Goal: Check status: Check status

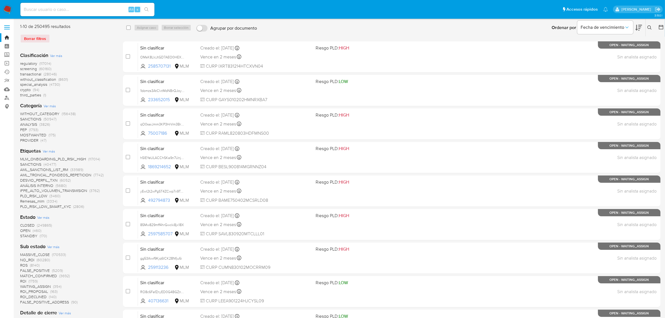
click at [56, 8] on input at bounding box center [87, 9] width 134 height 7
paste input "1929455250"
type input "1929455250"
click at [150, 10] on button "search-icon" at bounding box center [146, 10] width 11 height 8
click at [149, 10] on button "search-icon" at bounding box center [146, 10] width 11 height 8
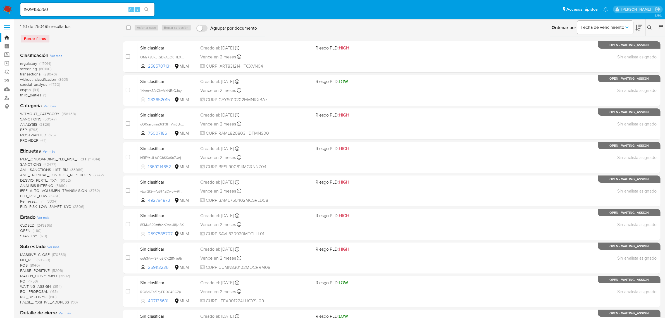
click at [11, 6] on img at bounding box center [7, 9] width 9 height 9
click at [7, 13] on img at bounding box center [7, 9] width 9 height 9
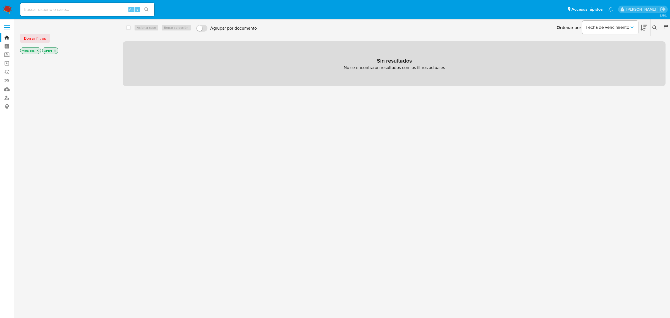
click at [79, 8] on input at bounding box center [87, 9] width 134 height 7
click at [55, 50] on icon "close-filter" at bounding box center [54, 50] width 3 height 3
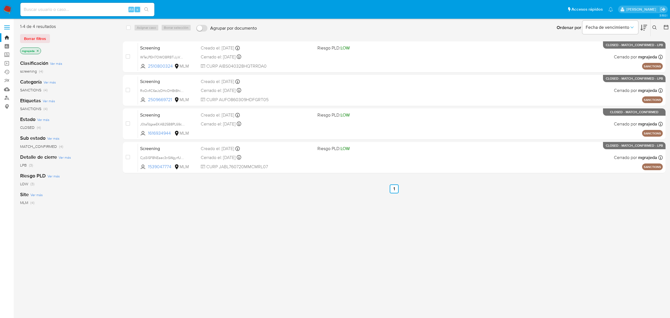
click at [39, 49] on icon "close-filter" at bounding box center [37, 50] width 3 height 3
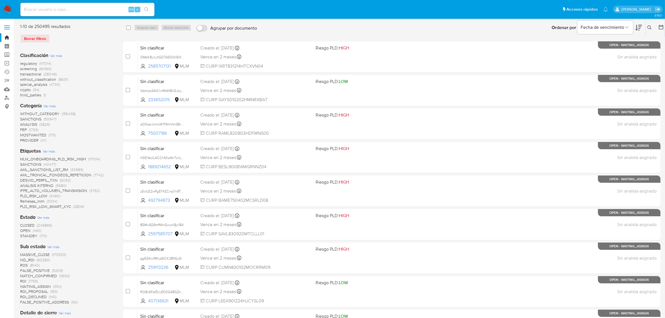
click at [52, 8] on input at bounding box center [87, 9] width 134 height 7
paste input "1929455250"
type input "1929455250"
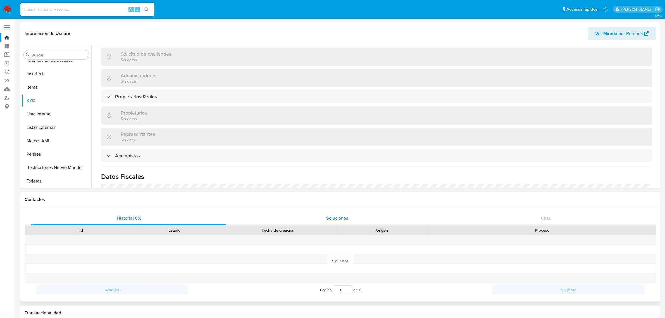
scroll to position [261, 0]
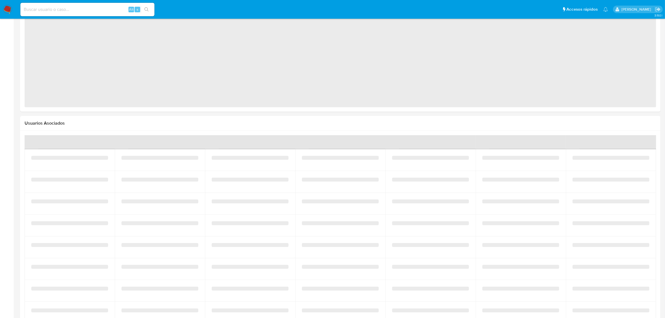
select select "10"
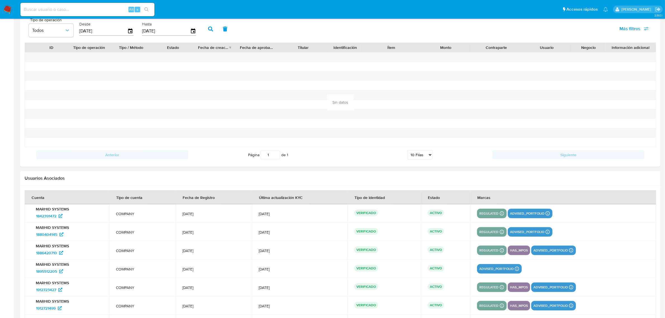
scroll to position [443, 0]
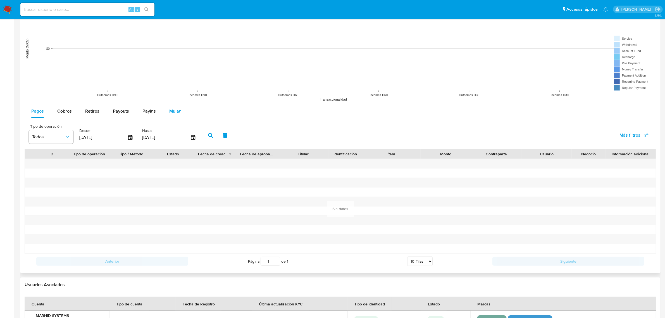
click at [171, 109] on span "Mulan" at bounding box center [175, 111] width 12 height 6
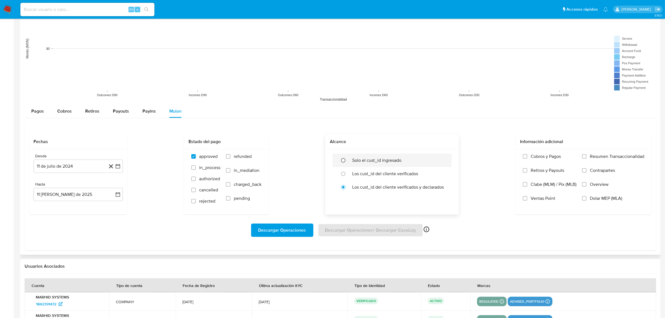
click at [344, 161] on input "radio" at bounding box center [343, 160] width 9 height 9
radio input "true"
click at [299, 227] on span "Descargar Operaciones" at bounding box center [282, 230] width 48 height 12
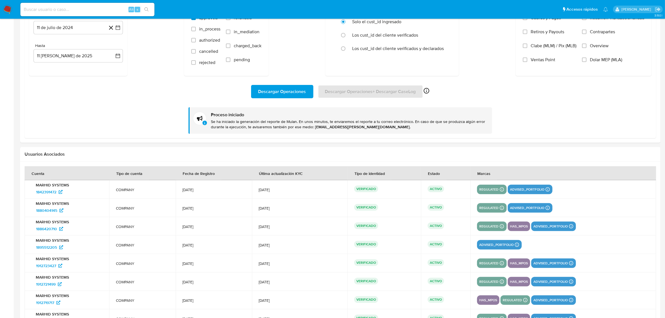
scroll to position [547, 0]
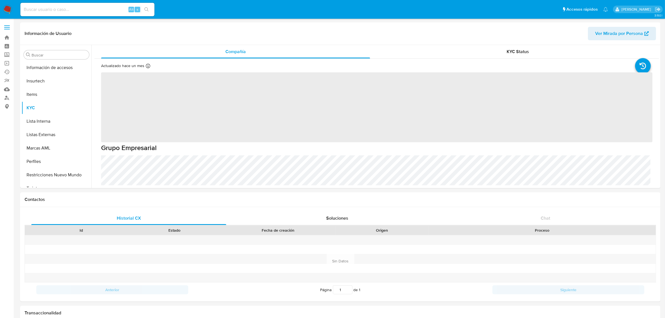
scroll to position [222, 0]
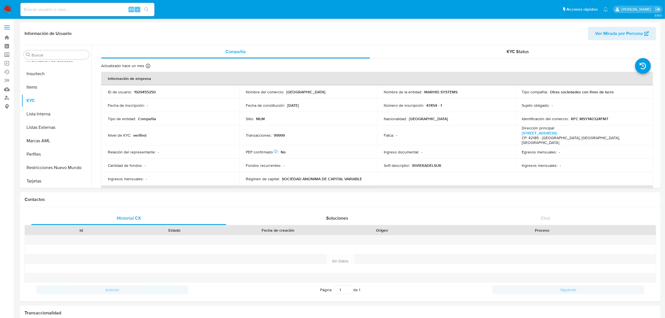
select select "10"
click at [94, 9] on input at bounding box center [87, 9] width 134 height 7
paste input "1960709472"
type input "1960709472"
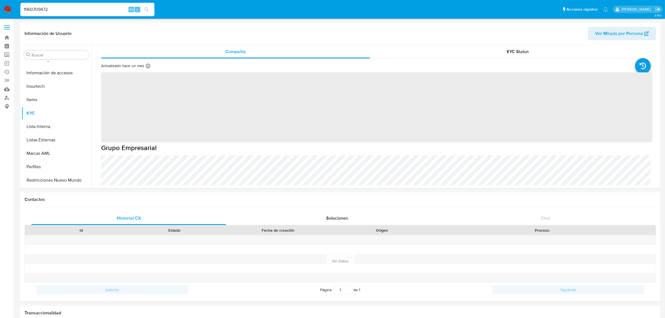
scroll to position [222, 0]
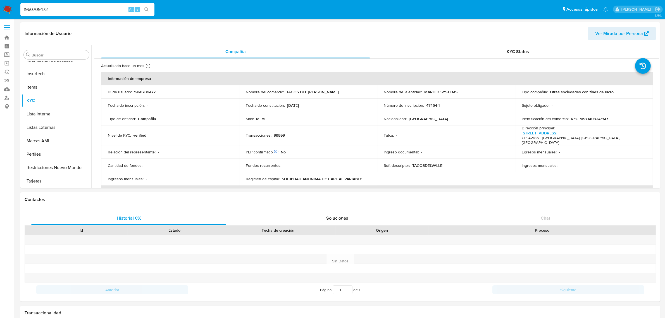
select select "10"
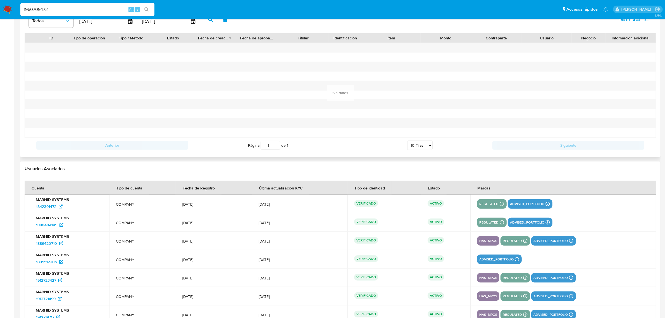
scroll to position [454, 0]
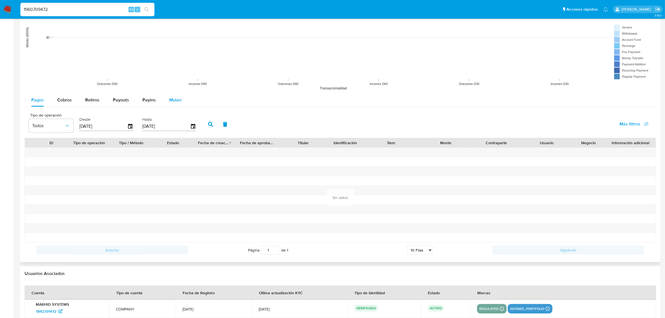
drag, startPoint x: 166, startPoint y: 101, endPoint x: 171, endPoint y: 106, distance: 6.7
click at [166, 101] on button "Mulan" at bounding box center [176, 99] width 26 height 13
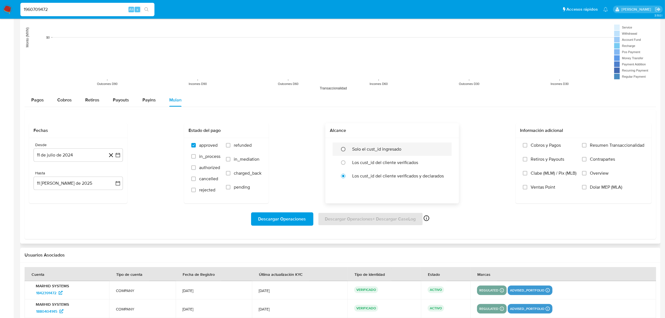
click at [344, 150] on input "radio" at bounding box center [343, 149] width 9 height 9
radio input "true"
click at [120, 157] on icon "button" at bounding box center [118, 155] width 6 height 6
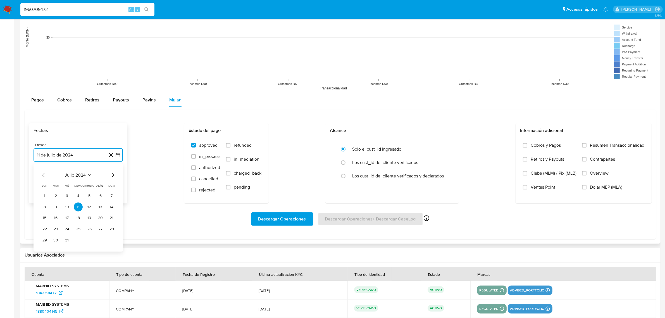
click at [45, 175] on icon "Mes anterior" at bounding box center [43, 175] width 7 height 7
click at [42, 175] on icon "Mes anterior" at bounding box center [43, 175] width 7 height 7
click at [42, 174] on icon "Mes anterior" at bounding box center [43, 175] width 7 height 7
click at [115, 175] on icon "Mes siguiente" at bounding box center [112, 175] width 7 height 7
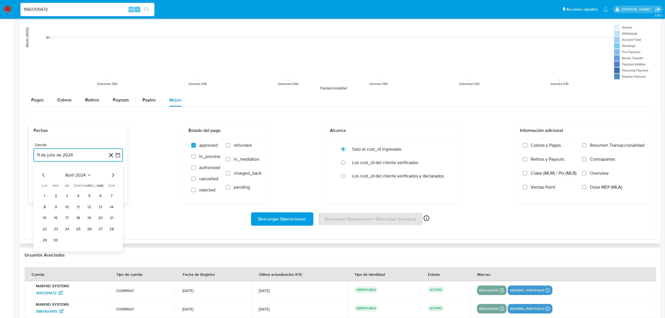
click at [115, 175] on icon "Mes siguiente" at bounding box center [112, 175] width 7 height 7
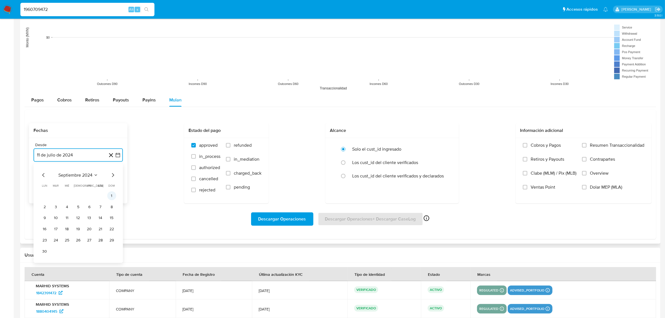
click at [110, 194] on button "1" at bounding box center [111, 195] width 9 height 9
click at [119, 184] on icon "button" at bounding box center [118, 183] width 6 height 6
click at [41, 205] on icon "Mes anterior" at bounding box center [43, 203] width 7 height 7
click at [45, 203] on icon "Mes anterior" at bounding box center [43, 203] width 7 height 7
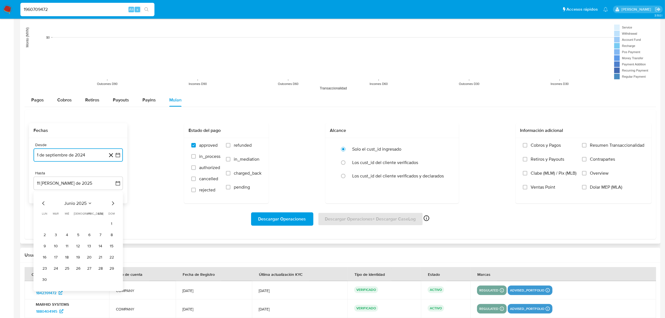
click at [45, 203] on icon "Mes anterior" at bounding box center [43, 203] width 7 height 7
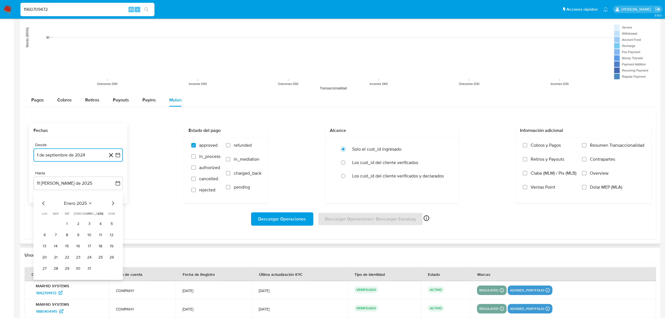
click at [45, 203] on icon "Mes anterior" at bounding box center [43, 203] width 7 height 7
click at [45, 280] on button "30" at bounding box center [44, 279] width 9 height 9
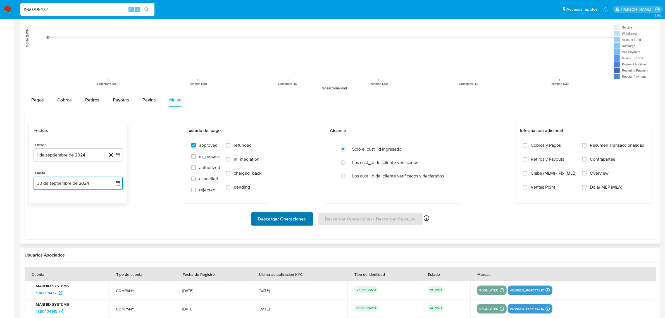
click at [258, 217] on button "Descargar Operaciones" at bounding box center [282, 218] width 62 height 13
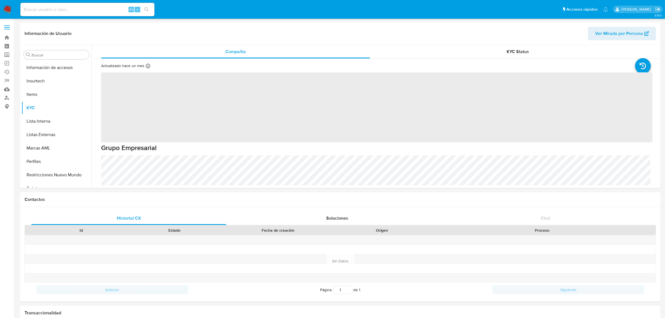
scroll to position [222, 0]
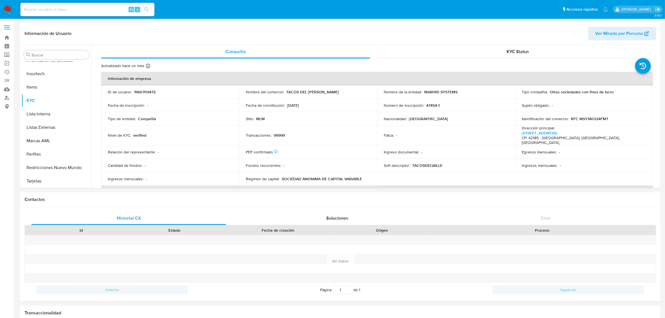
select select "10"
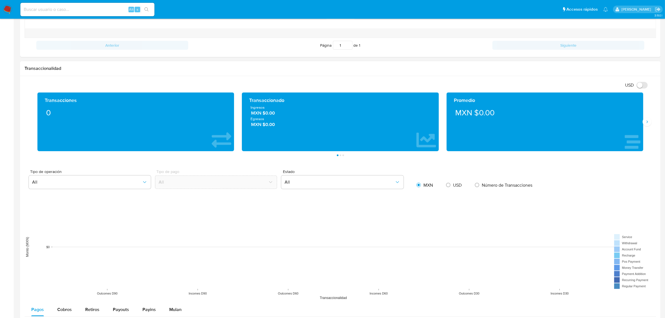
scroll to position [454, 0]
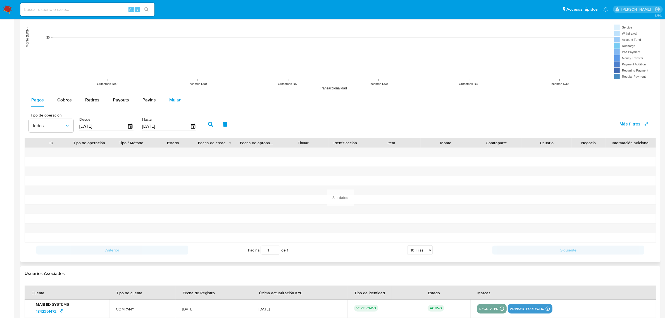
click at [173, 101] on span "Mulan" at bounding box center [175, 100] width 12 height 6
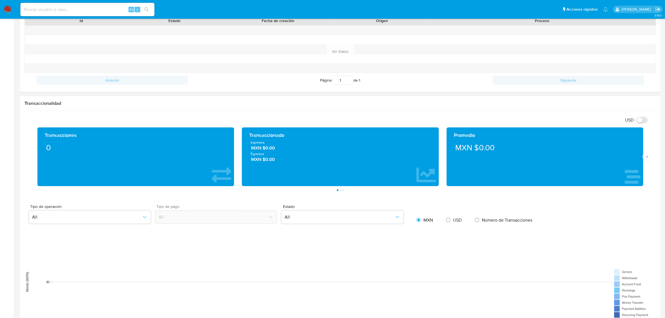
scroll to position [349, 0]
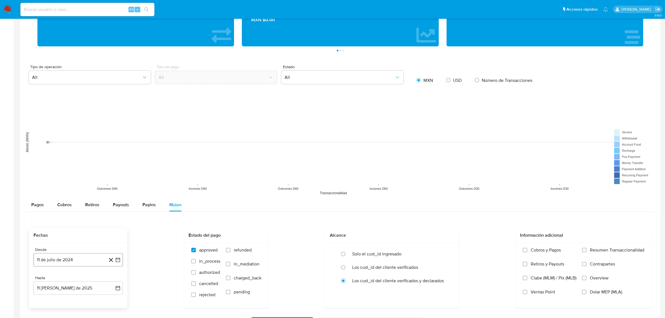
click at [116, 258] on icon "button" at bounding box center [118, 260] width 6 height 6
click at [45, 175] on icon "Mes anterior" at bounding box center [43, 174] width 7 height 7
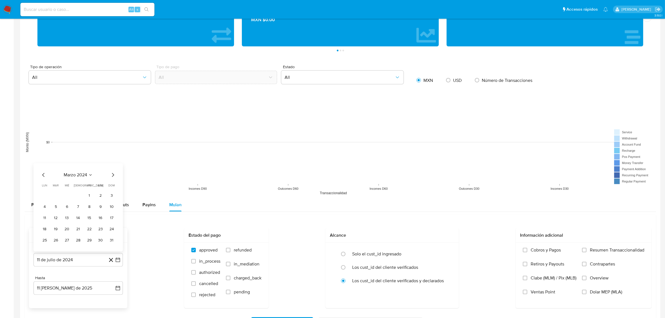
click at [116, 176] on div "marzo 2024 marzo 2024 lun lunes mar martes mié miércoles jue jueves vie viernes…" at bounding box center [78, 207] width 89 height 88
click at [112, 177] on icon "Mes siguiente" at bounding box center [112, 174] width 7 height 7
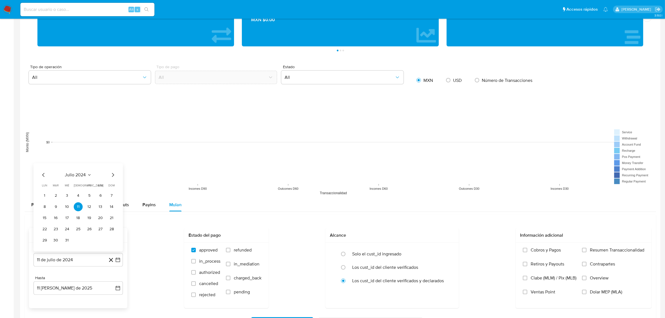
click at [112, 177] on icon "Mes siguiente" at bounding box center [112, 174] width 7 height 7
click at [115, 175] on icon "Mes siguiente" at bounding box center [112, 174] width 7 height 7
click at [113, 185] on button "1" at bounding box center [111, 184] width 9 height 9
click at [115, 287] on icon "button" at bounding box center [118, 288] width 6 height 6
click at [41, 204] on icon "Mes anterior" at bounding box center [43, 203] width 7 height 7
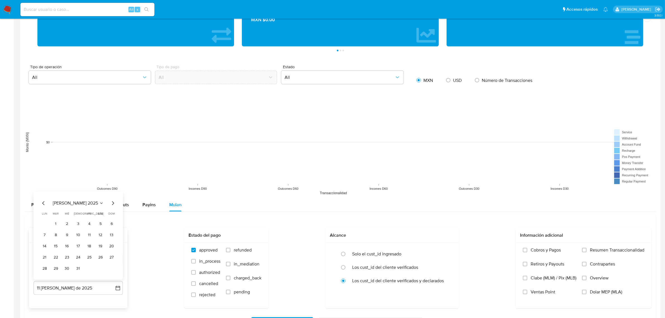
click at [43, 204] on icon "Mes anterior" at bounding box center [43, 203] width 7 height 7
click at [43, 204] on span "lun" at bounding box center [44, 202] width 5 height 4
click at [43, 195] on icon "Mes anterior" at bounding box center [43, 192] width 7 height 7
click at [42, 204] on icon "Mes anterior" at bounding box center [43, 203] width 7 height 7
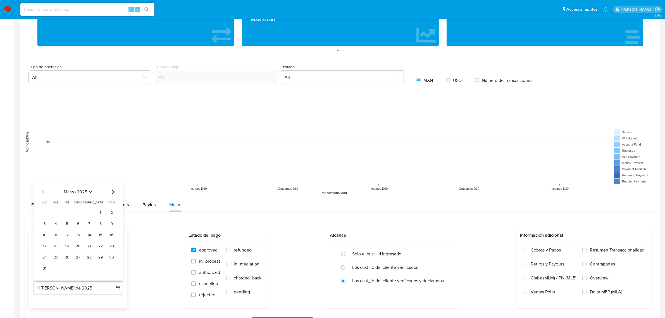
click at [44, 193] on icon "Mes anterior" at bounding box center [43, 192] width 7 height 7
click at [43, 203] on icon "Mes anterior" at bounding box center [43, 203] width 2 height 4
click at [43, 202] on icon "Mes anterior" at bounding box center [43, 203] width 7 height 7
click at [43, 196] on div "diciembre 2024 diciembre 2024 lun lunes mar martes mié miércoles jue jueves vie…" at bounding box center [78, 231] width 76 height 84
click at [43, 191] on icon "Mes anterior" at bounding box center [43, 192] width 7 height 7
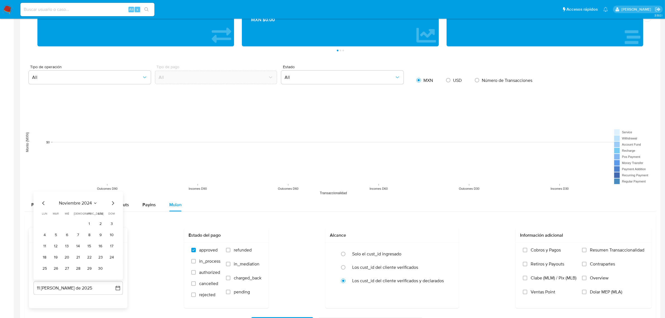
click at [43, 202] on icon "Mes anterior" at bounding box center [43, 203] width 7 height 7
click at [43, 203] on icon "Mes anterior" at bounding box center [43, 203] width 2 height 4
click at [44, 270] on button "30" at bounding box center [44, 268] width 9 height 9
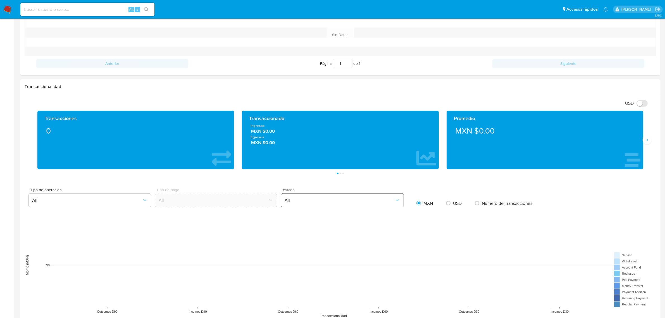
scroll to position [419, 0]
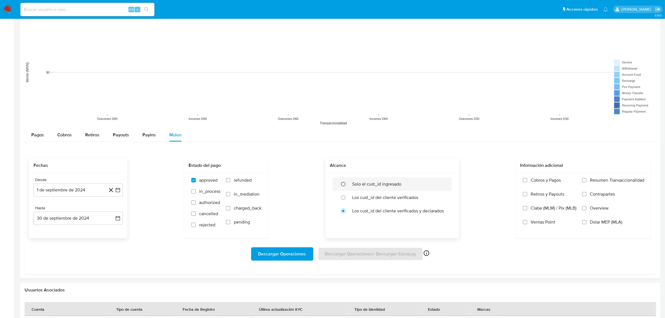
click at [344, 184] on input "radio" at bounding box center [343, 184] width 9 height 9
radio input "true"
click at [294, 256] on span "Descargar Operaciones" at bounding box center [282, 254] width 48 height 12
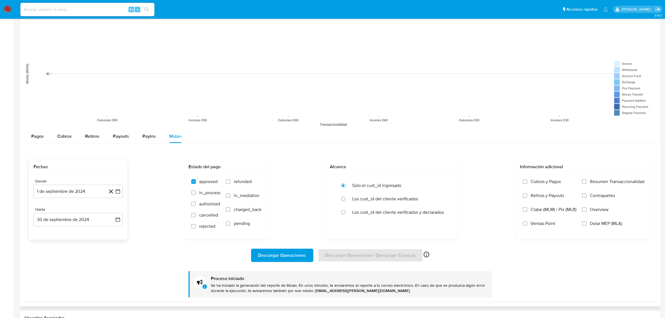
scroll to position [384, 0]
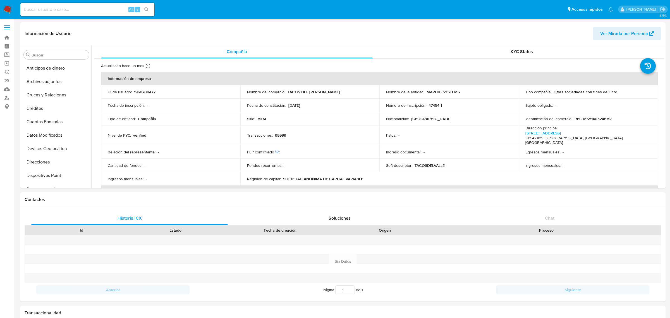
select select "10"
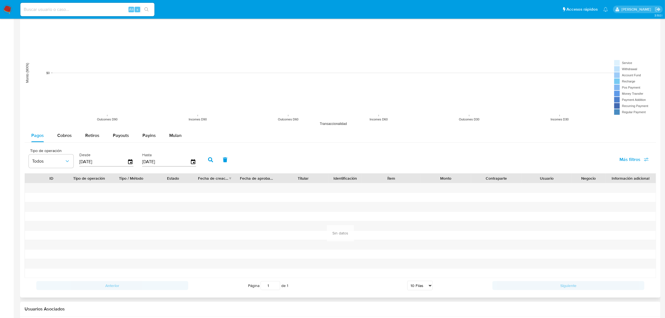
scroll to position [419, 0]
click at [173, 132] on span "Mulan" at bounding box center [175, 135] width 12 height 6
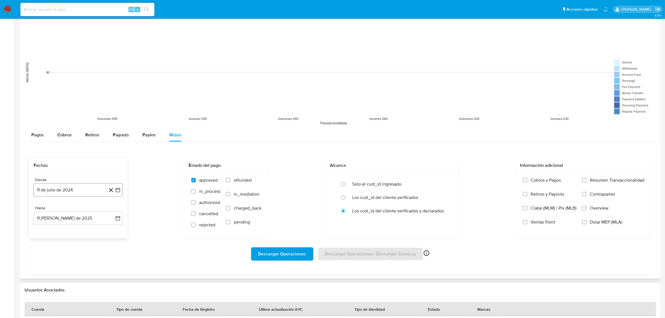
click at [120, 192] on icon "button" at bounding box center [118, 190] width 4 height 4
click at [87, 210] on icon "Seleccionar mes y año" at bounding box center [89, 210] width 4 height 4
click at [101, 262] on span "sep" at bounding box center [101, 261] width 7 height 4
click at [113, 228] on button "1" at bounding box center [111, 230] width 9 height 9
click at [80, 216] on button "11 [PERSON_NAME] de 2025" at bounding box center [78, 217] width 89 height 13
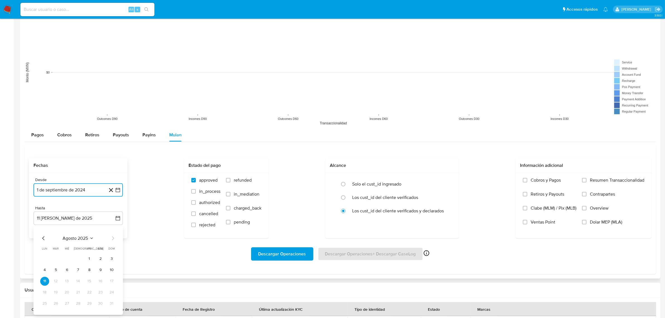
click at [75, 239] on span "agosto 2025" at bounding box center [75, 238] width 25 height 6
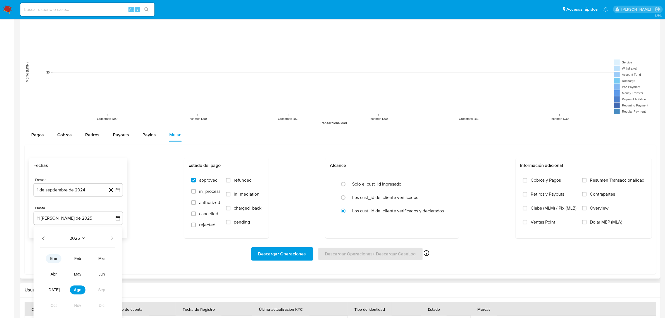
click at [57, 258] on button "ene" at bounding box center [54, 258] width 16 height 9
click at [45, 238] on icon "Mes anterior" at bounding box center [43, 238] width 7 height 7
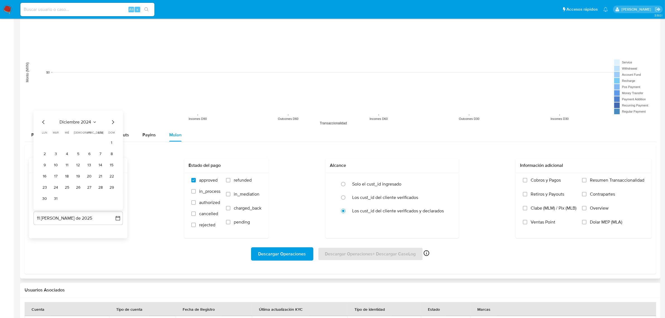
click at [80, 123] on span "diciembre 2024" at bounding box center [76, 122] width 32 height 6
click at [98, 180] on span "sep" at bounding box center [101, 178] width 7 height 4
click at [43, 200] on button "30" at bounding box center [44, 198] width 9 height 9
click at [95, 265] on div "Descargar Operaciones Descargar Operaciones + Descargar CaseLog Habilitado solo…" at bounding box center [340, 253] width 623 height 31
click at [290, 253] on span "Descargar Operaciones" at bounding box center [282, 254] width 48 height 12
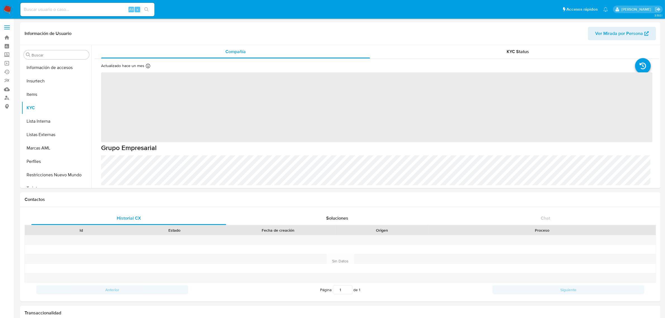
scroll to position [222, 0]
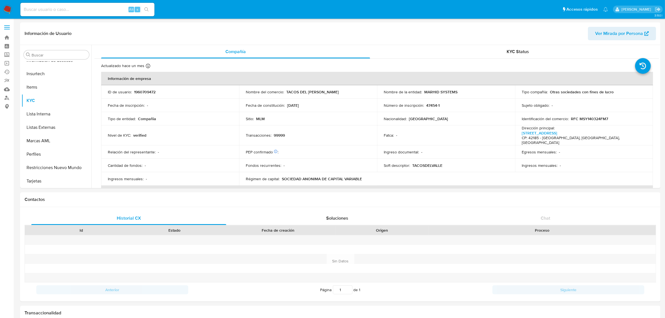
select select "10"
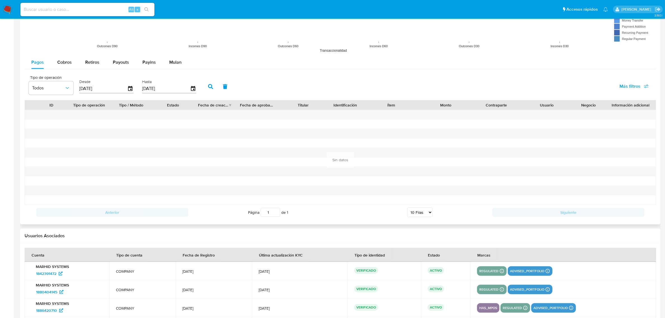
scroll to position [454, 0]
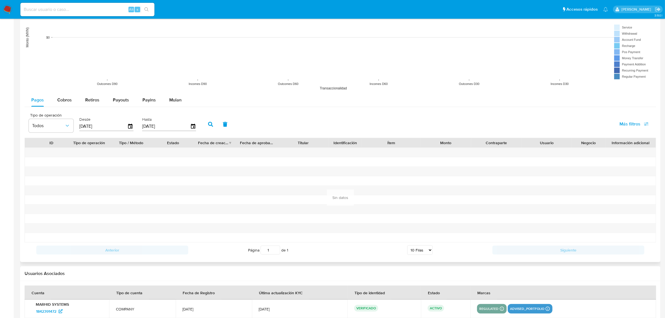
click at [185, 95] on button "Mulan" at bounding box center [176, 99] width 26 height 13
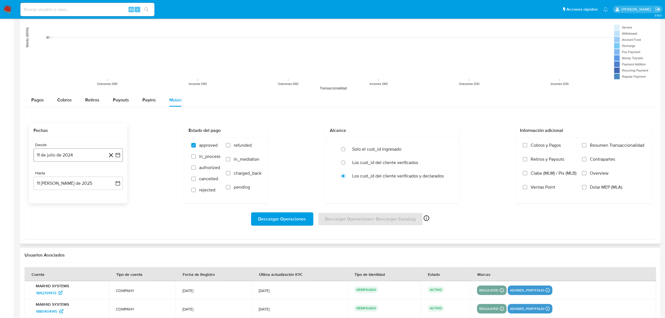
click at [116, 155] on icon "button" at bounding box center [118, 155] width 6 height 6
click at [78, 175] on span "julio 2024" at bounding box center [75, 175] width 21 height 6
click at [107, 225] on button "sep" at bounding box center [102, 226] width 16 height 9
click at [112, 199] on button "1" at bounding box center [111, 195] width 9 height 9
click at [344, 152] on input "radio" at bounding box center [343, 149] width 9 height 9
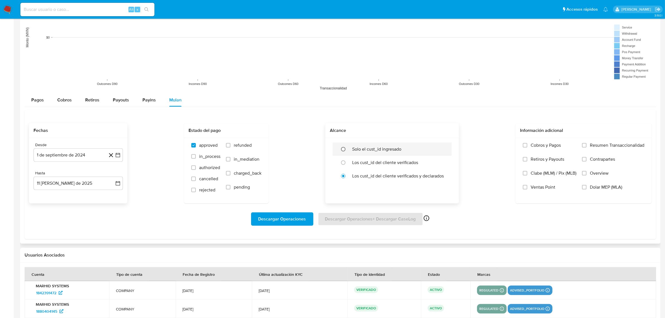
radio input "true"
click at [116, 182] on icon "button" at bounding box center [118, 183] width 4 height 4
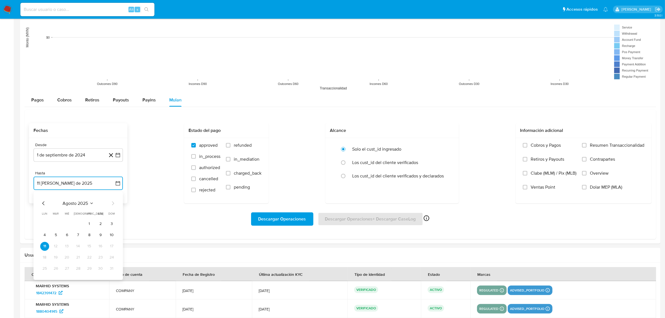
click at [66, 205] on span "agosto 2025" at bounding box center [75, 204] width 25 height 6
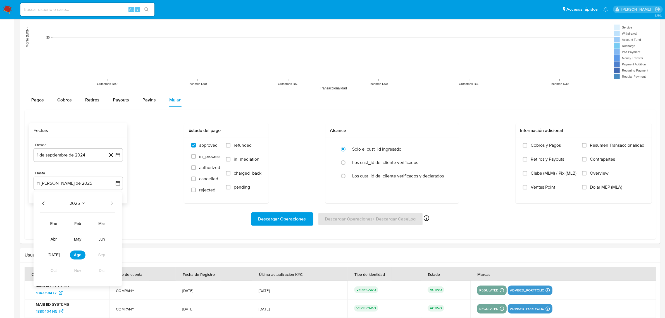
click at [86, 203] on div "2025" at bounding box center [77, 203] width 75 height 7
click at [84, 202] on icon "Seleccionar mes y año" at bounding box center [83, 203] width 4 height 4
click at [87, 202] on span "agosto 2025" at bounding box center [75, 204] width 25 height 6
click at [45, 204] on icon "Año anterior" at bounding box center [43, 203] width 7 height 7
click at [101, 256] on span "sep" at bounding box center [101, 255] width 7 height 4
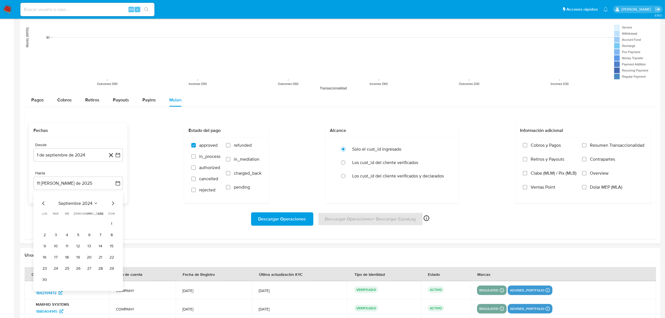
click at [49, 277] on tr "30" at bounding box center [78, 279] width 76 height 9
click at [48, 279] on button "30" at bounding box center [44, 279] width 9 height 9
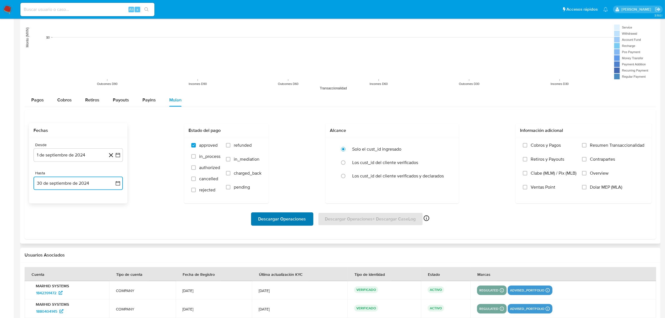
click at [263, 214] on span "Descargar Operaciones" at bounding box center [282, 219] width 48 height 12
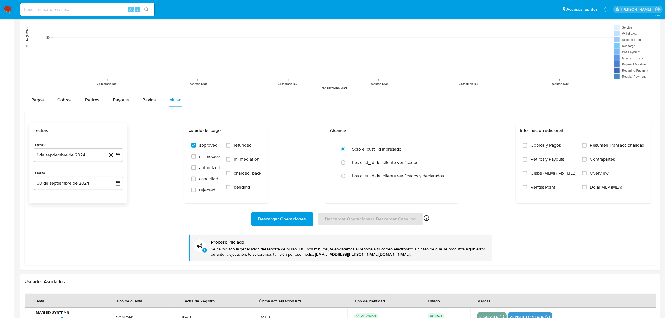
click at [46, 6] on input at bounding box center [87, 9] width 134 height 7
paste input "2475945136"
type input "2475945136"
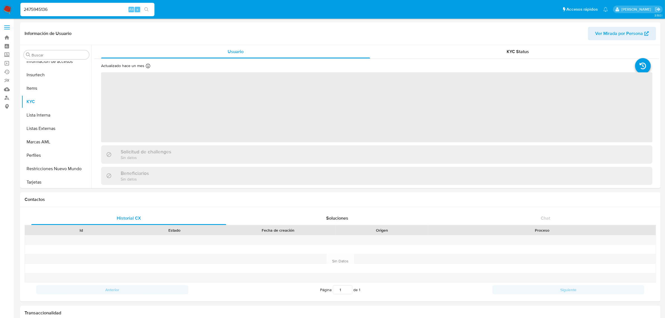
scroll to position [222, 0]
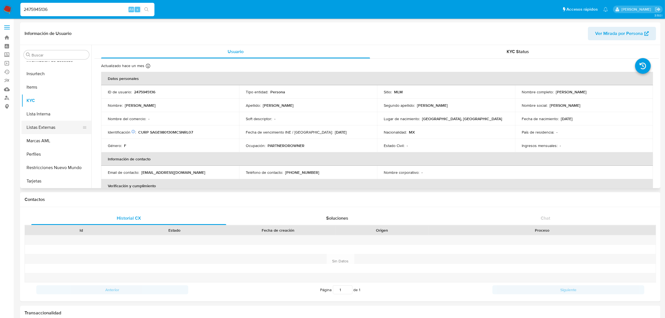
select select "10"
click at [46, 79] on button "Historial Casos" at bounding box center [54, 76] width 65 height 13
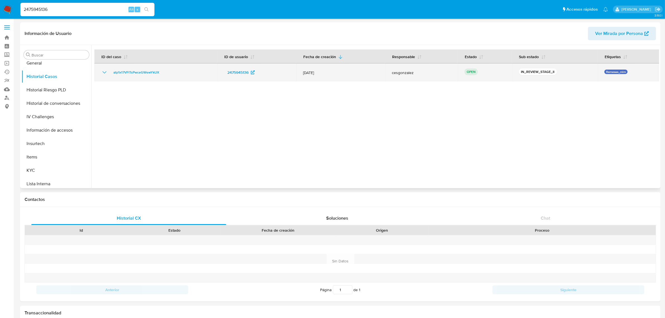
drag, startPoint x: 181, startPoint y: 70, endPoint x: 110, endPoint y: 69, distance: 70.7
click at [110, 69] on div "atp1x17VFITsPwceGWewYkUX" at bounding box center [155, 72] width 109 height 7
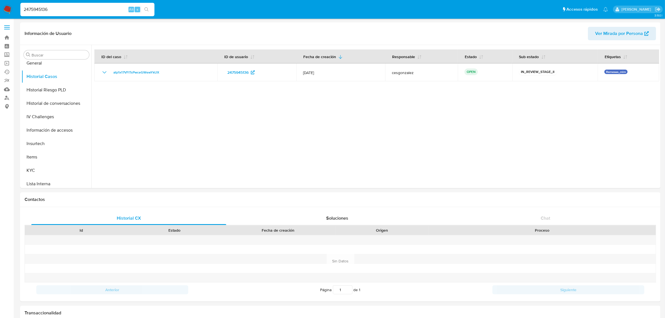
click at [91, 7] on input "2475945136" at bounding box center [87, 9] width 134 height 7
paste input "51249154"
type input "2512491546"
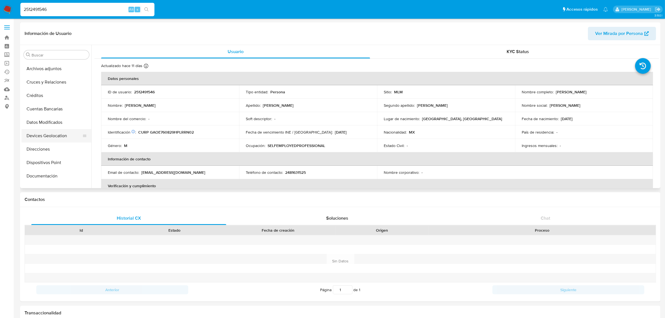
select select "10"
click at [60, 142] on button "Historial Casos" at bounding box center [54, 146] width 65 height 13
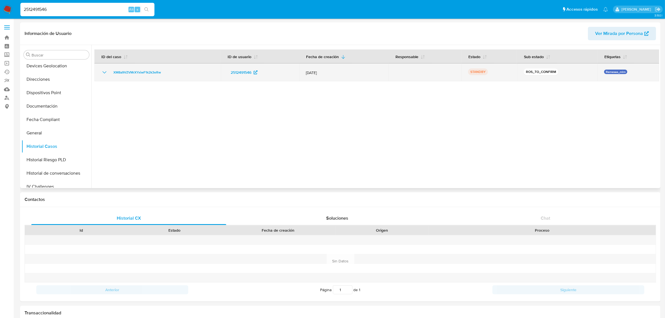
drag, startPoint x: 185, startPoint y: 71, endPoint x: 105, endPoint y: 77, distance: 80.4
click at [105, 77] on td "XM8a9VZVMrXYxiwF1k2k3eRw" at bounding box center [157, 72] width 126 height 18
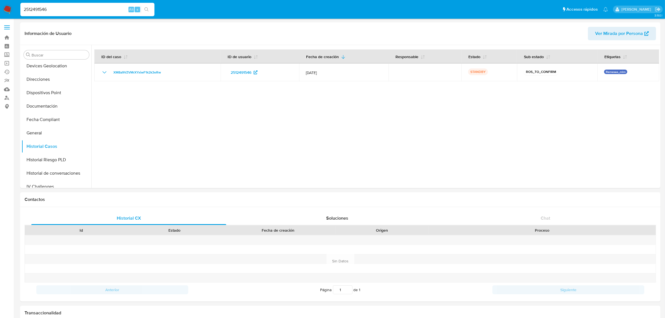
click at [61, 10] on input "2512491546" at bounding box center [87, 9] width 134 height 7
paste input "431889190"
type input "2431889190"
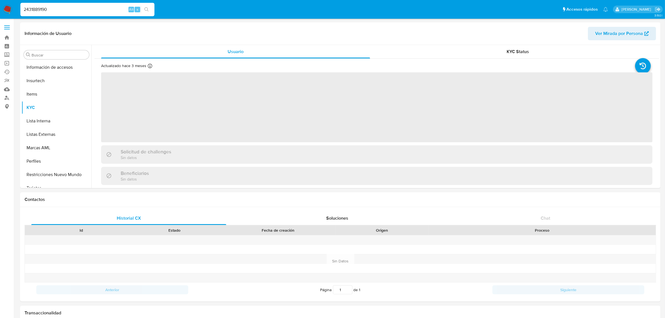
scroll to position [222, 0]
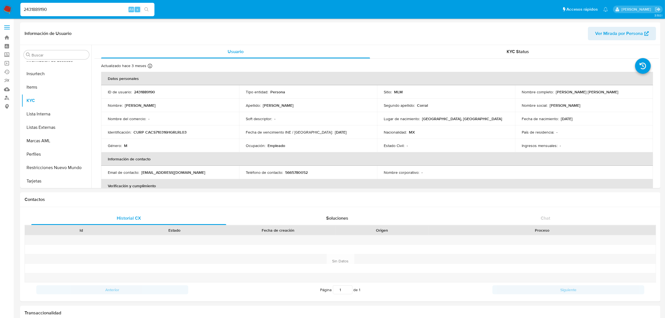
select select "10"
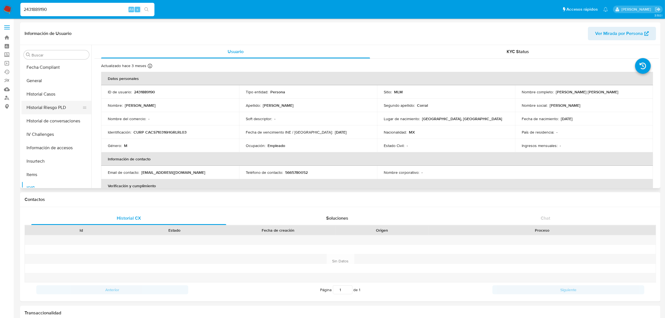
scroll to position [118, 0]
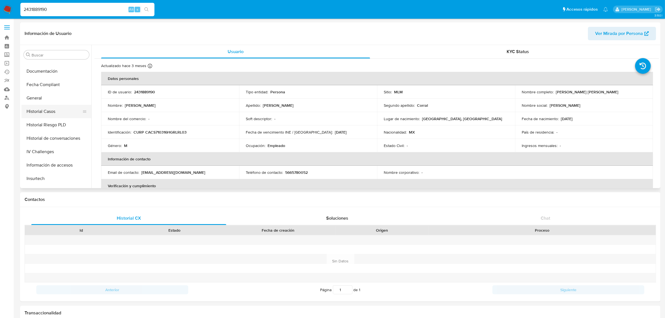
click at [59, 114] on button "Historial Casos" at bounding box center [54, 111] width 65 height 13
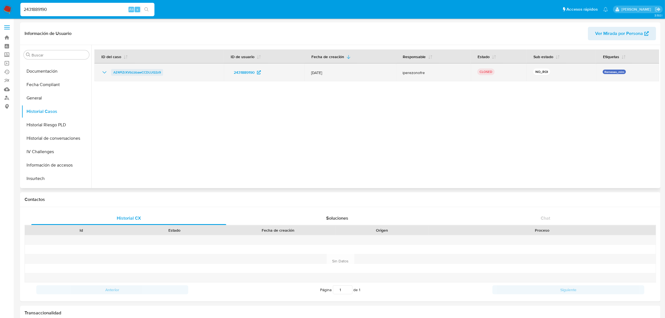
drag, startPoint x: 173, startPoint y: 74, endPoint x: 114, endPoint y: 73, distance: 58.9
click at [114, 73] on div "AZ4PiZrXVbLbbawCCDLUQ2z9" at bounding box center [159, 72] width 116 height 7
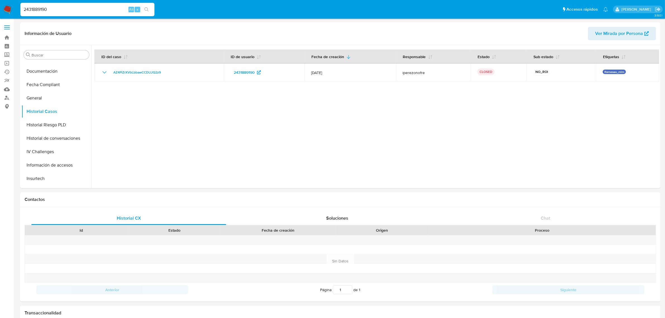
click at [49, 5] on div "2431889190 Alt s" at bounding box center [87, 9] width 134 height 13
click at [49, 8] on input "2431889190" at bounding box center [87, 9] width 134 height 7
paste input "71532297"
type input "2471532297"
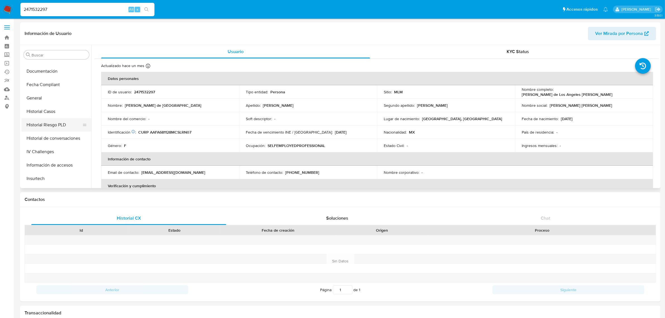
select select "10"
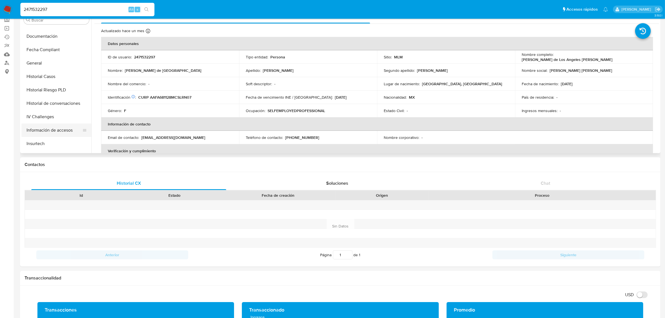
scroll to position [83, 0]
click at [61, 108] on button "Historial Casos" at bounding box center [54, 111] width 65 height 13
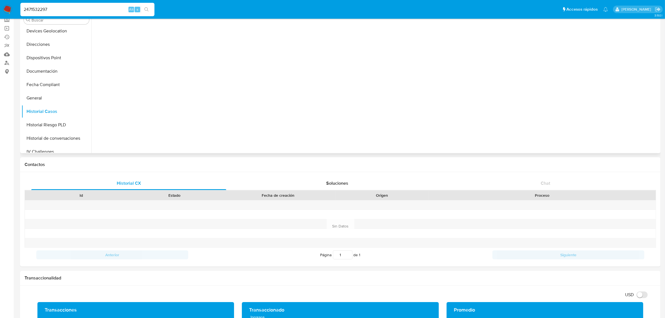
scroll to position [0, 0]
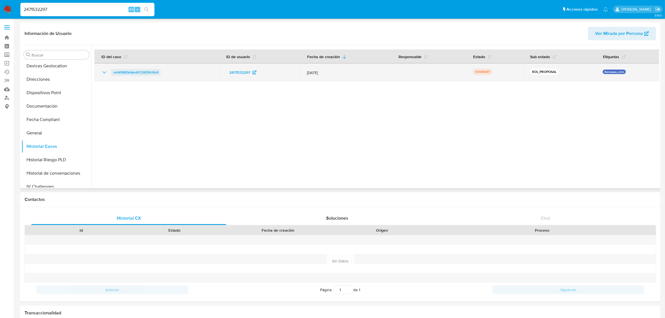
drag, startPoint x: 174, startPoint y: 73, endPoint x: 111, endPoint y: 74, distance: 63.1
click at [111, 74] on div "omN1KBQnVprdhT2XEXfnfIu9" at bounding box center [156, 72] width 111 height 7
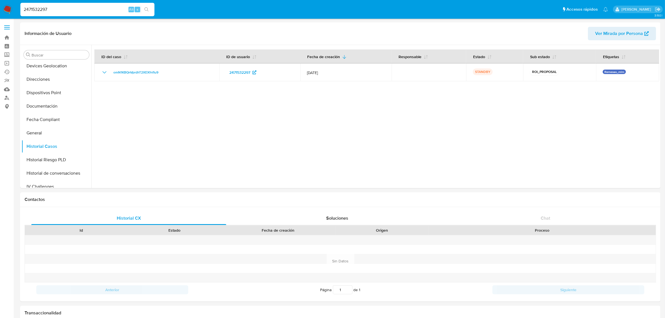
click at [38, 5] on div "2471532297 Alt s" at bounding box center [87, 9] width 134 height 13
click at [40, 9] on input "2471532297" at bounding box center [87, 9] width 134 height 7
paste input "176540328"
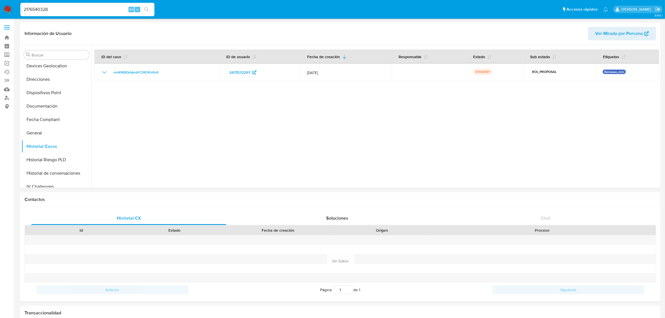
type input "2176540328"
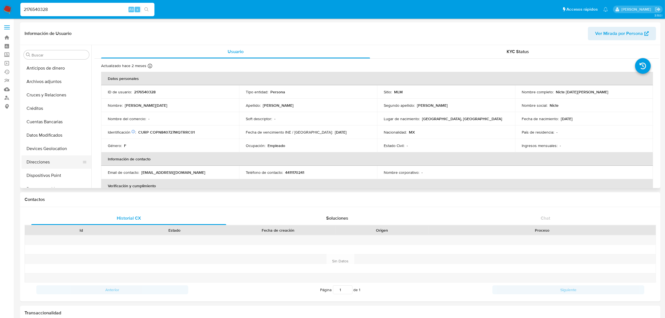
select select "10"
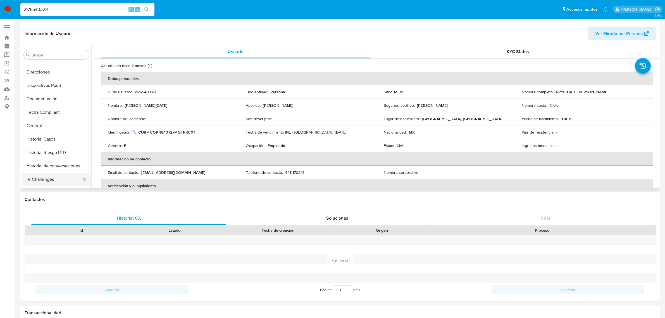
scroll to position [105, 0]
click at [58, 122] on button "Historial Casos" at bounding box center [54, 124] width 65 height 13
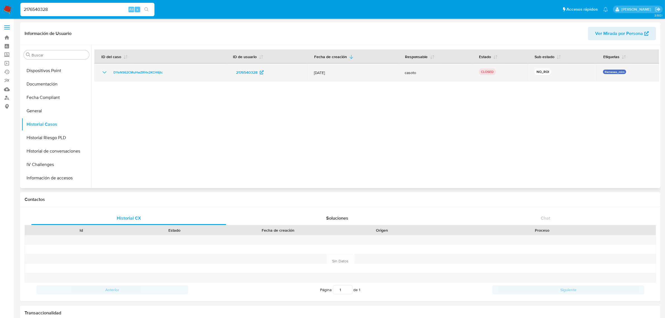
drag, startPoint x: 171, startPoint y: 72, endPoint x: 109, endPoint y: 72, distance: 61.7
click at [109, 72] on div "DYeNS62CMuHwZRHx2KCH6jtc" at bounding box center [160, 72] width 118 height 7
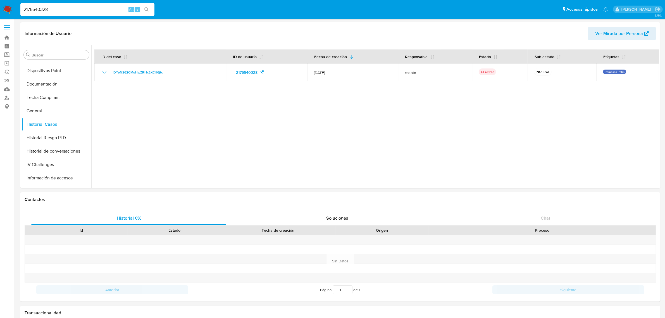
click at [74, 10] on input "2176540328" at bounding box center [87, 9] width 134 height 7
paste input "346724351"
type input "2346724351"
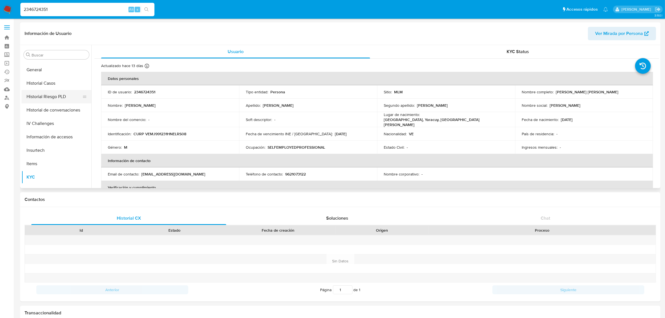
scroll to position [118, 0]
select select "10"
click at [60, 109] on button "Historial Casos" at bounding box center [54, 111] width 65 height 13
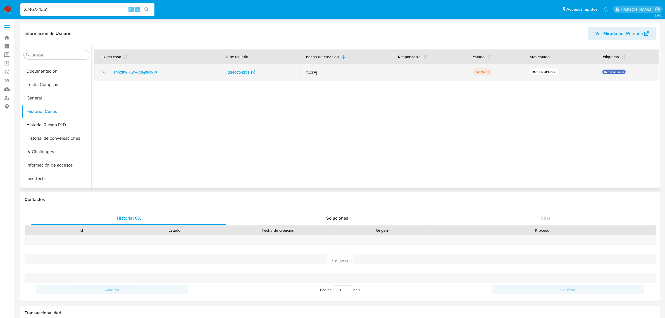
drag, startPoint x: 175, startPoint y: 71, endPoint x: 111, endPoint y: 75, distance: 64.7
click at [111, 75] on div "2FKjZRWnIzaTvvBBgSMDrfiP" at bounding box center [156, 72] width 110 height 7
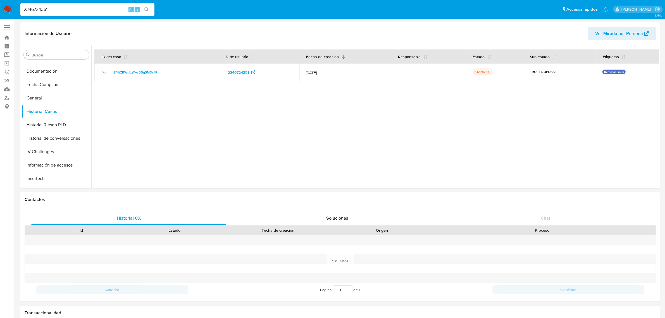
click at [75, 4] on div "2346724351 Alt s" at bounding box center [87, 9] width 134 height 13
click at [76, 9] on input "2346724351" at bounding box center [87, 9] width 134 height 7
paste input "1682003422"
click at [79, 11] on input "23467243511682003422" at bounding box center [87, 9] width 134 height 7
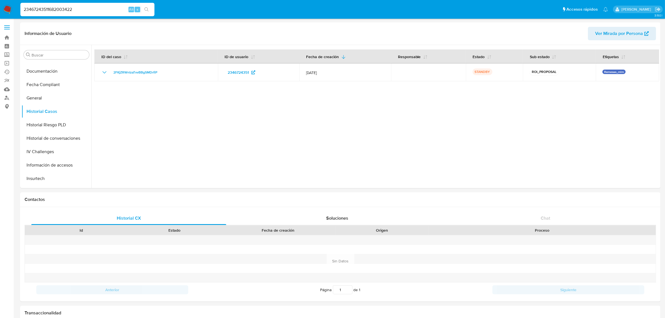
click at [79, 11] on input "23467243511682003422" at bounding box center [87, 9] width 134 height 7
paste input
type input "1682003422"
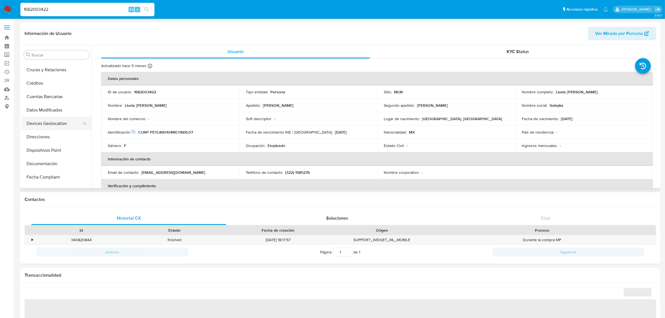
scroll to position [6, 0]
select select "10"
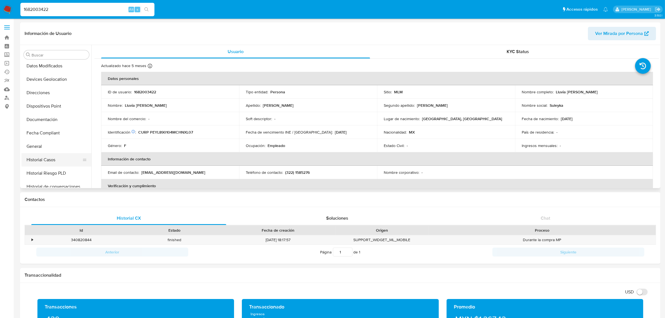
scroll to position [70, 0]
click at [75, 161] on button "Historial Casos" at bounding box center [54, 159] width 65 height 13
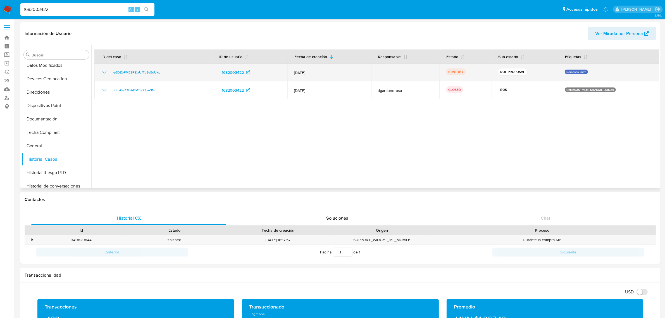
drag, startPoint x: 173, startPoint y: 73, endPoint x: 110, endPoint y: 75, distance: 62.9
click at [110, 75] on div "e6DZbPMESRZixUfFuSs5dUkp" at bounding box center [153, 72] width 104 height 7
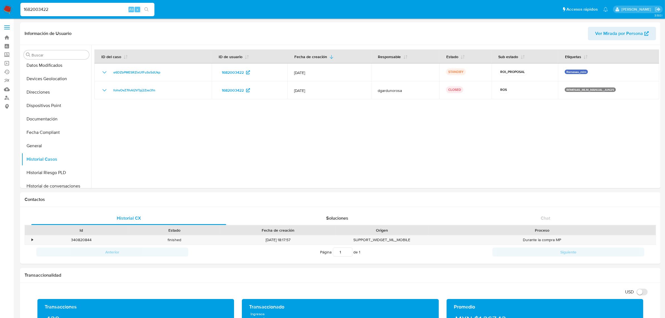
click at [37, 6] on input "1682003422" at bounding box center [87, 9] width 134 height 7
paste input "211392415"
type input "2113924152"
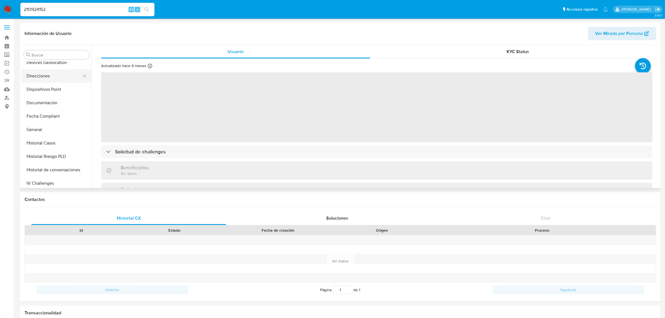
scroll to position [48, 0]
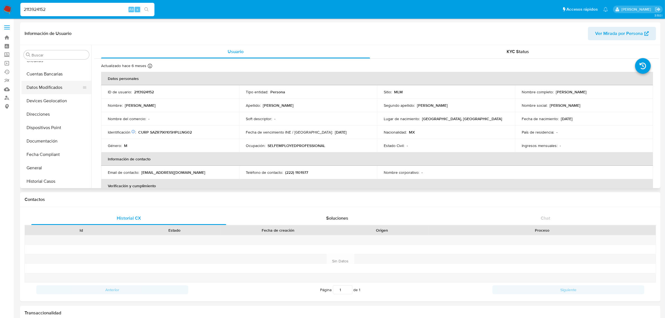
select select "10"
click at [58, 88] on button "Historial Casos" at bounding box center [54, 89] width 65 height 13
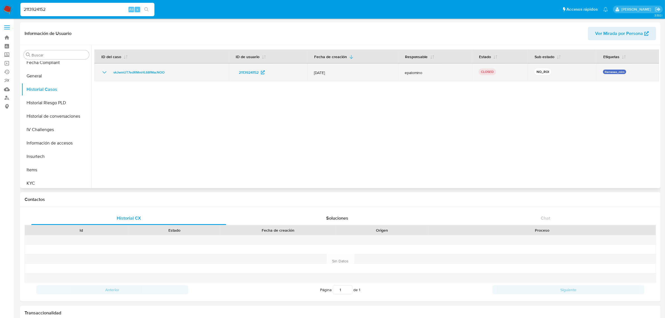
drag, startPoint x: 171, startPoint y: 71, endPoint x: 99, endPoint y: 70, distance: 72.1
click at [98, 70] on td "vkJwmUT7edRMmHL68fMacNOO" at bounding box center [161, 72] width 134 height 18
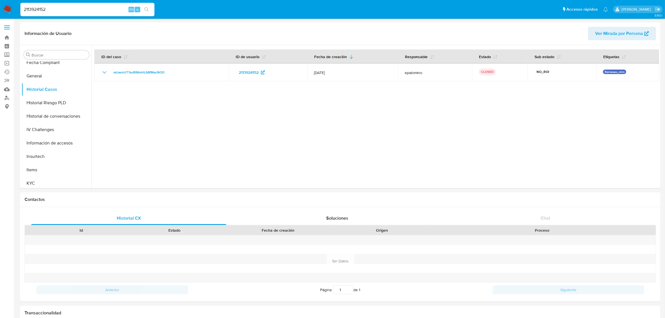
click at [38, 6] on input "2113924152" at bounding box center [87, 9] width 134 height 7
paste input "26342847"
type input "2263428472"
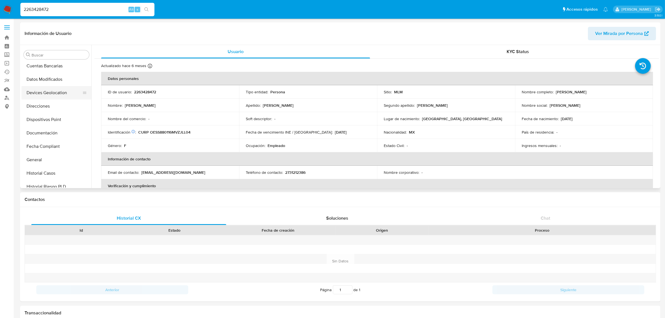
select select "10"
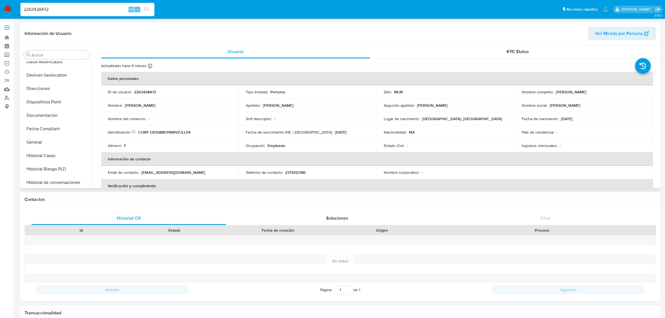
scroll to position [140, 0]
drag, startPoint x: 54, startPoint y: 117, endPoint x: 73, endPoint y: 126, distance: 21.8
click at [54, 116] on button "Historial de conversaciones" at bounding box center [57, 115] width 70 height 13
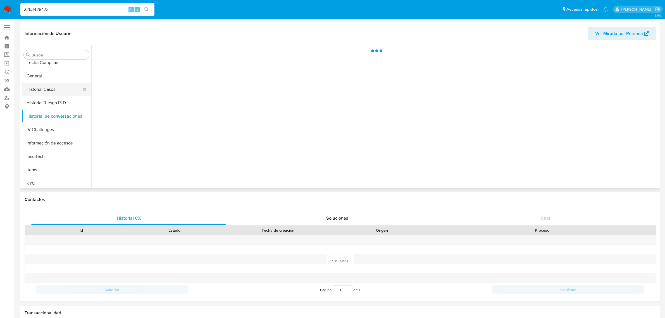
drag, startPoint x: 44, startPoint y: 91, endPoint x: 50, endPoint y: 94, distance: 7.2
click at [44, 91] on button "Historial Casos" at bounding box center [54, 89] width 65 height 13
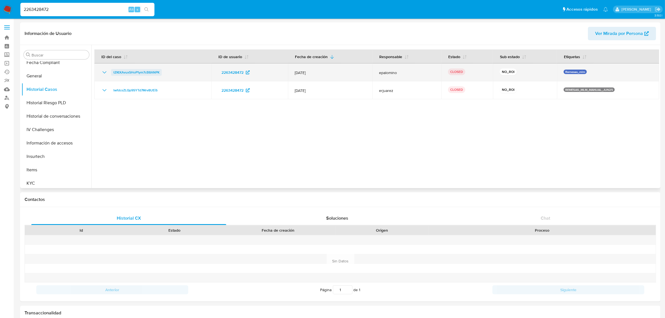
drag, startPoint x: 182, startPoint y: 75, endPoint x: 115, endPoint y: 73, distance: 67.3
click at [109, 71] on div "tZKtXAvuxSHoP1ym7cB8ANPK" at bounding box center [153, 72] width 104 height 7
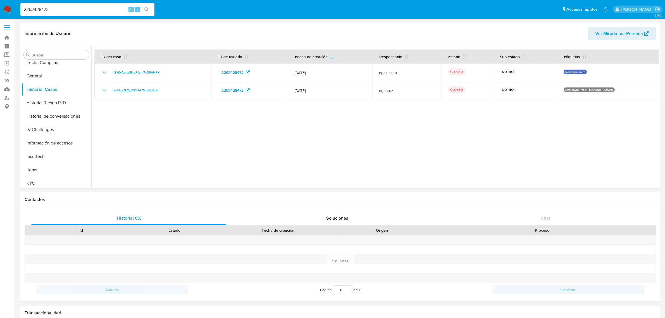
click at [30, 12] on input "2263428472" at bounding box center [87, 9] width 134 height 7
paste input "41508925"
type input "2241508925"
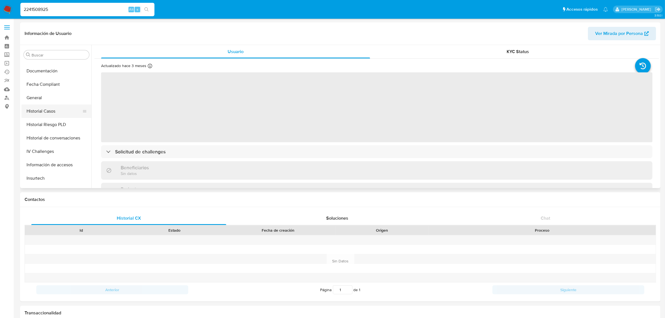
scroll to position [118, 0]
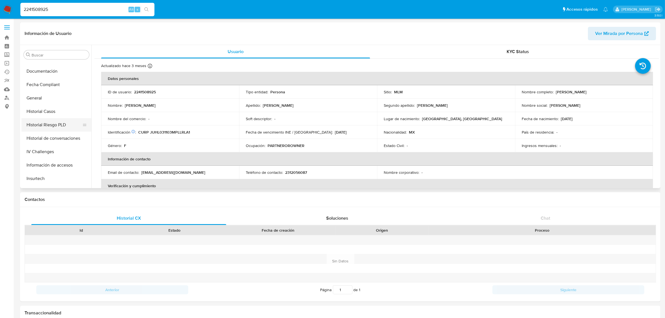
select select "10"
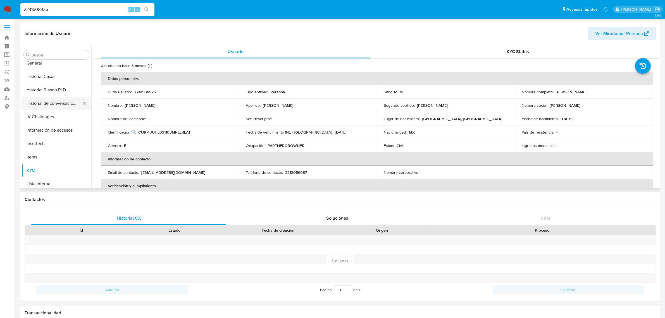
drag, startPoint x: 69, startPoint y: 106, endPoint x: 73, endPoint y: 106, distance: 4.2
click at [69, 105] on button "Historial de conversaciones" at bounding box center [54, 103] width 65 height 13
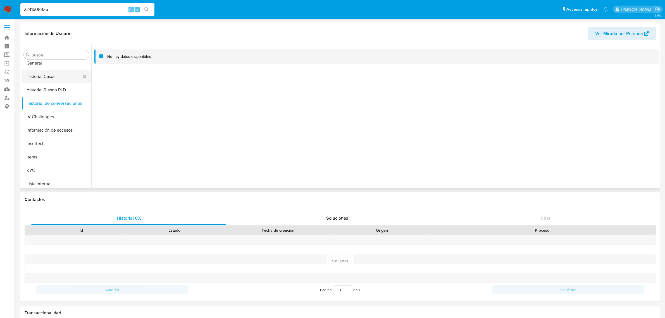
drag, startPoint x: 51, startPoint y: 76, endPoint x: 52, endPoint y: 78, distance: 2.9
click at [51, 76] on button "Historial Casos" at bounding box center [54, 76] width 65 height 13
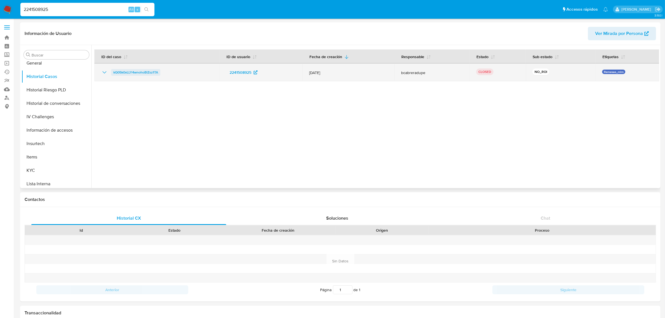
drag, startPoint x: 187, startPoint y: 79, endPoint x: 113, endPoint y: 73, distance: 73.7
click at [113, 73] on td "kQ05k0xLLY4wnohoBlZsz1TA" at bounding box center [156, 72] width 125 height 18
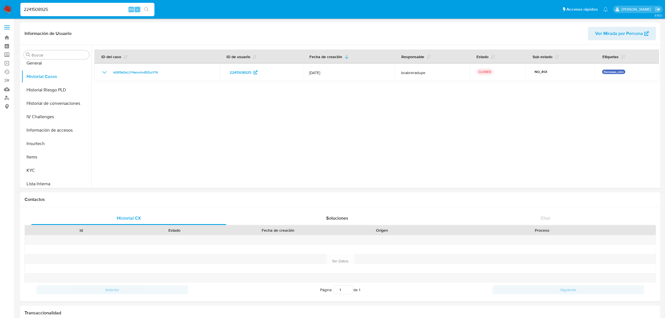
click at [46, 9] on input "2241508925" at bounding box center [87, 9] width 134 height 7
paste input "023167028"
type input "2023167028"
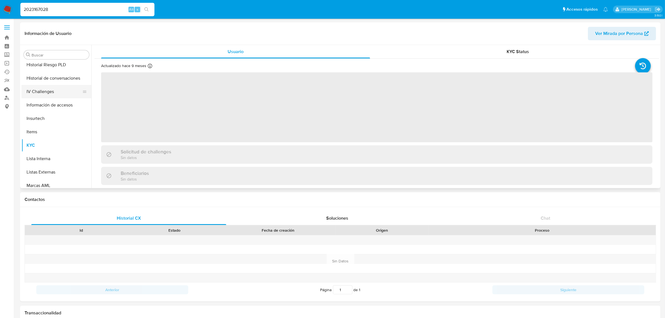
scroll to position [153, 0]
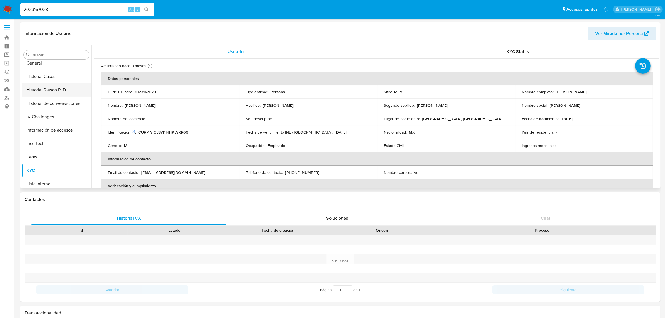
select select "10"
click at [53, 80] on button "Historial Casos" at bounding box center [54, 76] width 65 height 13
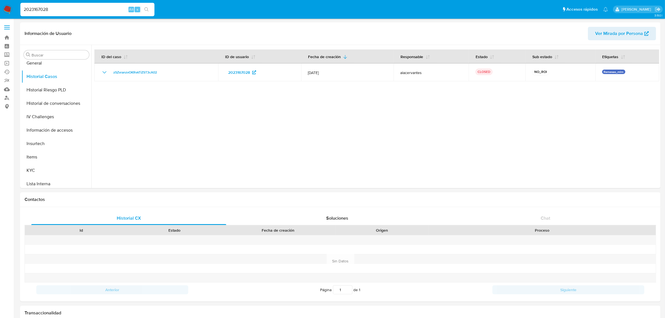
click at [45, 3] on div "2023167028 Alt s" at bounding box center [87, 9] width 134 height 13
click at [45, 10] on input "2023167028" at bounding box center [87, 9] width 134 height 7
paste input "361594517"
type input "2361594517"
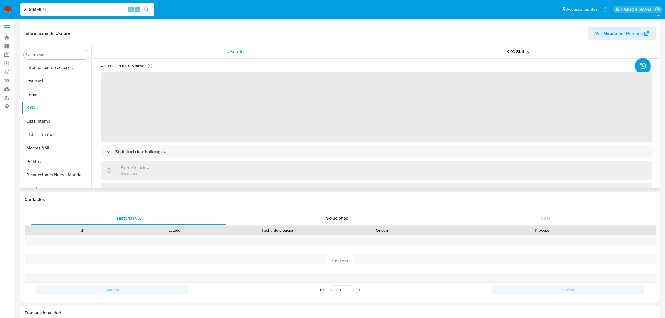
scroll to position [222, 0]
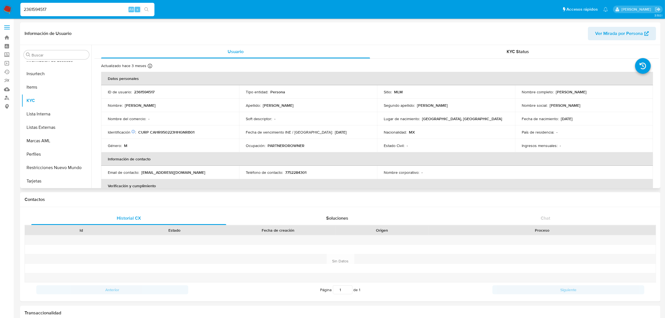
select select "10"
click at [59, 113] on button "Historial Casos" at bounding box center [54, 111] width 65 height 13
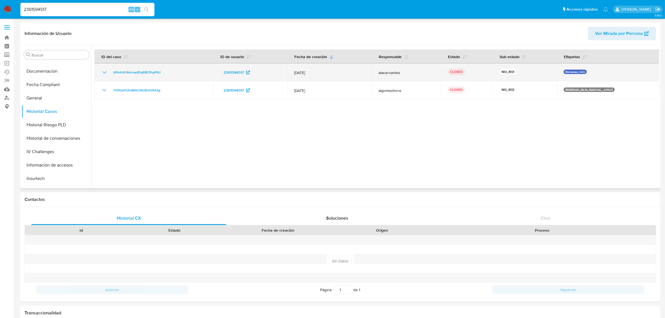
drag, startPoint x: 177, startPoint y: 71, endPoint x: 109, endPoint y: 76, distance: 67.8
click at [109, 76] on td "bPmHzY4AcowliDqR8CPopP4J" at bounding box center [153, 72] width 119 height 18
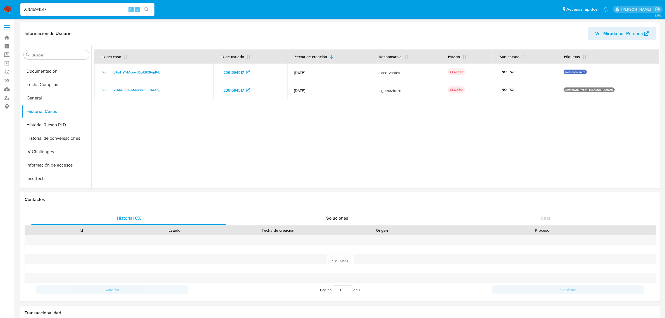
click at [49, 7] on input "2361594517" at bounding box center [87, 9] width 134 height 7
paste input "112699039"
type input "2112699039"
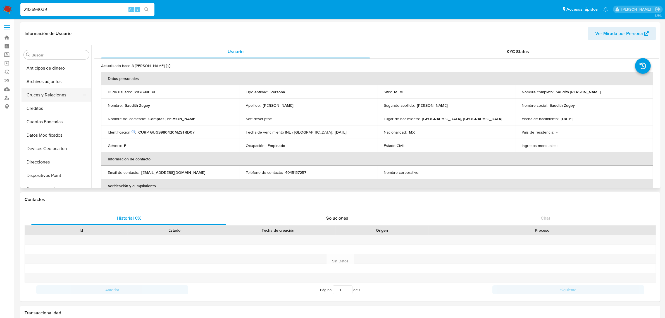
select select "10"
click at [54, 160] on button "Historial Casos" at bounding box center [54, 159] width 65 height 13
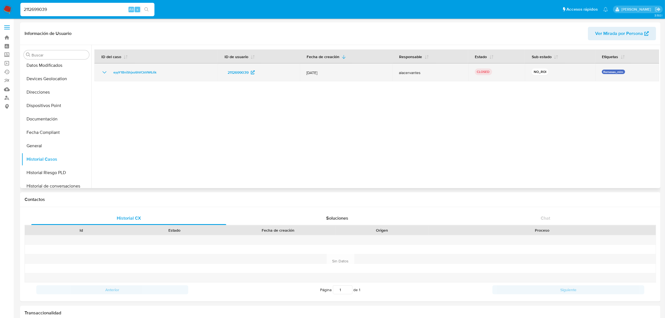
drag, startPoint x: 177, startPoint y: 73, endPoint x: 109, endPoint y: 77, distance: 68.0
click at [108, 77] on td "eyyY1BniShjxs6hVCkVW6Jik" at bounding box center [155, 72] width 123 height 18
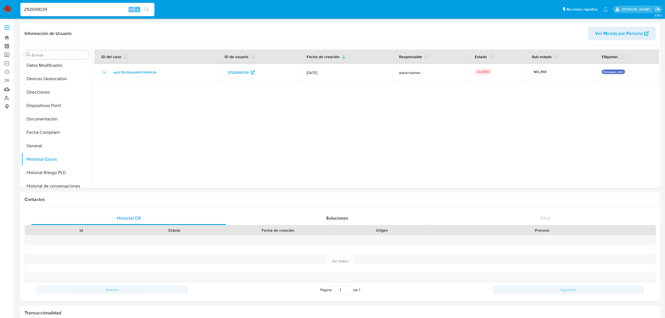
click at [51, 11] on input "2112699039" at bounding box center [87, 9] width 134 height 7
paste input "481469747"
type input "2481469747"
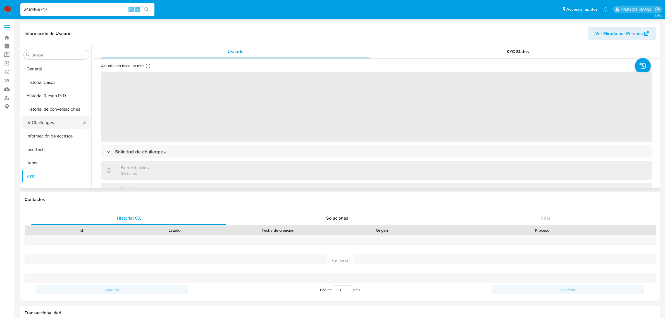
scroll to position [118, 0]
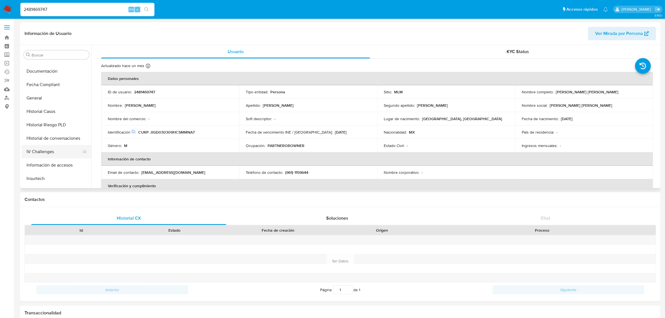
select select "10"
drag, startPoint x: 49, startPoint y: 116, endPoint x: 57, endPoint y: 119, distance: 8.3
click at [49, 115] on button "Historial Casos" at bounding box center [57, 111] width 70 height 13
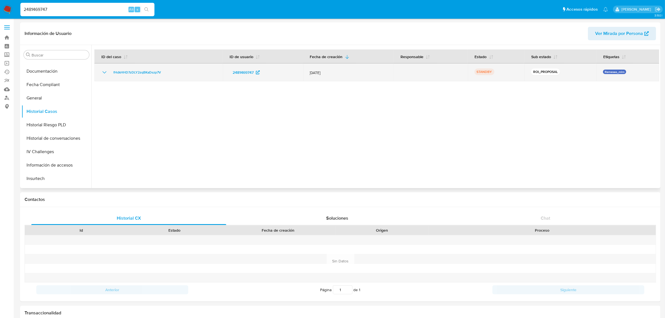
drag, startPoint x: 197, startPoint y: 73, endPoint x: 107, endPoint y: 74, distance: 90.2
click at [107, 74] on div "fHdkHHD7zDLY2zqBKaDszp7V" at bounding box center [158, 72] width 115 height 7
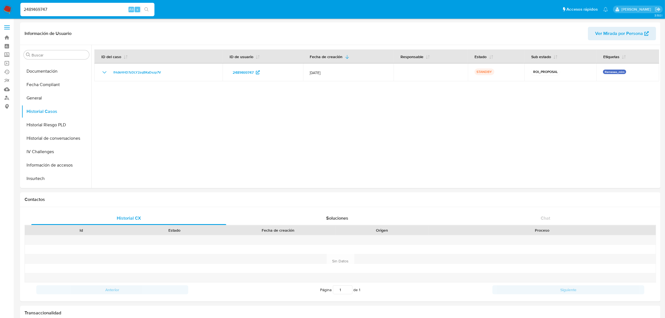
click at [50, 11] on input "2481469747" at bounding box center [87, 9] width 134 height 7
drag, startPoint x: 50, startPoint y: 11, endPoint x: 54, endPoint y: 11, distance: 3.9
click at [50, 11] on input "2481469747" at bounding box center [87, 9] width 134 height 7
paste input "6000440"
type input "2486000440"
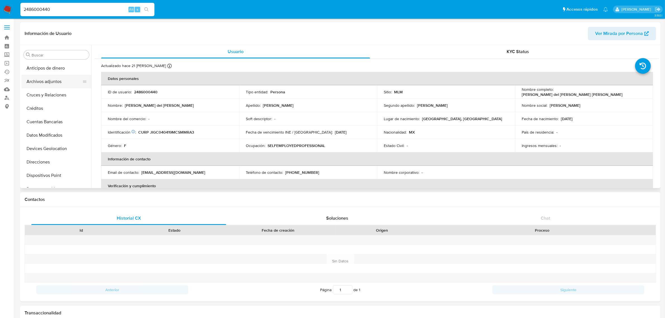
select select "10"
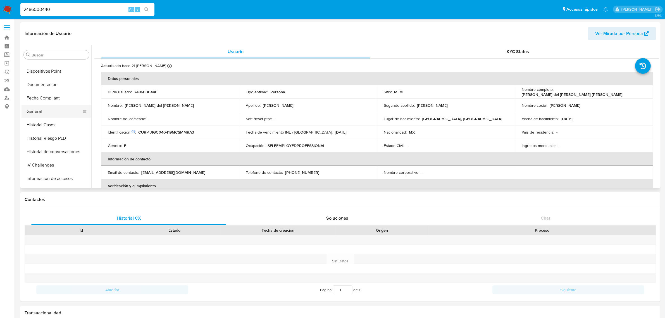
scroll to position [105, 0]
click at [61, 120] on button "Historial Casos" at bounding box center [54, 124] width 65 height 13
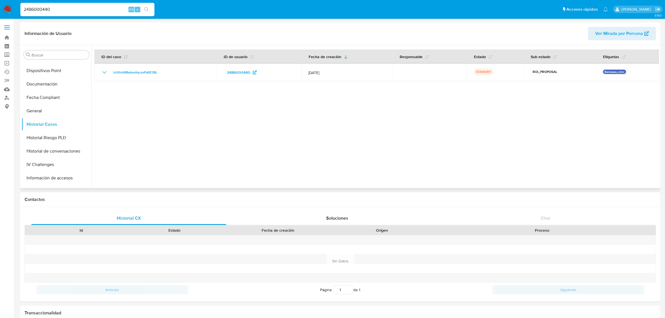
click at [178, 63] on table "ID del caso ID de usuario Fecha de creación Responsable Estado Sub estado Etiqu…" at bounding box center [376, 65] width 565 height 32
drag, startPoint x: 187, startPoint y: 72, endPoint x: 151, endPoint y: 129, distance: 67.4
click at [112, 73] on div "icGihnVMxkzeAqcvvPa5E38L" at bounding box center [155, 72] width 109 height 7
click at [85, 10] on input "2486000440" at bounding box center [87, 9] width 134 height 7
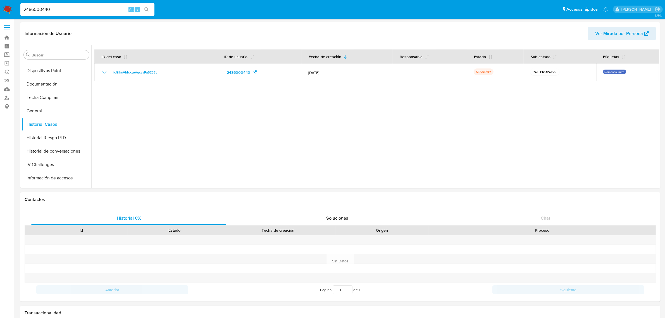
paste input "75977944"
type input "2475977944"
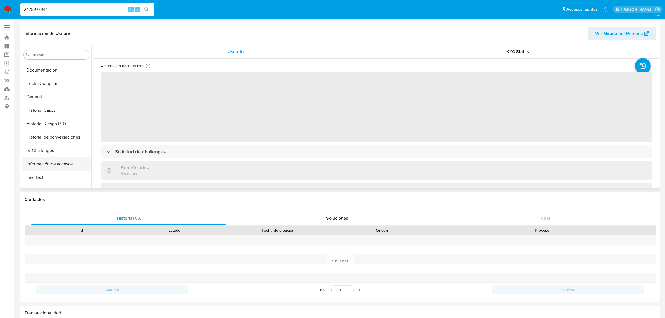
scroll to position [118, 0]
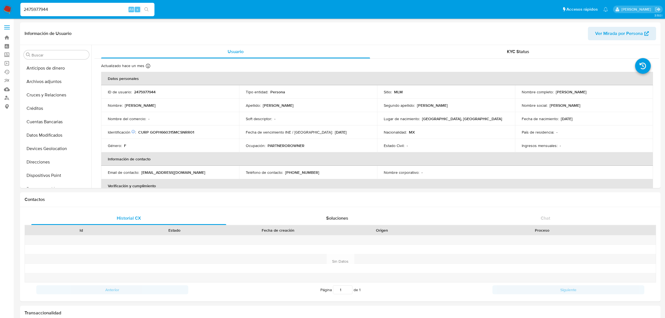
select select "10"
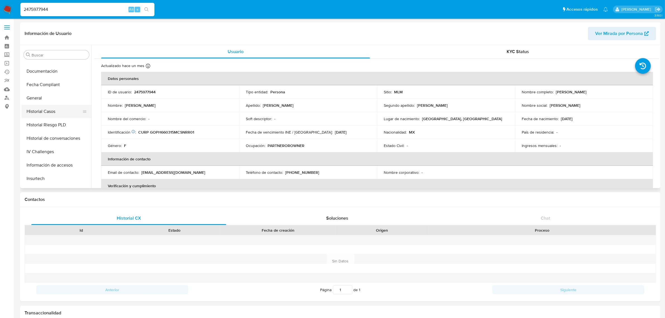
click at [60, 115] on button "Historial Casos" at bounding box center [54, 111] width 65 height 13
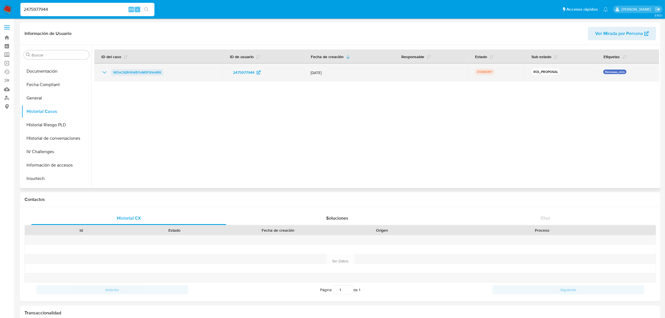
drag, startPoint x: 179, startPoint y: 71, endPoint x: 112, endPoint y: 73, distance: 66.8
click at [112, 73] on div "NDixCXjRHihKBYuM0FQVu6RK" at bounding box center [158, 72] width 115 height 7
click at [196, 75] on div "NDixCXjRHihKBYuM0FQVu6RK" at bounding box center [158, 72] width 115 height 7
drag, startPoint x: 157, startPoint y: 72, endPoint x: 110, endPoint y: 74, distance: 46.4
click at [110, 74] on div "NDixCXjRHihKBYuM0FQVu6RK" at bounding box center [158, 72] width 115 height 7
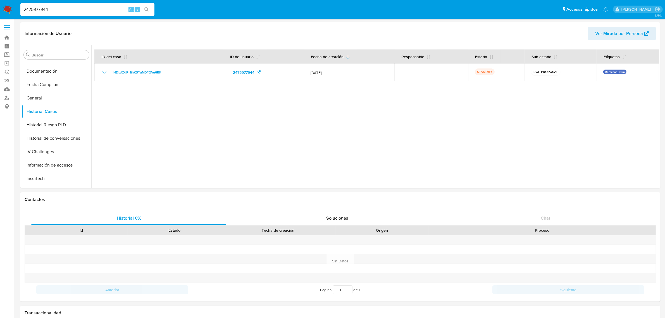
click at [59, 8] on input "2475977944" at bounding box center [87, 9] width 134 height 7
paste input "1247744226"
type input "1247744226"
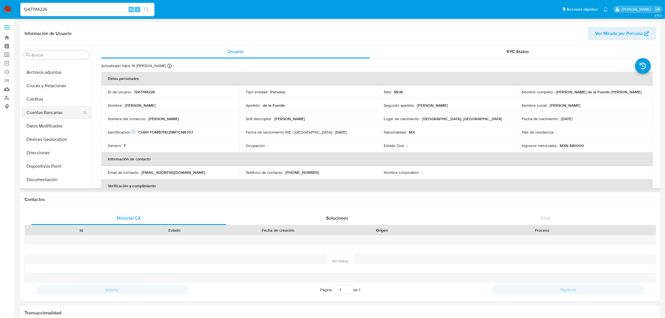
select select "10"
click at [53, 124] on button "Historial Casos" at bounding box center [54, 124] width 65 height 13
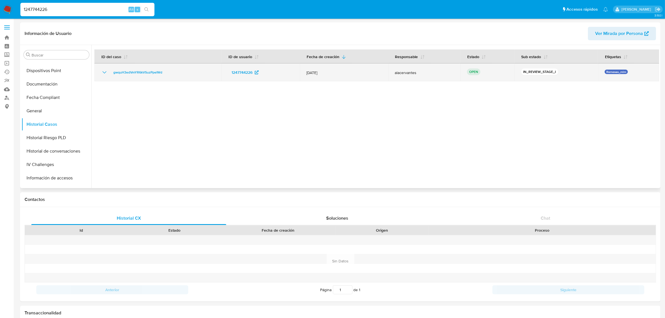
drag, startPoint x: 193, startPoint y: 71, endPoint x: 108, endPoint y: 73, distance: 84.9
click at [108, 73] on div "gwquH3edVmYR6kVSuzPpeIWd" at bounding box center [158, 72] width 114 height 7
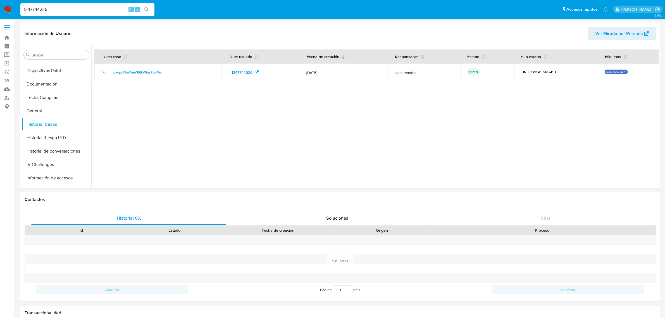
click at [33, 5] on div "1247744226 Alt s" at bounding box center [87, 9] width 134 height 13
click at [34, 4] on div "1247744226 Alt s" at bounding box center [87, 9] width 134 height 13
click at [35, 9] on input "1247744226" at bounding box center [87, 9] width 134 height 7
click at [37, 7] on input "1247744226" at bounding box center [87, 9] width 134 height 7
paste input "2248784313"
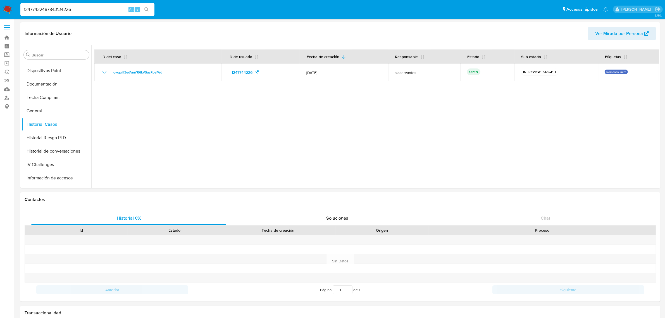
click at [56, 10] on input "12477422487843134226" at bounding box center [87, 9] width 134 height 7
paste input "2248784313"
type input "2248784313"
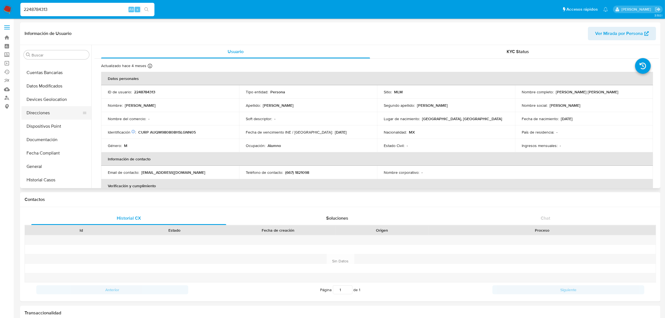
select select "10"
drag, startPoint x: 56, startPoint y: 91, endPoint x: 58, endPoint y: 94, distance: 3.6
click at [55, 90] on button "Historial Casos" at bounding box center [54, 89] width 65 height 13
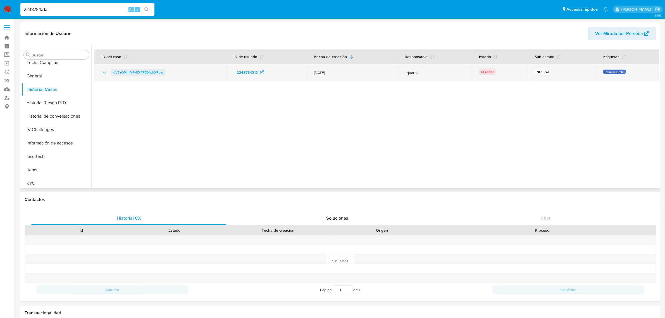
drag, startPoint x: 177, startPoint y: 69, endPoint x: 112, endPoint y: 73, distance: 64.9
click at [112, 73] on div "dV8zQMmiY4NZkFP5DlwbXRow" at bounding box center [160, 72] width 119 height 7
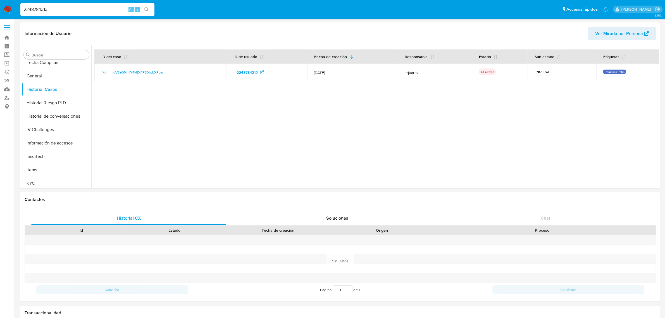
click at [64, 13] on input "2248784313" at bounding box center [87, 9] width 134 height 7
paste input "1960709472"
type input "1960709472"
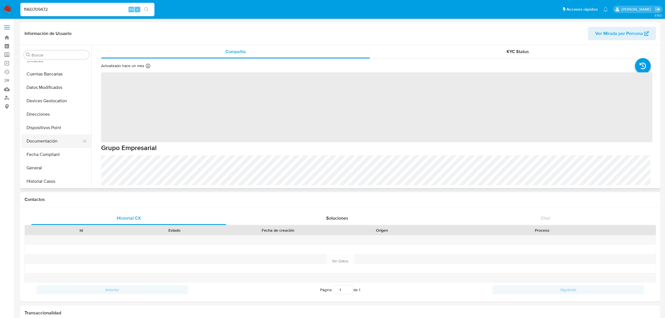
select select "10"
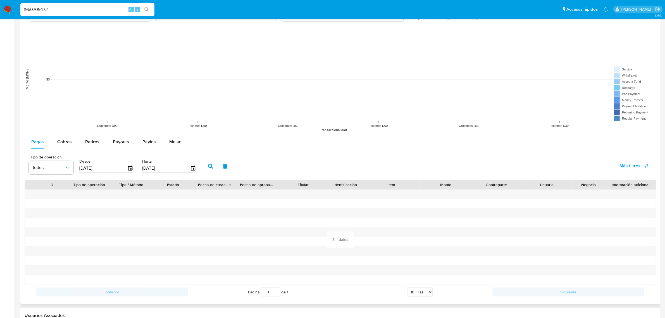
scroll to position [338, 0]
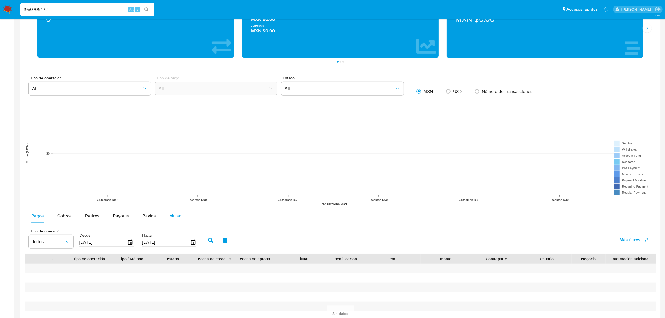
click at [165, 214] on button "Mulan" at bounding box center [176, 215] width 26 height 13
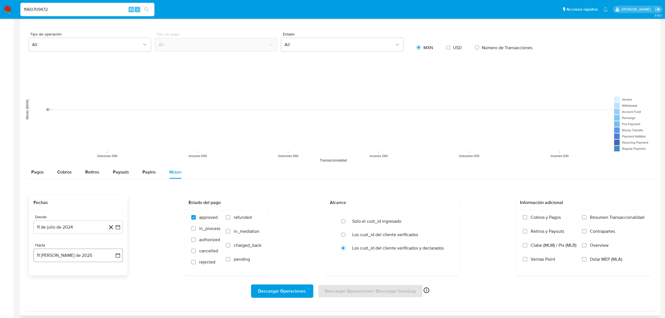
scroll to position [408, 0]
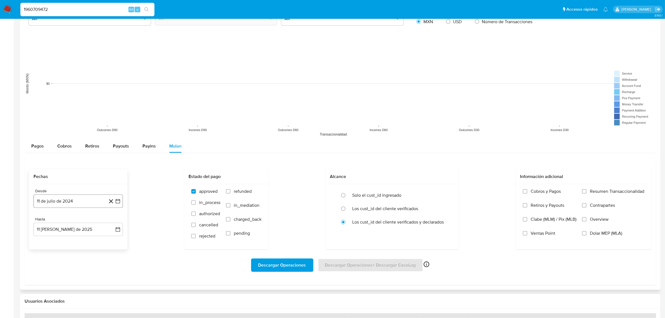
click at [118, 198] on button "11 de julio de 2024" at bounding box center [78, 200] width 89 height 13
click at [78, 222] on span "julio 2024" at bounding box center [75, 221] width 21 height 6
click at [106, 275] on button "sep" at bounding box center [102, 272] width 16 height 9
click at [109, 243] on button "1" at bounding box center [111, 241] width 9 height 9
click at [94, 228] on button "11 de agosto de 2025" at bounding box center [78, 229] width 89 height 13
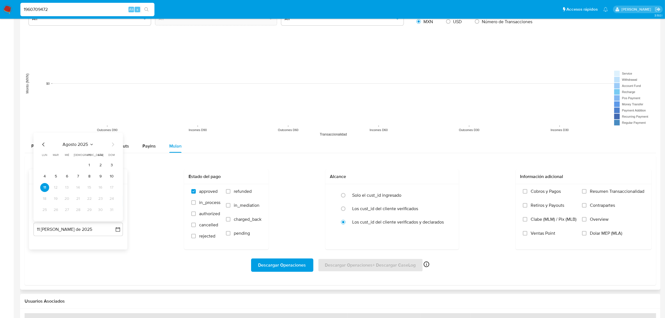
click at [42, 146] on icon "Mes anterior" at bounding box center [43, 144] width 7 height 7
click at [99, 144] on icon "Seleccionar mes y año" at bounding box center [101, 144] width 4 height 4
click at [44, 137] on icon "Año anterior" at bounding box center [43, 138] width 7 height 7
click at [103, 189] on span "sep" at bounding box center [101, 189] width 7 height 4
click at [46, 211] on button "30" at bounding box center [44, 209] width 9 height 9
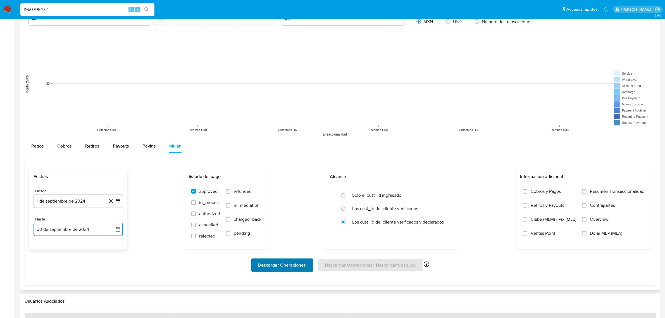
click at [283, 263] on span "Descargar Operaciones" at bounding box center [282, 265] width 48 height 12
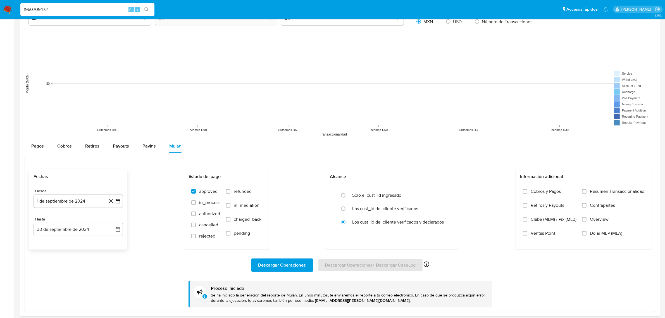
click at [56, 3] on div "1960709472 Alt s" at bounding box center [87, 9] width 134 height 13
click at [56, 7] on input "1960709472" at bounding box center [87, 9] width 134 height 7
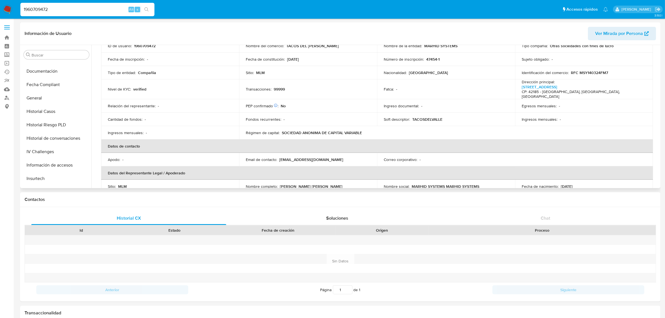
scroll to position [0, 0]
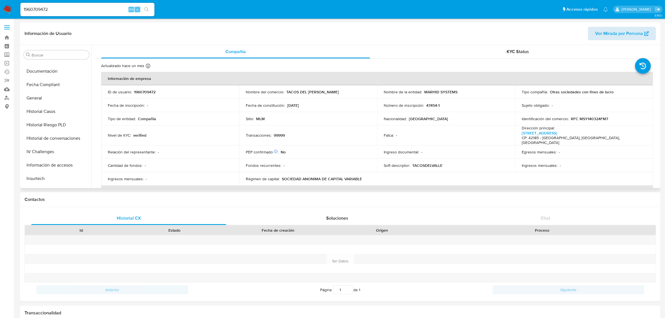
click at [622, 26] on div "Información de Usuario Ver Mirada por Persona" at bounding box center [340, 33] width 640 height 23
click at [621, 28] on span "Ver Mirada por Persona" at bounding box center [619, 33] width 48 height 13
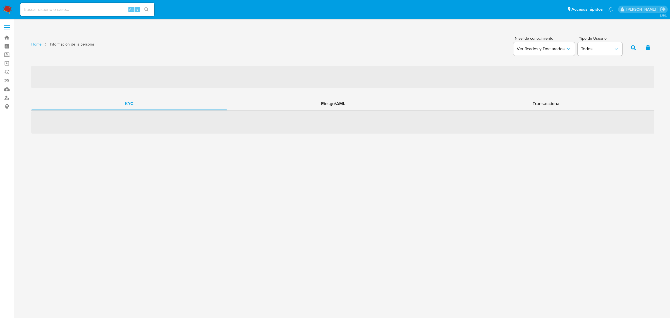
click at [77, 11] on input at bounding box center [87, 9] width 134 height 7
paste input "2122765344"
type input "212276534"
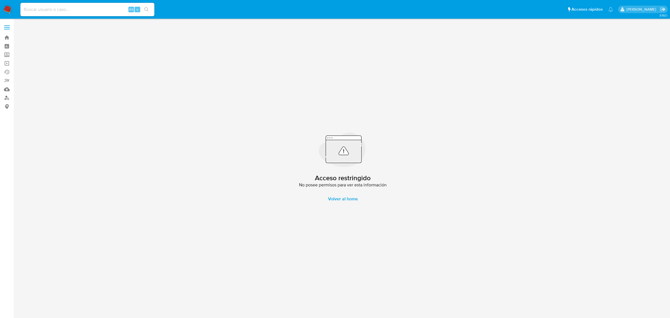
click at [73, 9] on input at bounding box center [87, 9] width 134 height 7
paste input "2122765344"
type input "2122765344"
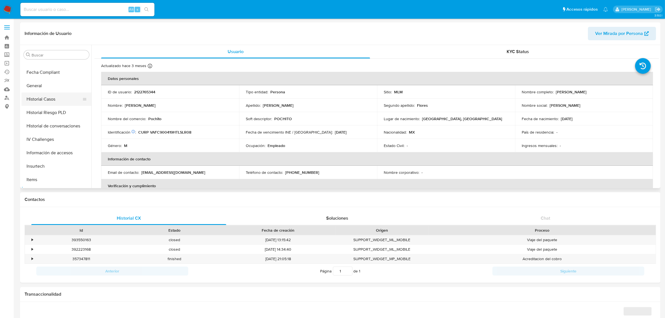
scroll to position [118, 0]
drag, startPoint x: 49, startPoint y: 109, endPoint x: 104, endPoint y: 150, distance: 68.4
click at [49, 109] on button "Historial Casos" at bounding box center [57, 111] width 70 height 13
select select "10"
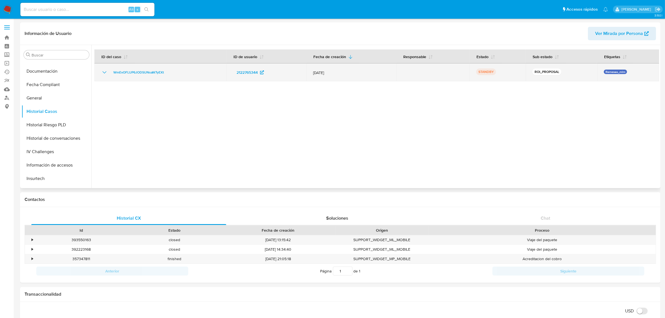
drag, startPoint x: 170, startPoint y: 72, endPoint x: 108, endPoint y: 72, distance: 61.4
click at [108, 72] on div "WmEvOFLUP6JODSUNsaW7yEXt" at bounding box center [160, 72] width 119 height 7
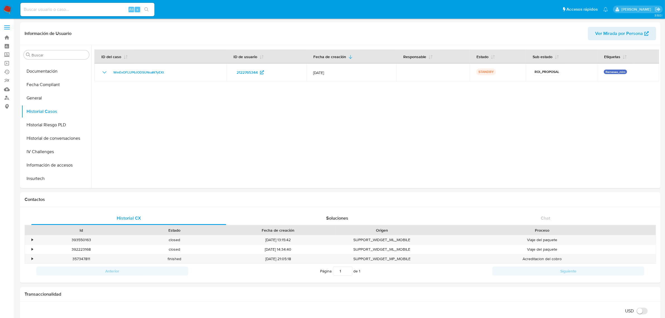
click at [60, 11] on input at bounding box center [87, 9] width 134 height 7
paste input "2175981749"
type input "2175981749"
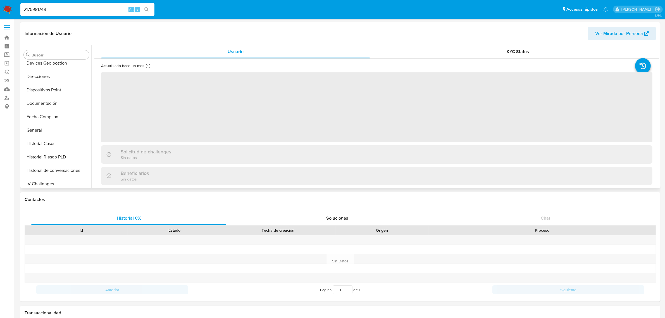
scroll to position [13, 0]
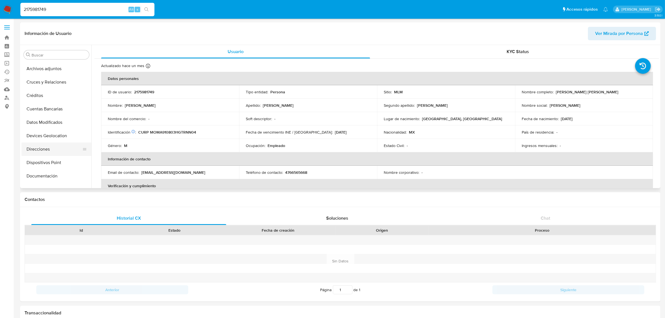
select select "10"
click at [56, 151] on button "Historial de conversaciones" at bounding box center [54, 150] width 65 height 13
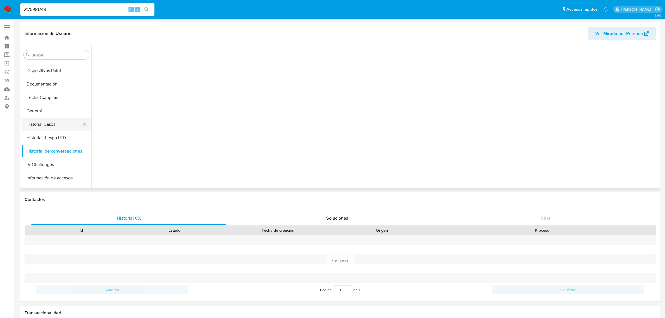
click at [42, 123] on button "Historial Casos" at bounding box center [54, 124] width 65 height 13
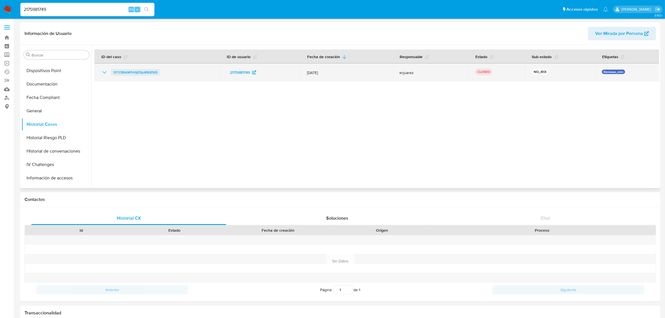
drag, startPoint x: 169, startPoint y: 73, endPoint x: 113, endPoint y: 71, distance: 56.2
click at [113, 71] on div "31TCBNzMTrhSjE5ju890ZStD" at bounding box center [157, 72] width 112 height 7
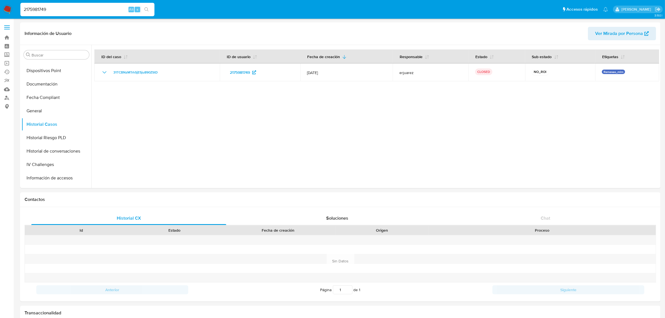
click at [65, 8] on input "2175981749" at bounding box center [87, 9] width 134 height 7
paste input "1744371693"
type input "1744371693"
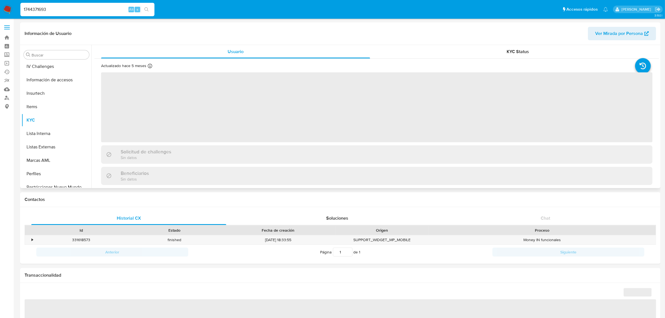
scroll to position [222, 0]
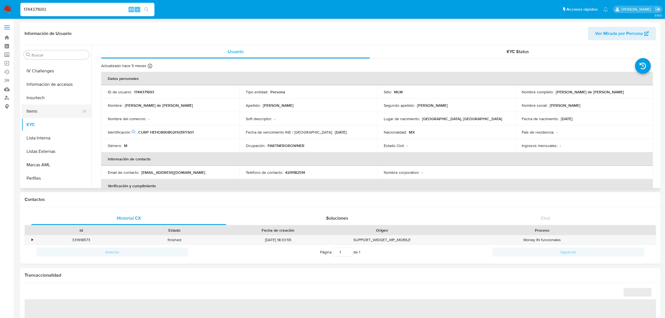
select select "10"
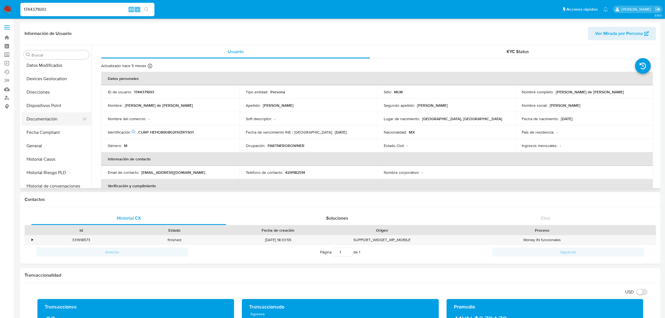
scroll to position [105, 0]
click at [37, 120] on button "Historial Casos" at bounding box center [54, 124] width 65 height 13
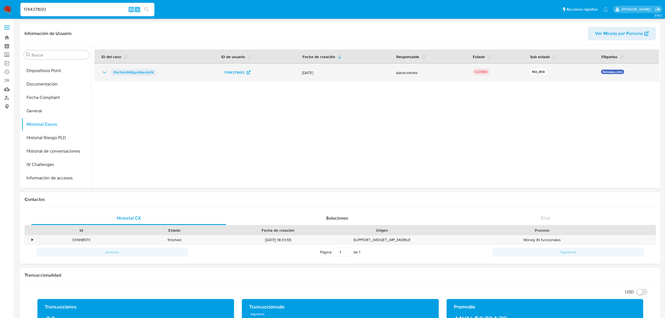
drag, startPoint x: 173, startPoint y: 70, endPoint x: 113, endPoint y: 73, distance: 60.9
click at [113, 73] on div "P9u7ivhi4NiBgnXBeniIyI1K" at bounding box center [154, 72] width 106 height 7
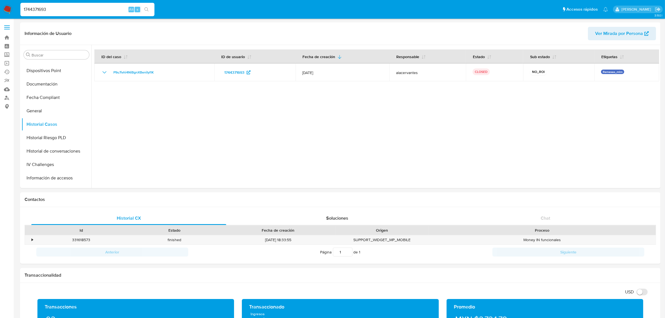
click at [53, 12] on input "1744371693" at bounding box center [87, 9] width 134 height 7
paste input "2482674817"
type input "2482674817"
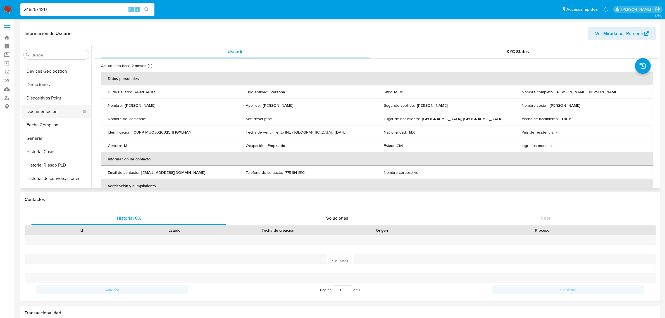
scroll to position [48, 0]
select select "10"
click at [59, 180] on button "Historial Casos" at bounding box center [54, 181] width 65 height 13
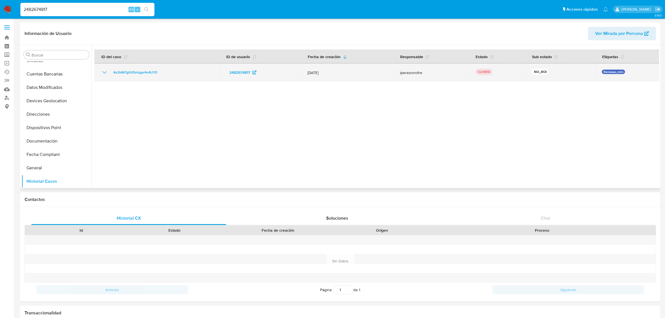
drag, startPoint x: 176, startPoint y: 74, endPoint x: 105, endPoint y: 76, distance: 71.2
click at [105, 76] on td "Ke2bI6lTgGX5ntrgpr4o4UYD" at bounding box center [156, 72] width 125 height 18
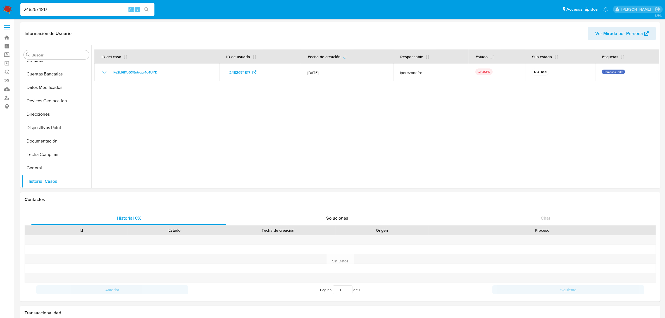
click at [91, 12] on input "2482674817" at bounding box center [87, 9] width 134 height 7
paste input "1765270366"
type input "1765270366"
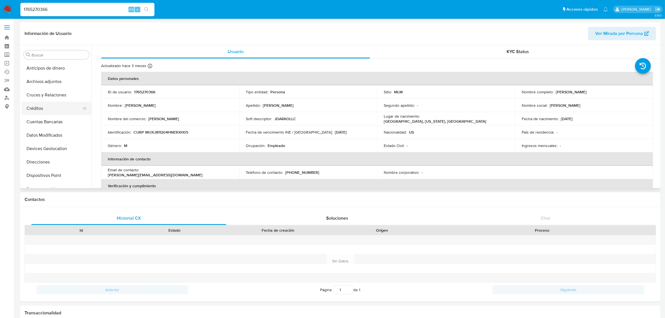
select select "10"
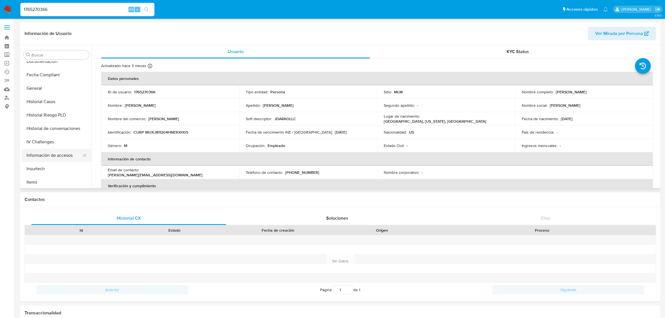
scroll to position [140, 0]
click at [57, 92] on button "Historial Casos" at bounding box center [54, 89] width 65 height 13
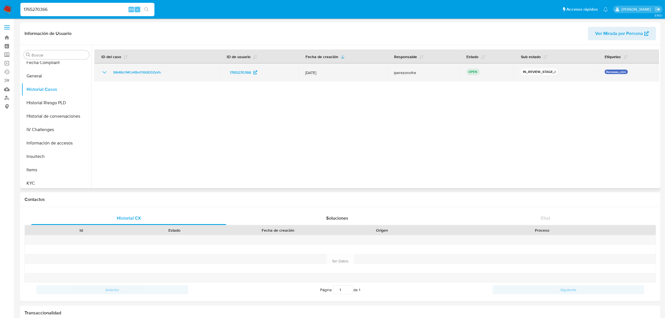
drag, startPoint x: 149, startPoint y: 72, endPoint x: 109, endPoint y: 73, distance: 39.4
click at [109, 73] on div "B6I4BcYMCnVBmTlISQDDZyVh" at bounding box center [157, 72] width 112 height 7
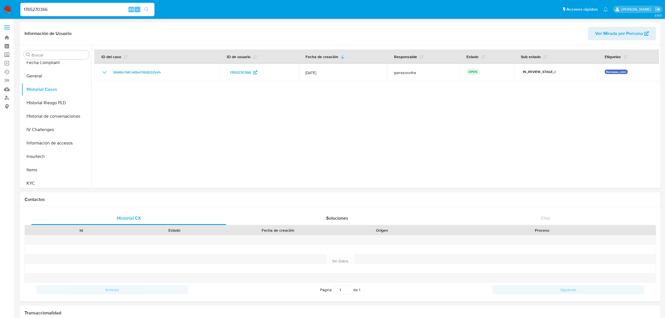
click at [57, 9] on input "1765270366" at bounding box center [87, 9] width 134 height 7
paste input "2401081452"
type input "2401081452"
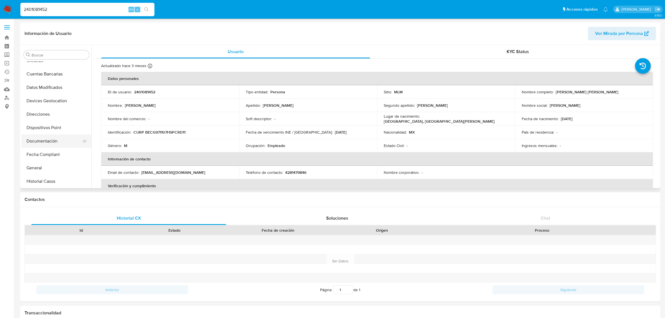
select select "10"
click at [69, 112] on button "Historial Casos" at bounding box center [54, 111] width 65 height 13
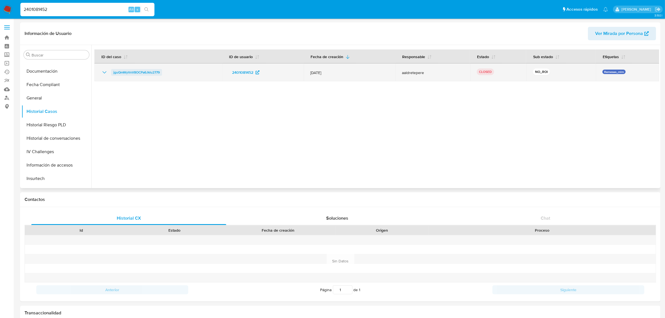
drag, startPoint x: 173, startPoint y: 76, endPoint x: 113, endPoint y: 73, distance: 60.1
click at [113, 73] on td "jguQmWyVxV8OCPa6Jklu2779" at bounding box center [158, 72] width 128 height 18
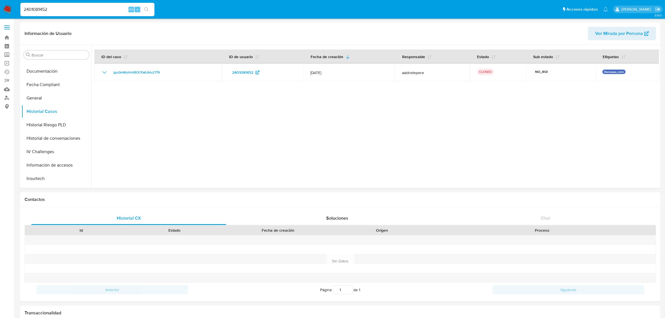
click at [60, 10] on input "2401081452" at bounding box center [87, 9] width 134 height 7
paste input "092458039"
type input "2092458039"
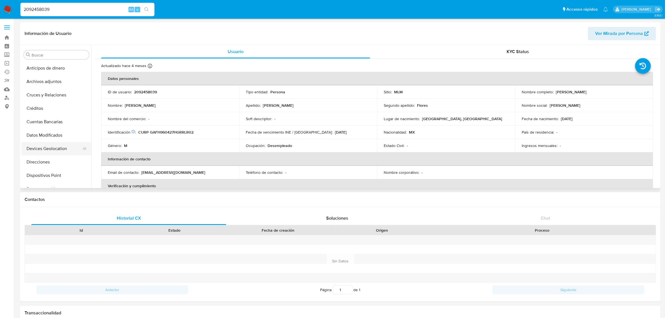
select select "10"
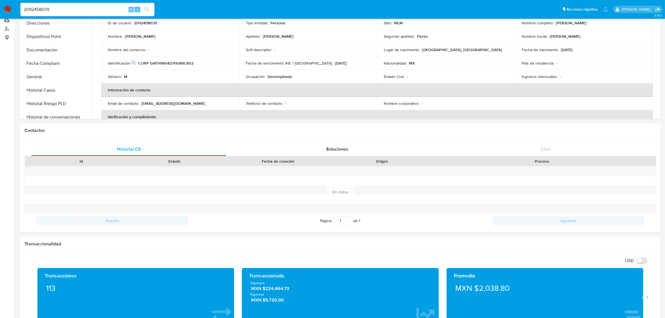
scroll to position [70, 0]
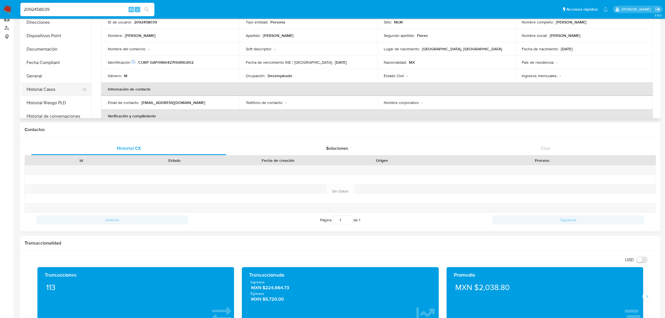
drag, startPoint x: 56, startPoint y: 84, endPoint x: 61, endPoint y: 87, distance: 6.1
click at [56, 84] on button "Historial Casos" at bounding box center [54, 89] width 65 height 13
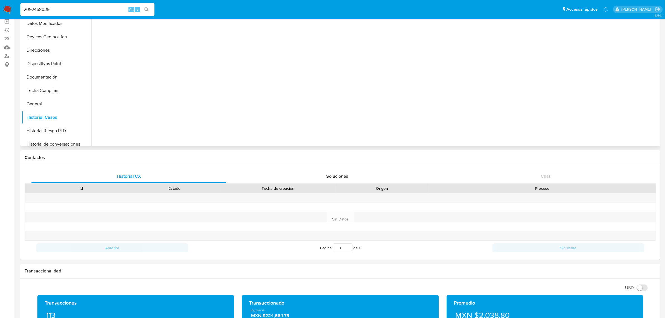
scroll to position [0, 0]
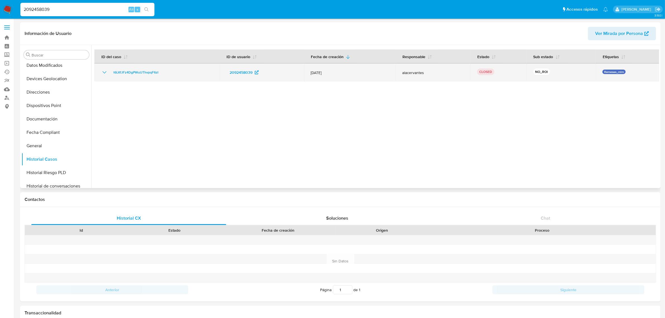
drag, startPoint x: 168, startPoint y: 72, endPoint x: 111, endPoint y: 74, distance: 57.3
click at [111, 74] on div "t6LKfJFz4DgPWuUThvpqF6zI" at bounding box center [157, 72] width 112 height 7
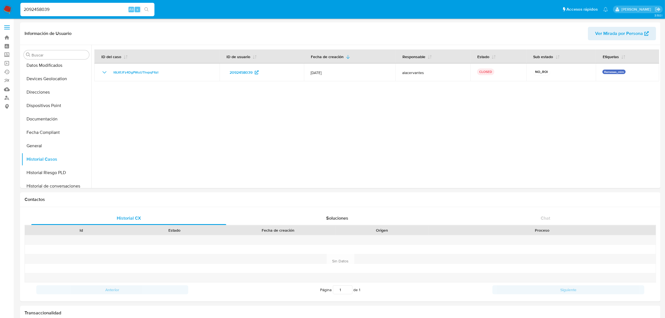
click at [47, 11] on input "2092458039" at bounding box center [87, 9] width 134 height 7
paste input "229234366"
type input "2229234366"
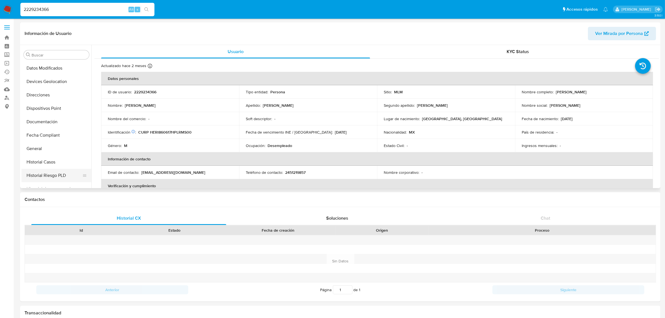
select select "10"
click at [59, 154] on button "Historial de conversaciones" at bounding box center [54, 150] width 65 height 13
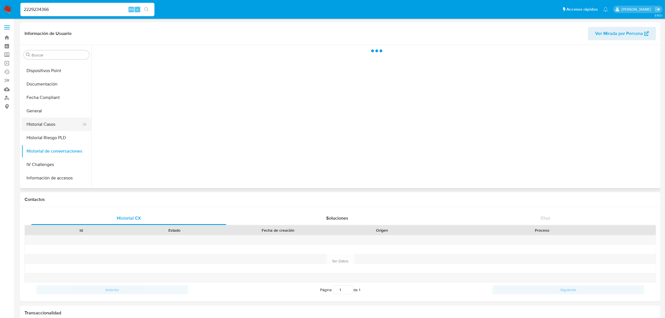
click at [58, 123] on button "Historial Casos" at bounding box center [54, 124] width 65 height 13
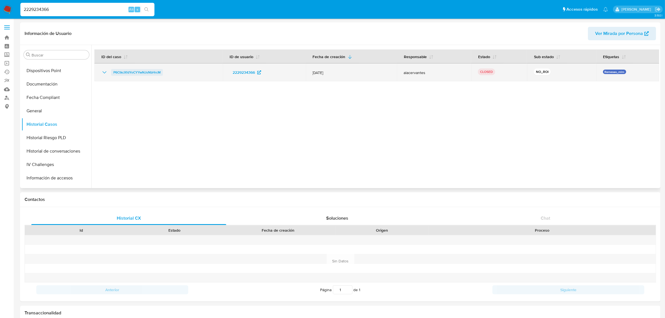
drag, startPoint x: 176, startPoint y: 74, endPoint x: 111, endPoint y: 75, distance: 65.1
click at [111, 75] on div "P6CtkcXfdYoCYYwNJsNbHrcM" at bounding box center [158, 72] width 115 height 7
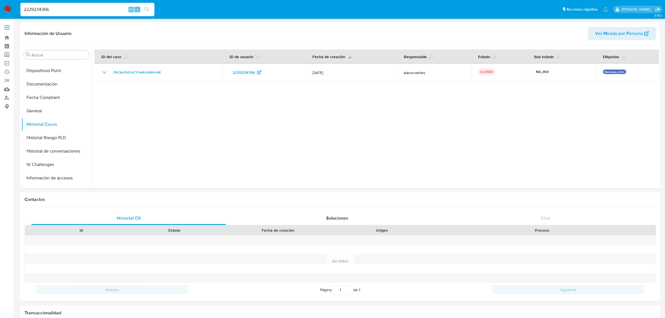
click at [44, 10] on input "2229234366" at bounding box center [87, 9] width 134 height 7
paste input "475983334"
type input "2475983334"
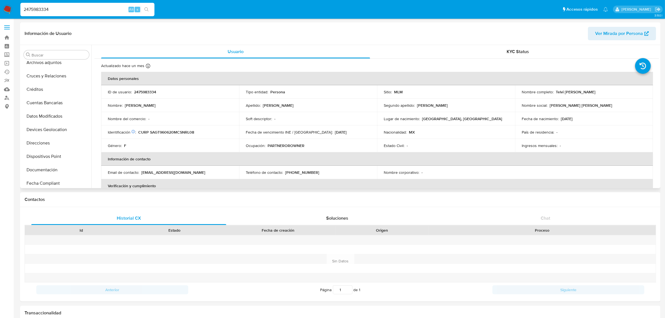
select select "10"
click at [59, 72] on button "Historial Casos" at bounding box center [54, 76] width 65 height 13
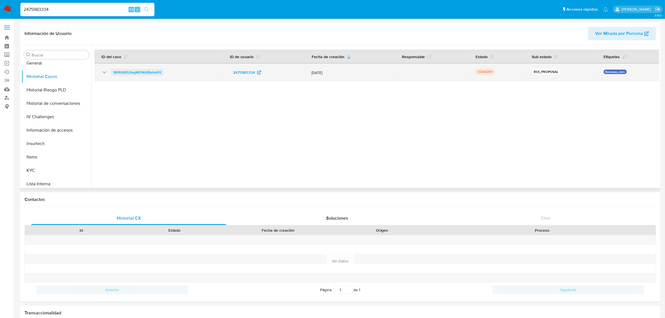
drag, startPoint x: 193, startPoint y: 74, endPoint x: 112, endPoint y: 74, distance: 81.0
click at [111, 73] on div "BjRRQ0ZU5egMEtWd0SvhzkYE" at bounding box center [158, 72] width 115 height 7
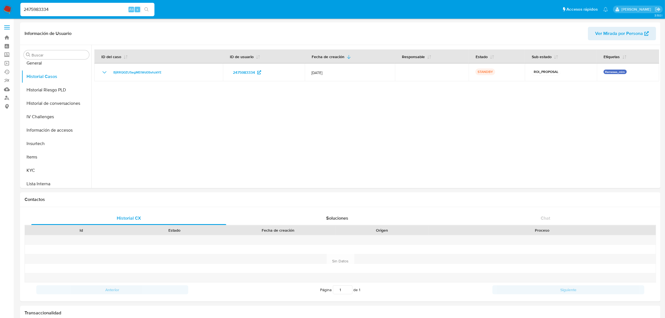
click at [80, 10] on input "2475983334" at bounding box center [87, 9] width 134 height 7
paste input "102054450"
type input "2102054450"
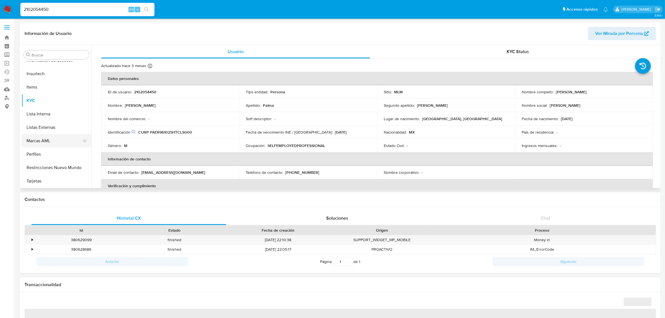
select select "10"
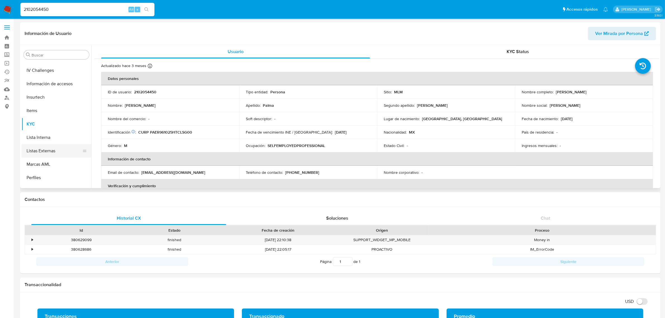
scroll to position [153, 0]
click at [49, 78] on button "Historial Casos" at bounding box center [54, 76] width 65 height 13
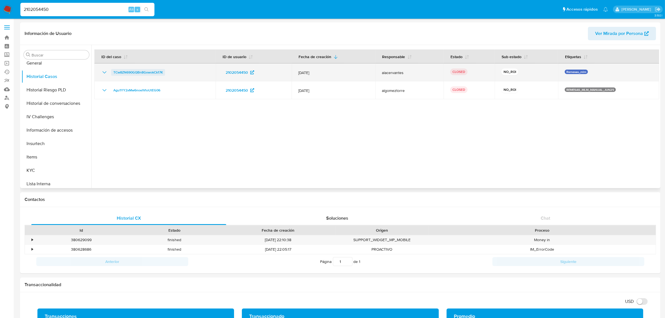
drag, startPoint x: 184, startPoint y: 71, endPoint x: 112, endPoint y: 73, distance: 71.3
click at [112, 73] on div "TCw8ZN690GQBn8GxwokCk17K" at bounding box center [155, 72] width 108 height 7
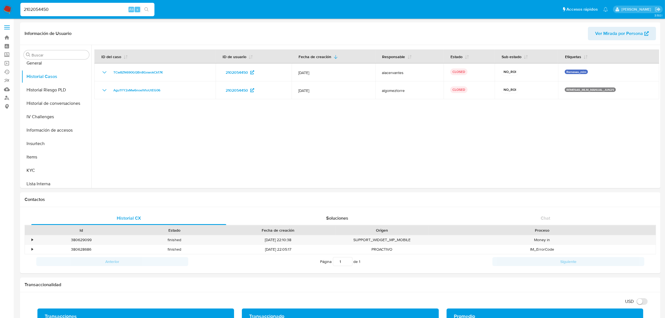
click at [55, 7] on input "2102054450" at bounding box center [87, 9] width 134 height 7
paste input "072763274"
type input "2072763274"
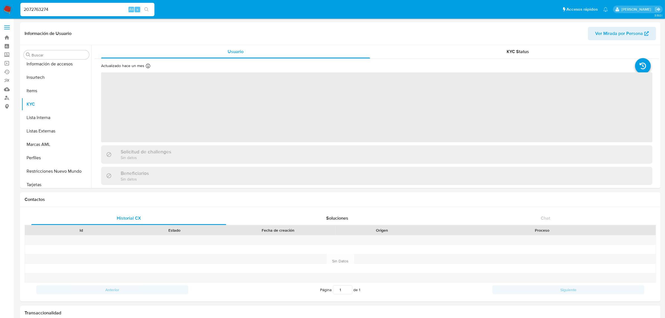
scroll to position [222, 0]
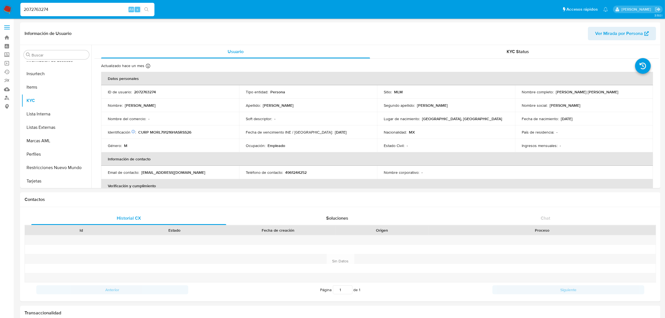
select select "10"
click at [46, 115] on button "Historial Casos" at bounding box center [54, 111] width 65 height 13
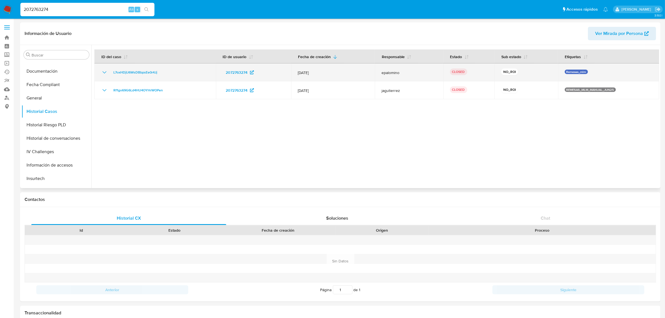
drag, startPoint x: 167, startPoint y: 72, endPoint x: 108, endPoint y: 72, distance: 58.7
click at [108, 72] on div "L7oxHDjIJ6WsDBbpsEe0r4Jj" at bounding box center [155, 72] width 108 height 7
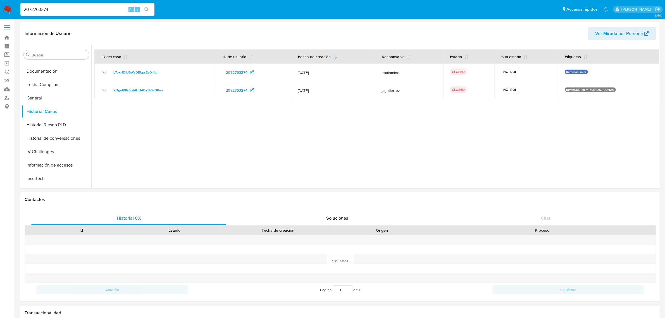
click at [25, 6] on input "2072763274" at bounding box center [87, 9] width 134 height 7
paste input "458708009"
type input "2458708009"
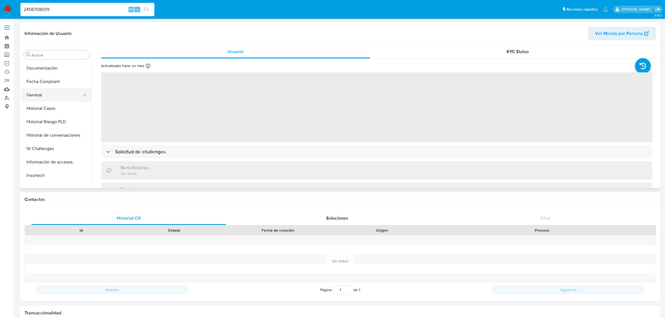
scroll to position [118, 0]
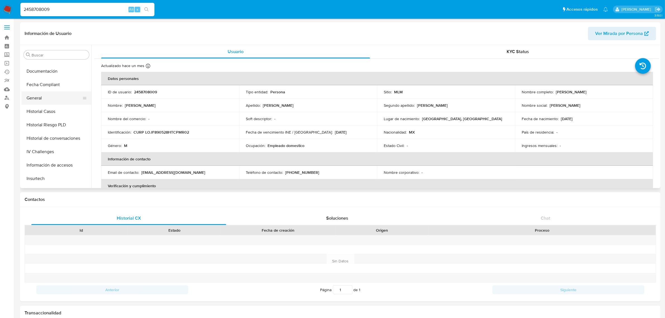
select select "10"
click at [51, 112] on button "Historial Casos" at bounding box center [57, 111] width 70 height 13
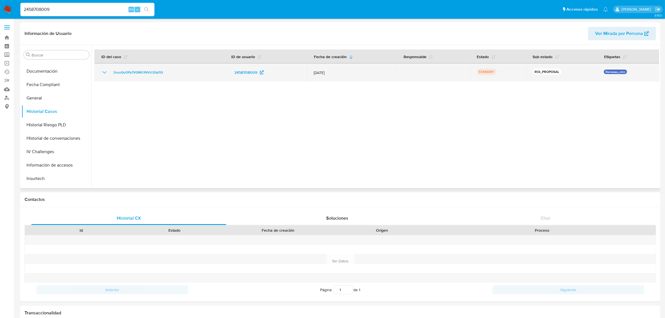
drag, startPoint x: 184, startPoint y: 74, endPoint x: 109, endPoint y: 74, distance: 74.6
click at [109, 74] on div "2nusQoOPp7VQMU1NVU20qi1Q" at bounding box center [159, 72] width 117 height 7
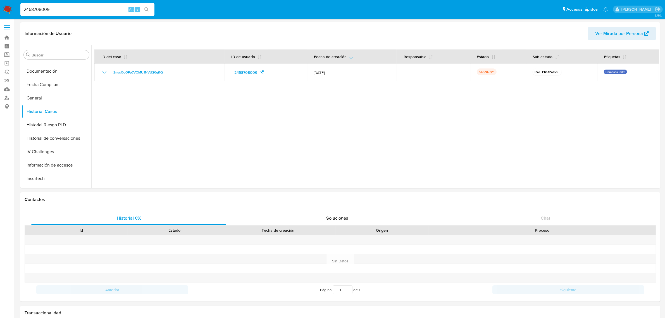
click at [48, 6] on input "2458708009" at bounding box center [87, 9] width 134 height 7
paste input "1916022164"
type input "1916022164"
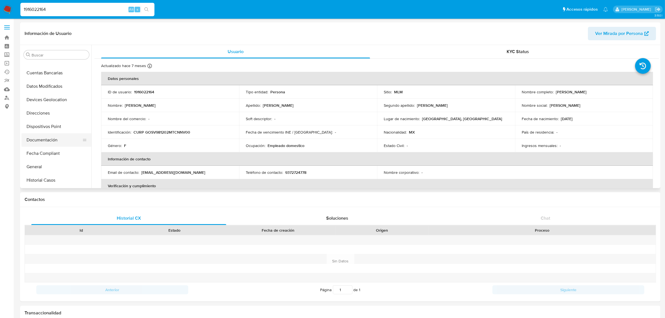
scroll to position [83, 0]
select select "10"
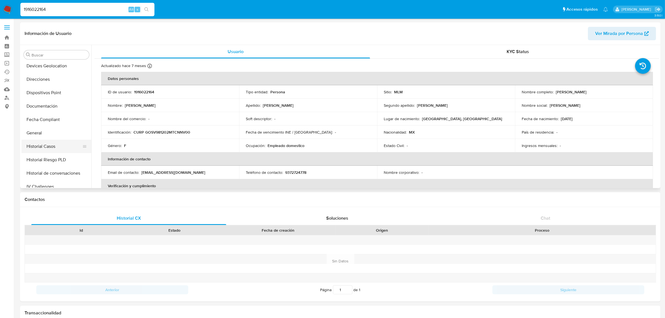
click at [59, 145] on button "Historial Casos" at bounding box center [54, 146] width 65 height 13
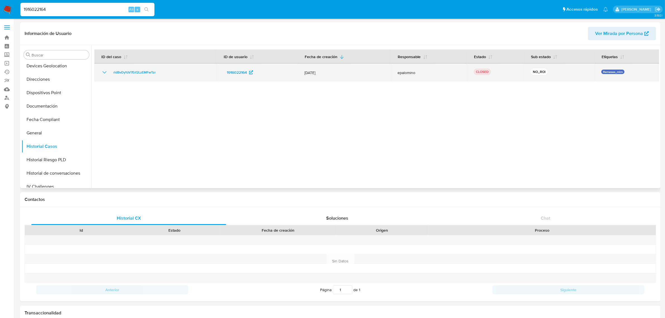
drag, startPoint x: 180, startPoint y: 72, endPoint x: 110, endPoint y: 74, distance: 69.9
click at [110, 74] on div "rldBvDyYzV7Erf2LzEMFwTzr" at bounding box center [155, 72] width 109 height 7
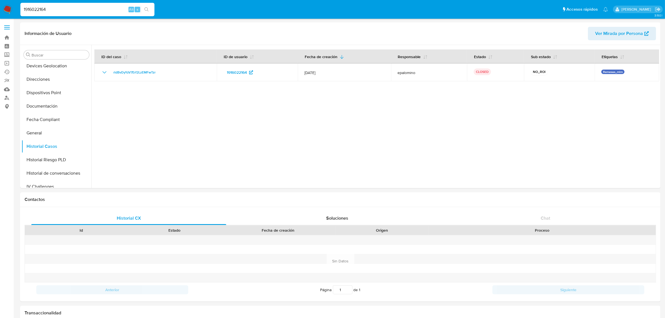
click at [33, 10] on input "1916022164" at bounding box center [87, 9] width 134 height 7
paste input "273839919"
type input "273839919"
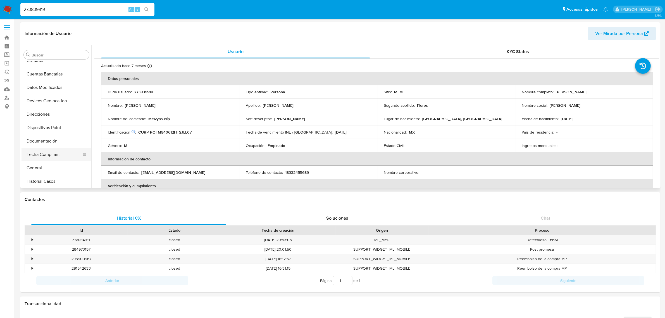
select select "10"
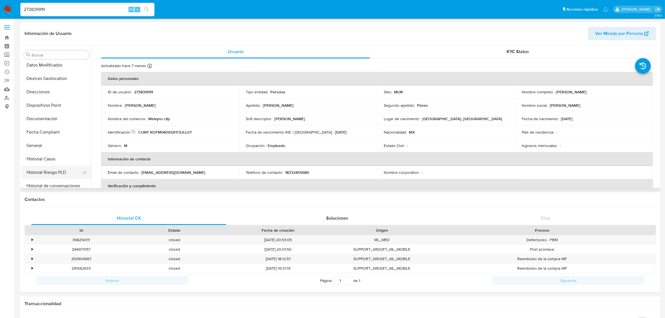
scroll to position [83, 0]
click at [50, 148] on button "Historial Casos" at bounding box center [54, 146] width 65 height 13
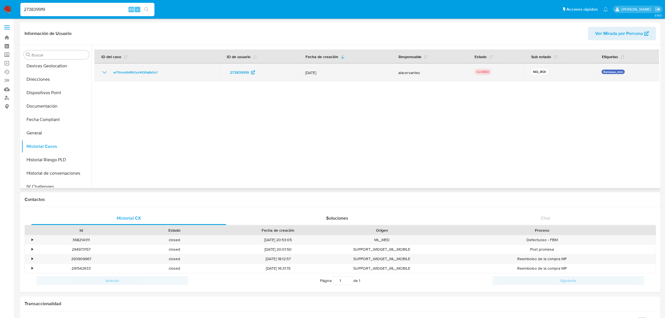
drag, startPoint x: 167, startPoint y: 74, endPoint x: 96, endPoint y: 77, distance: 71.6
click at [96, 77] on td "wTlGomtbKNUxz4tQ0ajIkGs1" at bounding box center [156, 72] width 125 height 18
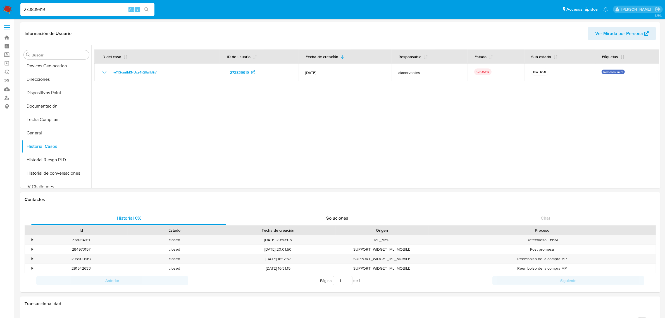
click at [68, 15] on div "273839919 Alt s" at bounding box center [87, 9] width 134 height 13
click at [68, 13] on input "273839919" at bounding box center [87, 9] width 134 height 7
drag, startPoint x: 68, startPoint y: 13, endPoint x: 73, endPoint y: 13, distance: 4.2
click at [68, 12] on input "273839919" at bounding box center [87, 9] width 134 height 7
paste input "278502666"
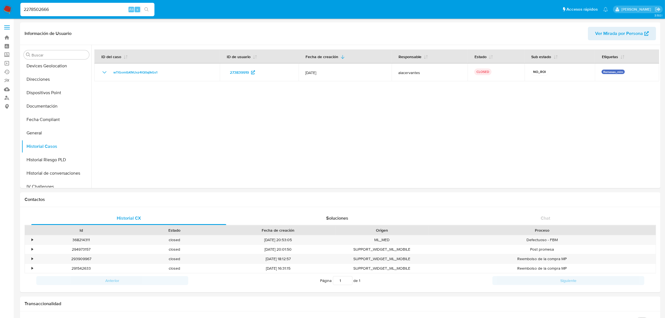
type input "2278502666"
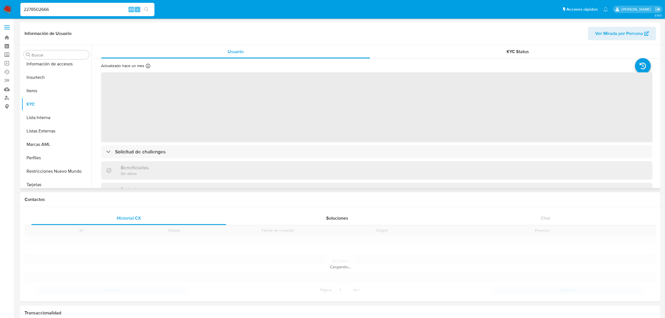
scroll to position [222, 0]
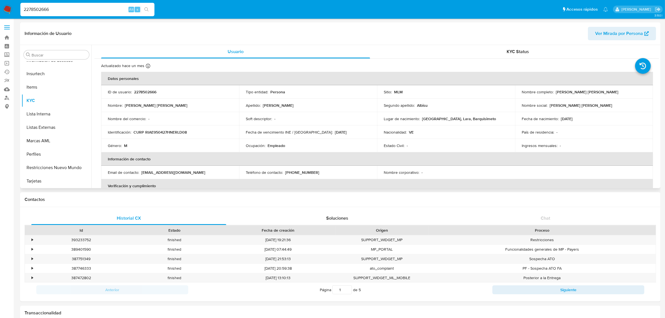
select select "10"
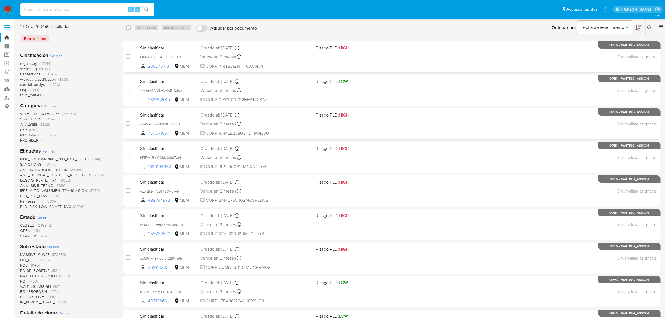
click at [59, 6] on input at bounding box center [87, 9] width 134 height 7
paste input "1960711174"
type input "1960711174"
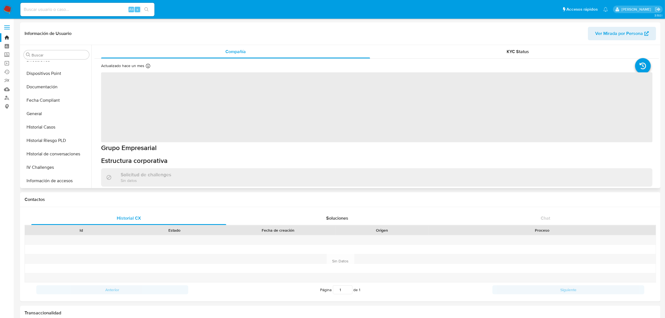
scroll to position [222, 0]
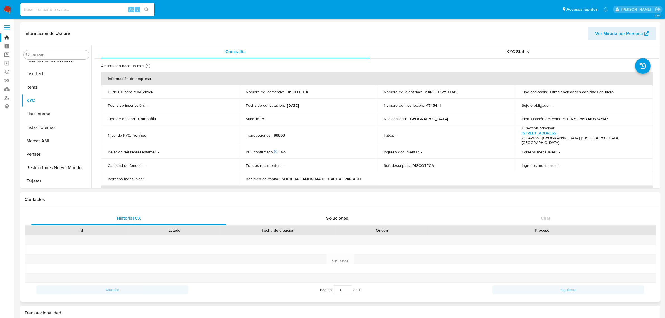
select select "10"
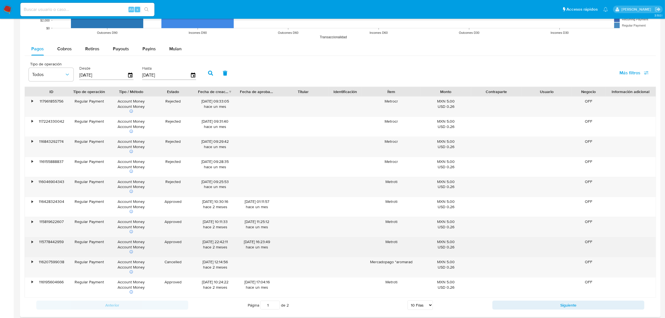
scroll to position [489, 0]
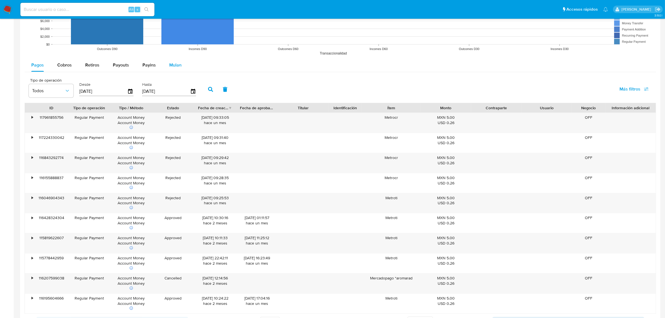
click at [176, 63] on span "Mulan" at bounding box center [175, 65] width 12 height 6
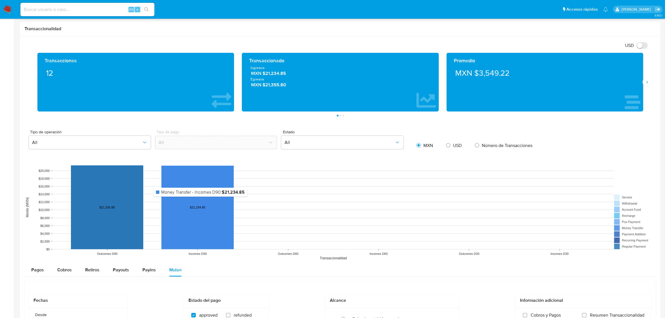
scroll to position [424, 0]
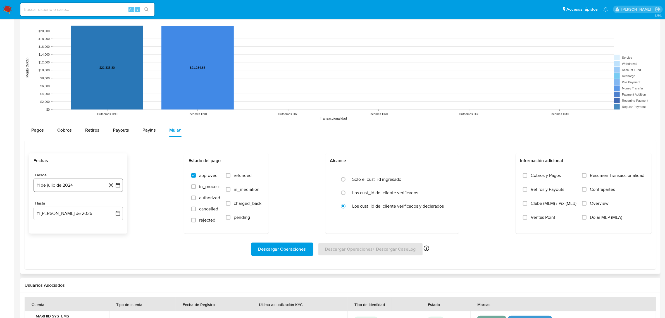
click at [116, 184] on icon "button" at bounding box center [118, 185] width 4 height 4
click at [76, 209] on div "julio 2024" at bounding box center [78, 205] width 76 height 7
click at [88, 205] on icon "Seleccionar mes y año" at bounding box center [89, 205] width 4 height 4
click at [101, 259] on span "sep" at bounding box center [101, 257] width 7 height 4
click at [113, 227] on button "1" at bounding box center [111, 225] width 9 height 9
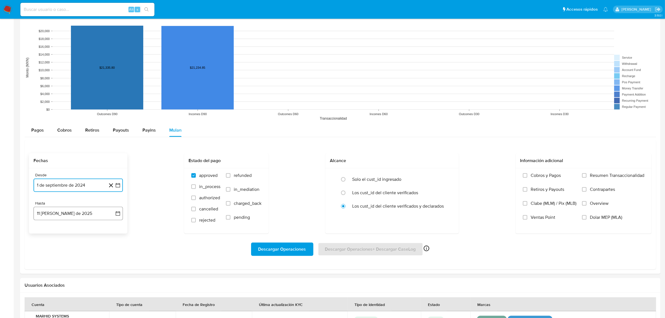
click at [116, 213] on icon "button" at bounding box center [118, 214] width 6 height 6
click at [80, 235] on span "agosto 2025" at bounding box center [75, 234] width 25 height 6
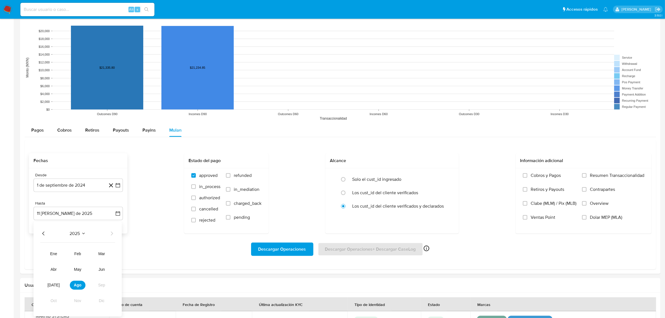
click at [42, 233] on icon "Año anterior" at bounding box center [43, 233] width 7 height 7
click at [85, 234] on div "2023" at bounding box center [77, 233] width 75 height 7
click at [84, 234] on icon "Seleccionar mes y año" at bounding box center [83, 233] width 4 height 4
click at [75, 234] on span "agosto 2025" at bounding box center [75, 234] width 25 height 6
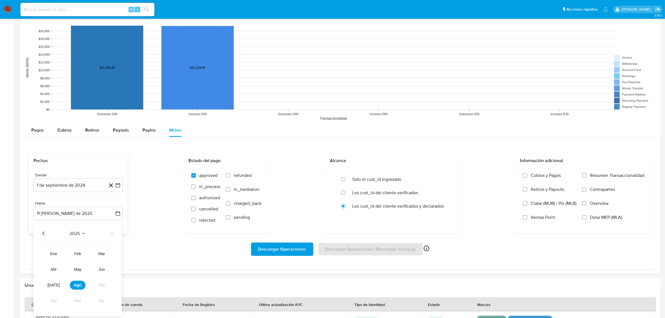
click at [45, 237] on icon "Año anterior" at bounding box center [43, 233] width 7 height 7
click at [101, 289] on button "sep" at bounding box center [102, 285] width 16 height 9
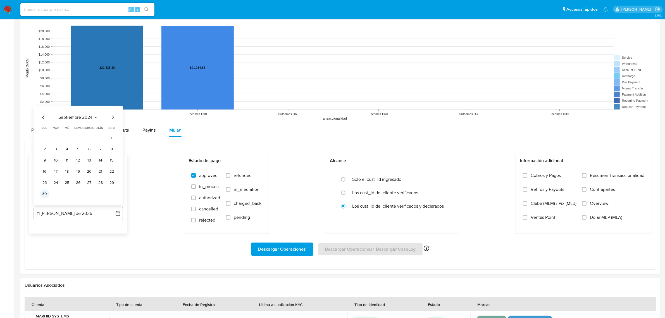
click at [47, 196] on button "30" at bounding box center [44, 193] width 9 height 9
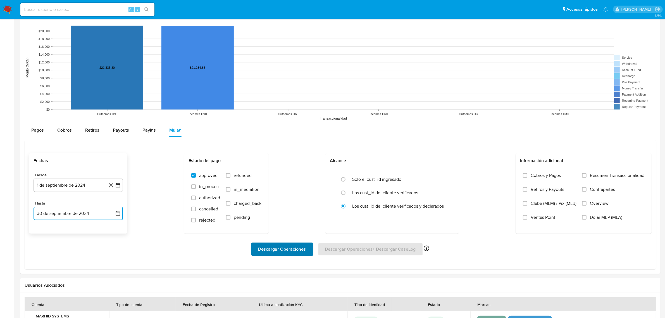
click at [276, 248] on span "Descargar Operaciones" at bounding box center [282, 249] width 48 height 12
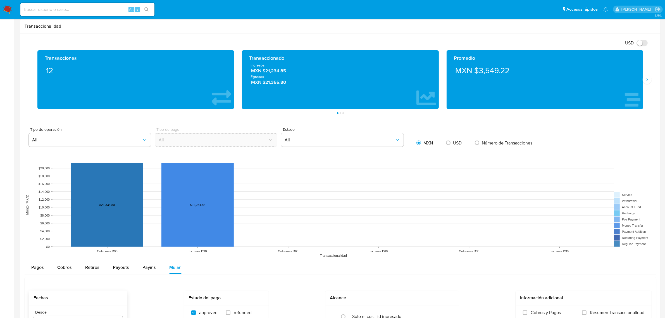
scroll to position [214, 0]
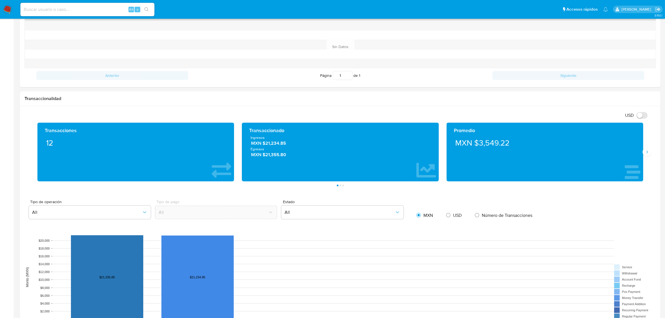
click at [67, 7] on input at bounding box center [87, 9] width 134 height 7
paste input "2278502666"
type input "2278502666"
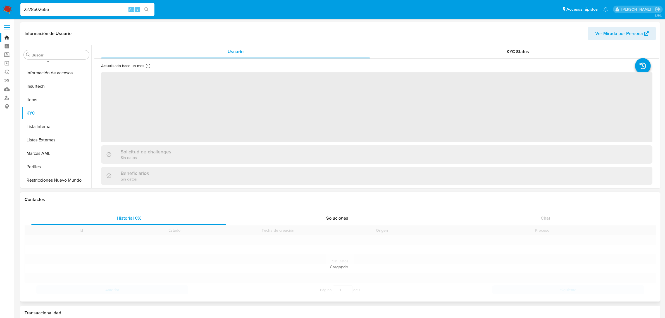
scroll to position [222, 0]
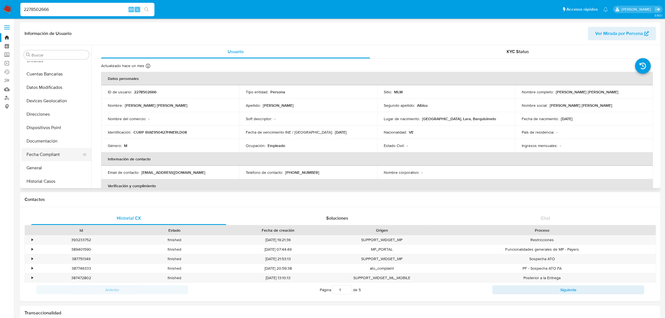
select select "10"
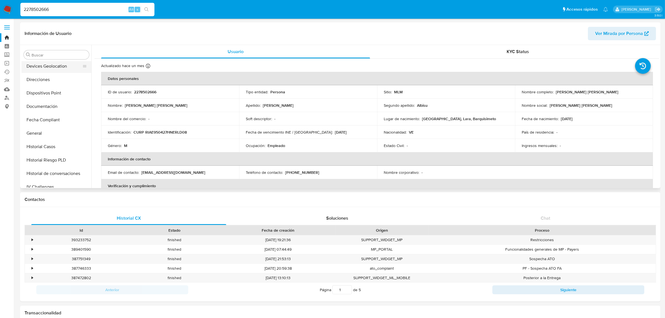
scroll to position [83, 0]
click at [52, 147] on button "Historial Casos" at bounding box center [54, 146] width 65 height 13
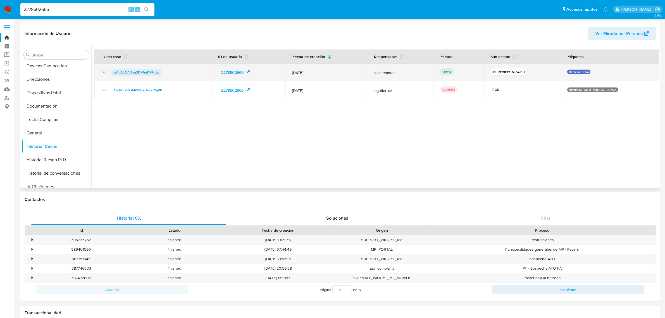
drag, startPoint x: 178, startPoint y: 73, endPoint x: 113, endPoint y: 73, distance: 64.5
click at [111, 72] on div "laYupVLXAj2vq3DK7mDPRdLg" at bounding box center [152, 72] width 103 height 7
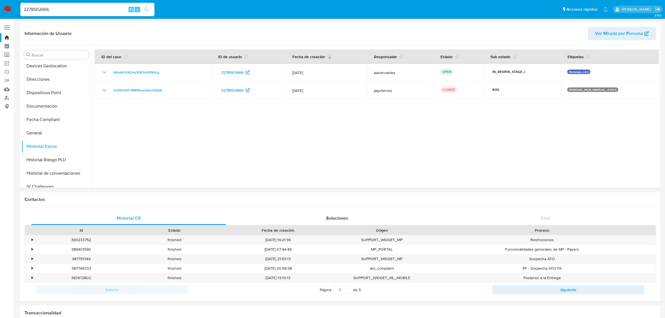
click at [45, 9] on input "2278502666" at bounding box center [87, 9] width 134 height 7
click at [45, 8] on input "2278502666" at bounding box center [87, 9] width 134 height 7
paste input "1269549859"
type input "1269549859"
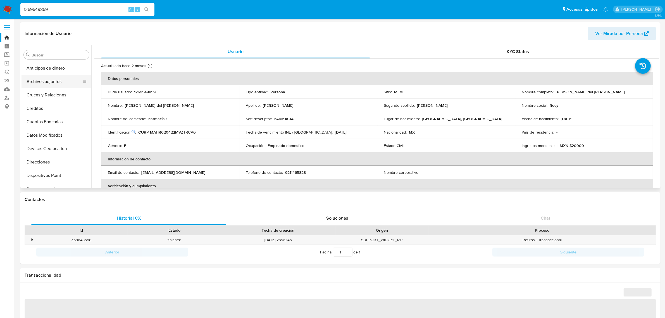
select select "10"
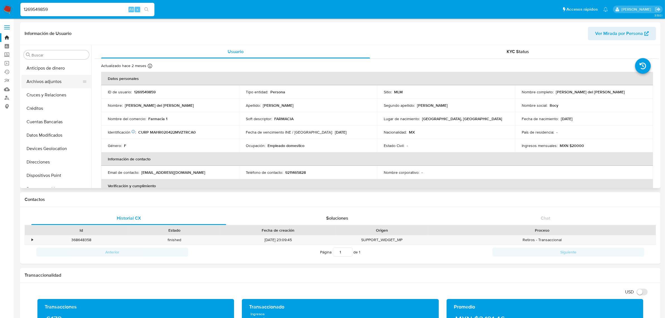
click at [60, 87] on button "Archivos adjuntos" at bounding box center [54, 81] width 65 height 13
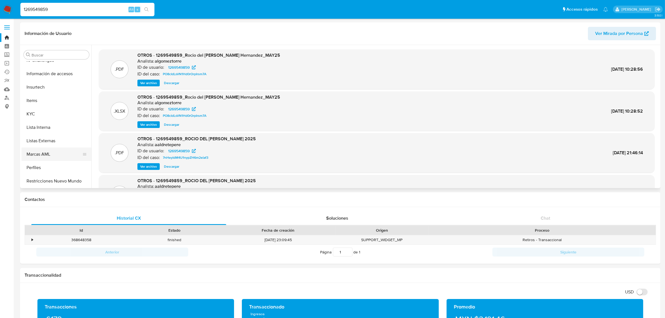
scroll to position [209, 0]
click at [33, 115] on button "KYC" at bounding box center [54, 113] width 65 height 13
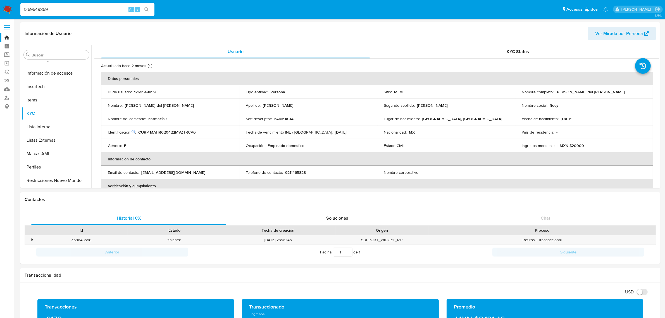
click at [63, 9] on input "1269549859" at bounding box center [87, 9] width 134 height 7
click at [62, 8] on input "1269549859" at bounding box center [87, 9] width 134 height 7
paste input "2219201701"
type input "2219201701"
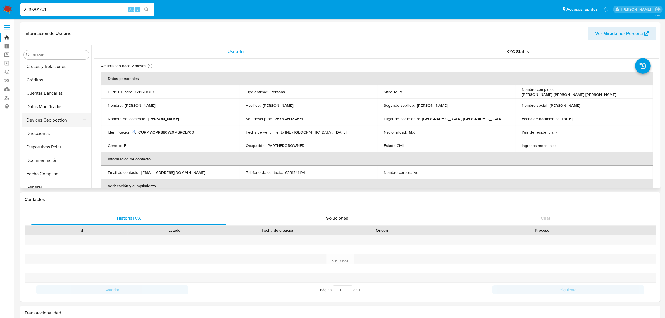
scroll to position [105, 0]
select select "10"
click at [59, 123] on button "Historial Casos" at bounding box center [54, 124] width 65 height 13
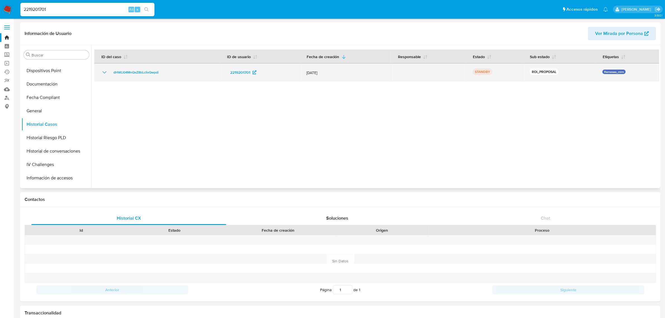
drag, startPoint x: 192, startPoint y: 75, endPoint x: 110, endPoint y: 74, distance: 81.8
click at [110, 74] on div "dHWLl04MnQxZ8bLcIivQwpdi" at bounding box center [157, 72] width 112 height 7
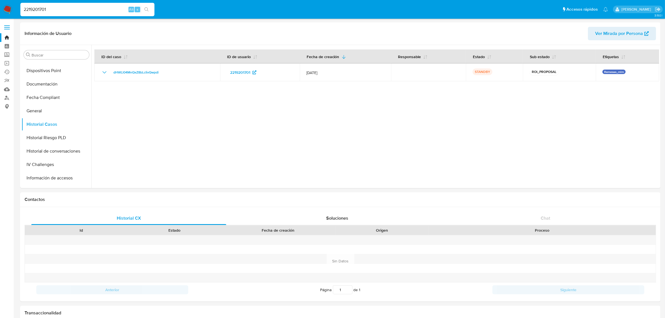
click at [49, 7] on input "2219201701" at bounding box center [87, 9] width 134 height 7
paste input "42512654"
type input "2425126541"
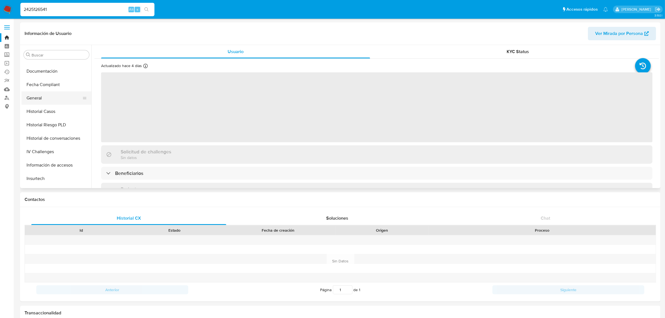
scroll to position [83, 0]
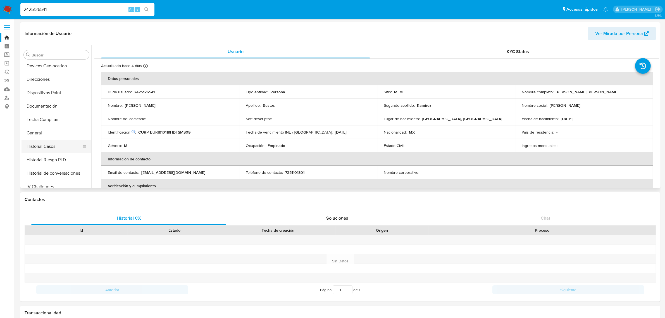
select select "10"
click at [49, 147] on button "Historial Casos" at bounding box center [54, 146] width 65 height 13
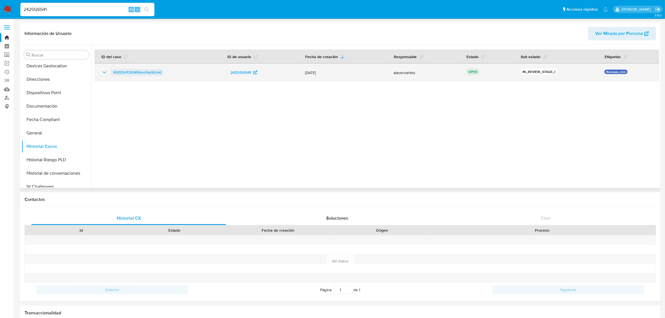
drag, startPoint x: 183, startPoint y: 77, endPoint x: 113, endPoint y: 72, distance: 70.1
click at [113, 72] on td "N3Z27o7CIZLMS9unOAyQDJv0" at bounding box center [157, 72] width 126 height 18
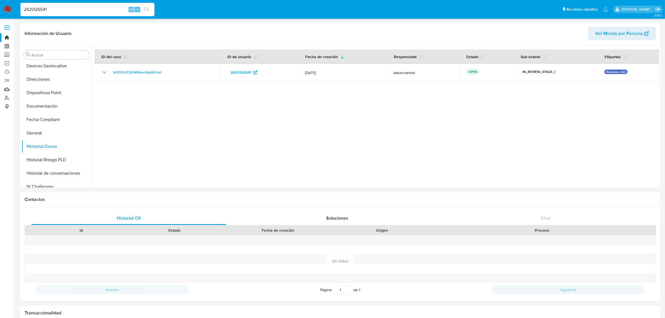
click at [68, 6] on input "2425126541" at bounding box center [87, 9] width 134 height 7
paste input "263598312"
type input "2263598312"
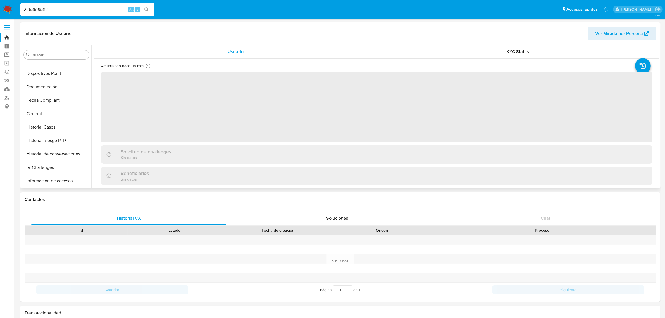
scroll to position [222, 0]
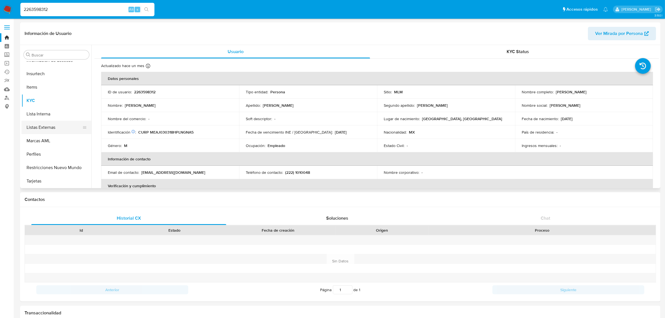
select select "10"
click at [58, 113] on button "Historial Casos" at bounding box center [54, 111] width 65 height 13
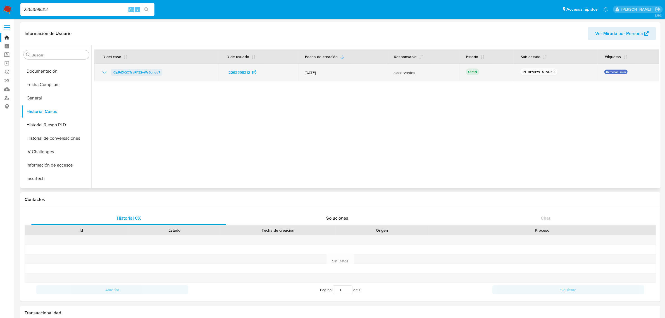
drag, startPoint x: 167, startPoint y: 74, endPoint x: 111, endPoint y: 75, distance: 55.6
click at [111, 75] on div "0IpPdXQOTsvPF32yWs6ondu7" at bounding box center [156, 72] width 111 height 7
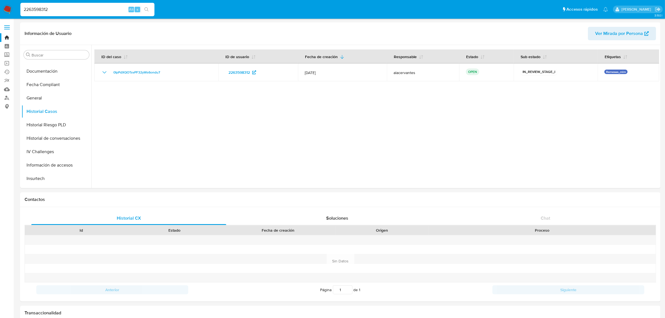
click at [76, 8] on input "2263598312" at bounding box center [87, 9] width 134 height 7
paste input "97129971"
type input "2297129971"
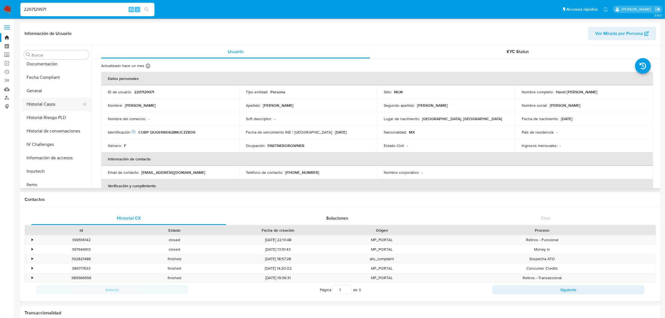
scroll to position [118, 0]
select select "10"
drag, startPoint x: 52, startPoint y: 117, endPoint x: 77, endPoint y: 128, distance: 27.5
click at [52, 117] on button "Historial Casos" at bounding box center [57, 111] width 70 height 13
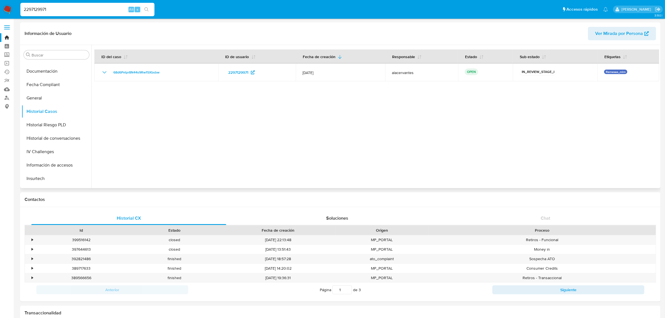
drag, startPoint x: 184, startPoint y: 77, endPoint x: 194, endPoint y: 122, distance: 46.1
click at [115, 73] on td "68d6Pvtpr8N44s9Rw15Xbsbw" at bounding box center [156, 72] width 124 height 18
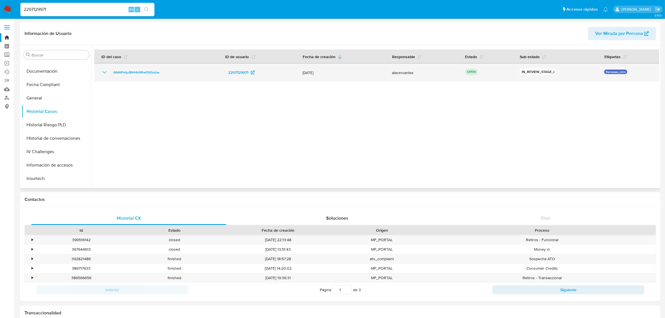
click at [174, 65] on td "68d6Pvtpr8N44s9Rw15Xbsbw" at bounding box center [156, 72] width 124 height 18
drag, startPoint x: 182, startPoint y: 71, endPoint x: 103, endPoint y: 73, distance: 79.6
click at [103, 73] on div "68d6Pvtpr8N44s9Rw15Xbsbw" at bounding box center [156, 72] width 111 height 7
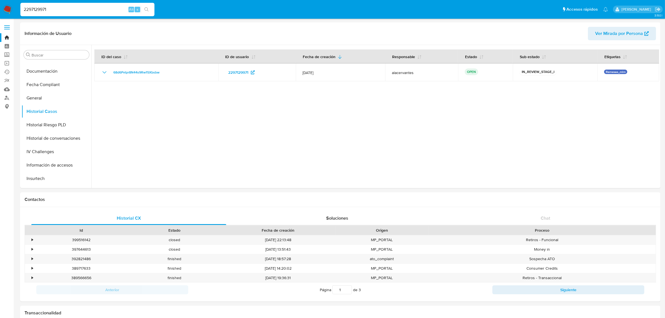
click at [73, 13] on input "2297129971" at bounding box center [87, 9] width 134 height 7
paste input "1943143752"
type input "1943143752"
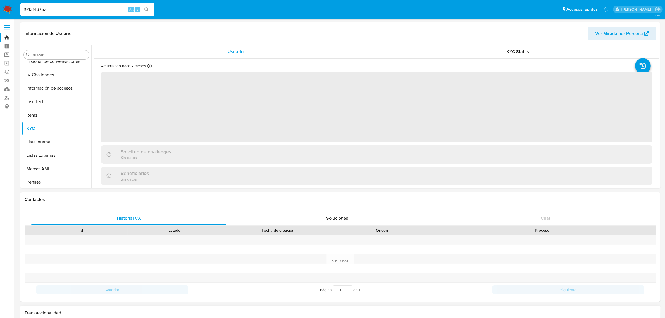
scroll to position [222, 0]
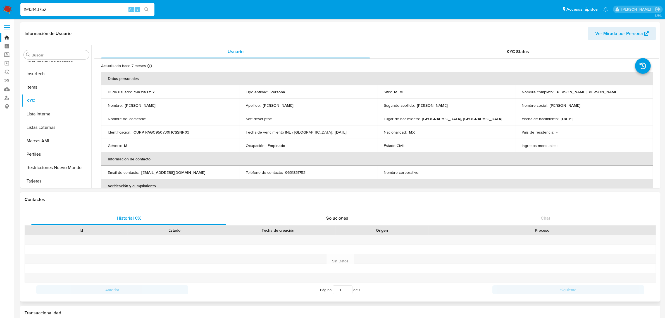
select select "10"
click at [267, 307] on div "Transaccionalidad" at bounding box center [340, 313] width 640 height 15
drag, startPoint x: 60, startPoint y: 111, endPoint x: 102, endPoint y: 132, distance: 47.0
click at [60, 110] on button "Historial Casos" at bounding box center [57, 111] width 70 height 13
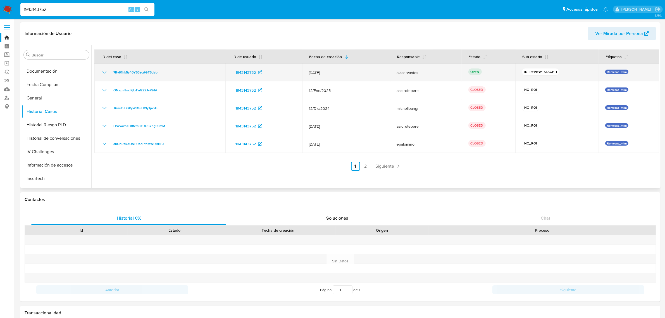
drag, startPoint x: 162, startPoint y: 73, endPoint x: 108, endPoint y: 73, distance: 54.7
click at [108, 73] on div "7Rv91hk5y40Y53zcrtGT5deb" at bounding box center [160, 72] width 118 height 7
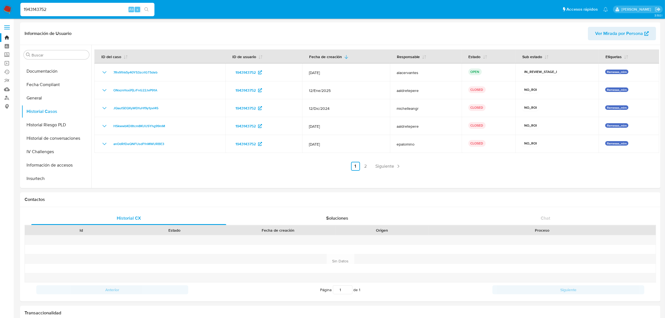
click at [46, 9] on input "1943143752" at bounding box center [87, 9] width 134 height 7
paste input "79382130"
type input "1979382130"
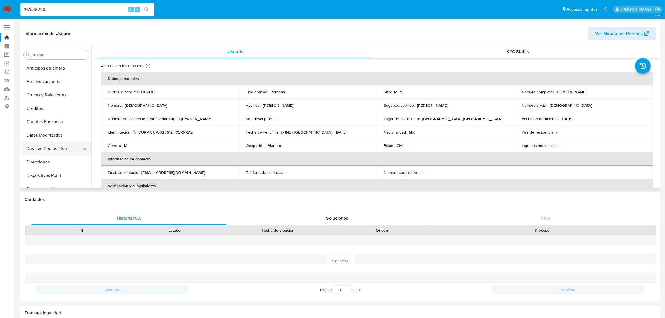
select select "10"
drag, startPoint x: 59, startPoint y: 125, endPoint x: 73, endPoint y: 142, distance: 22.2
click at [60, 124] on button "Historial Casos" at bounding box center [57, 124] width 70 height 13
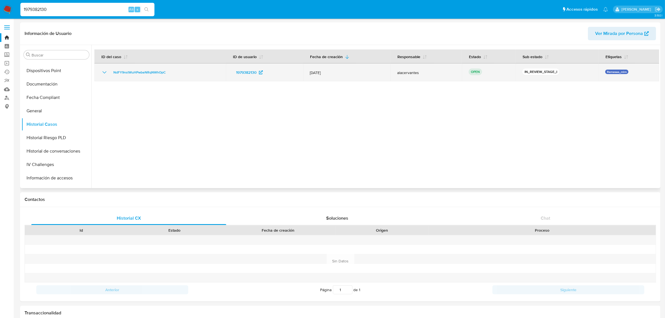
drag, startPoint x: 181, startPoint y: 73, endPoint x: 110, endPoint y: 75, distance: 71.0
click at [110, 75] on div "NdFY9nstWuHPwbeNRqNWhOpC" at bounding box center [160, 72] width 118 height 7
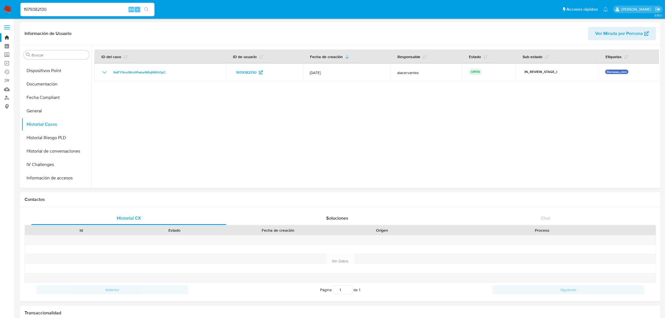
click at [87, 9] on input "1979382130" at bounding box center [87, 9] width 134 height 7
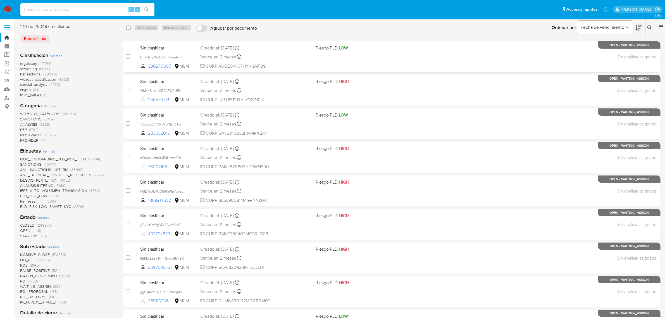
click at [80, 11] on input at bounding box center [87, 9] width 134 height 7
paste input "179607842"
type input "179607842"
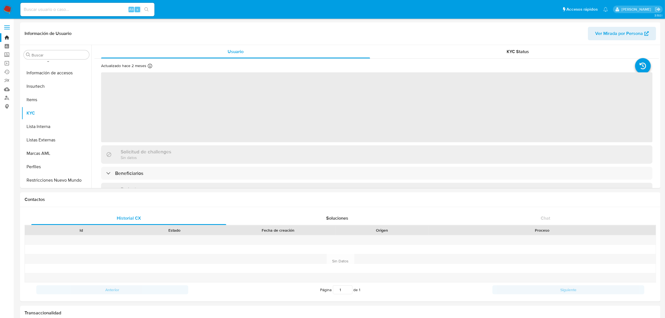
scroll to position [222, 0]
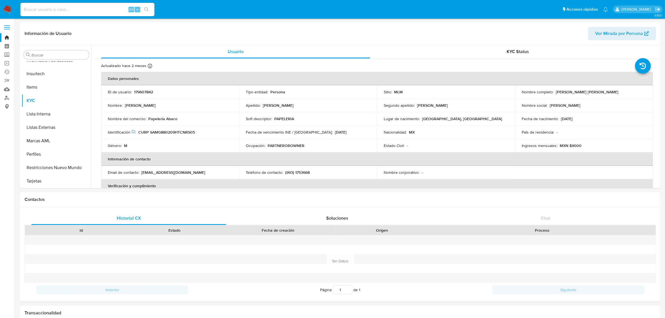
select select "10"
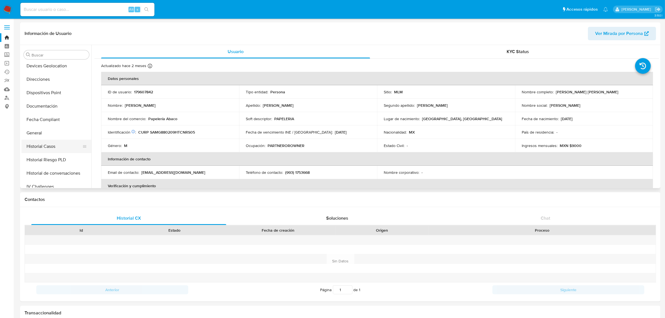
click at [61, 144] on button "Historial Casos" at bounding box center [54, 146] width 65 height 13
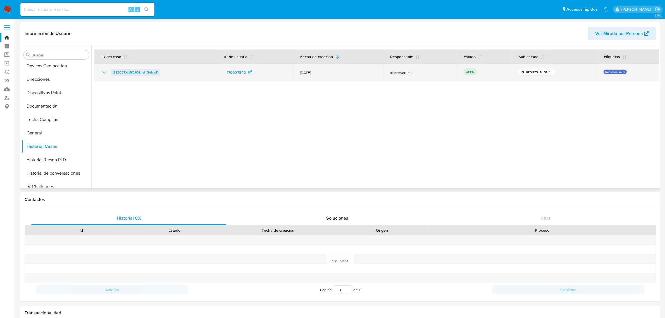
drag, startPoint x: 157, startPoint y: 72, endPoint x: 113, endPoint y: 69, distance: 43.7
click at [113, 69] on div "2SZC3TXIUiOJQZnyf1GqlcwF" at bounding box center [155, 72] width 109 height 7
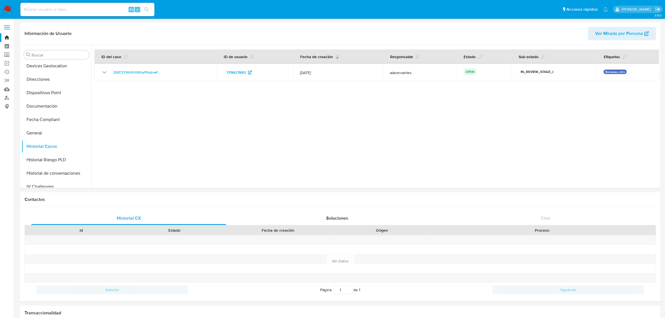
click at [76, 9] on input at bounding box center [87, 9] width 134 height 7
paste input "2214016202"
type input "2214016202"
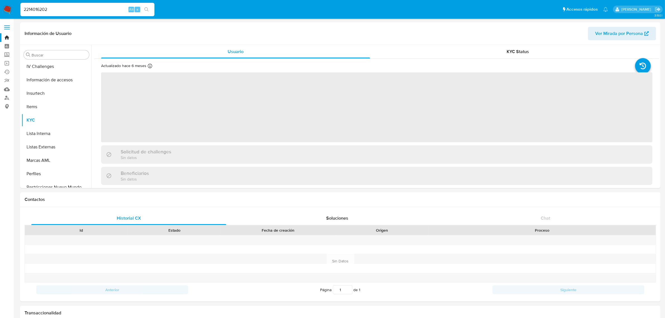
scroll to position [222, 0]
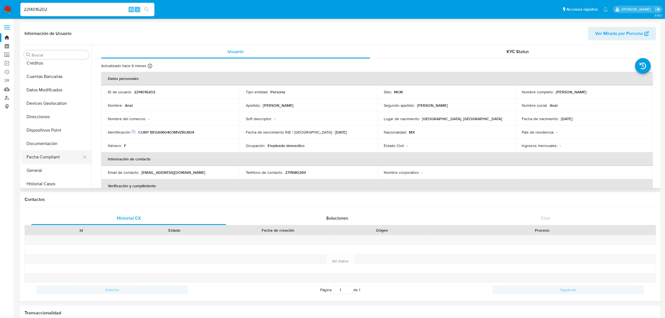
select select "10"
click at [54, 125] on button "Historial Casos" at bounding box center [54, 124] width 65 height 13
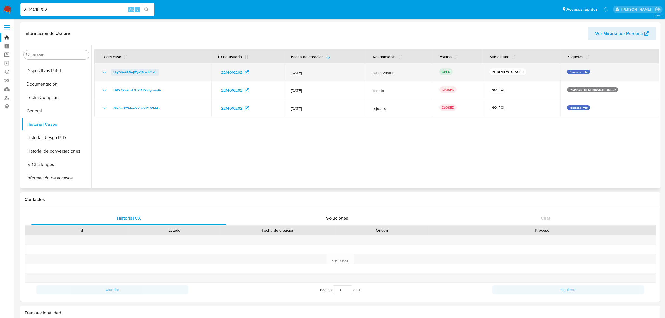
drag, startPoint x: 187, startPoint y: 74, endPoint x: 111, endPoint y: 75, distance: 76.3
click at [111, 75] on div "HqC0tefGBujfFyXjSlxshCoU" at bounding box center [153, 72] width 104 height 7
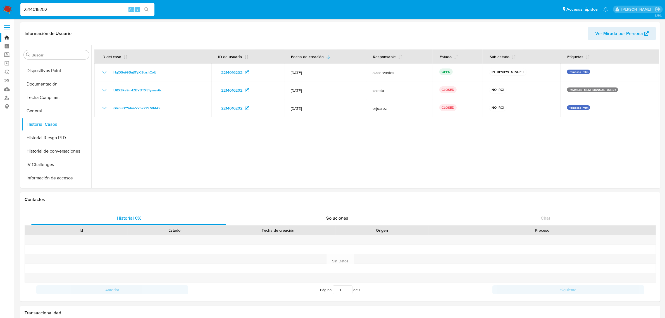
click at [44, 11] on input "2214016202" at bounding box center [87, 9] width 134 height 7
paste input "46560761"
type input "46560761"
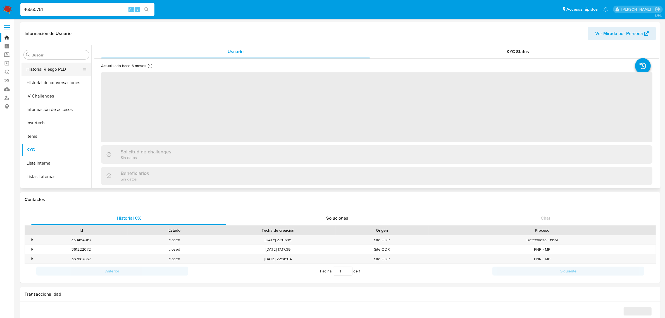
scroll to position [118, 0]
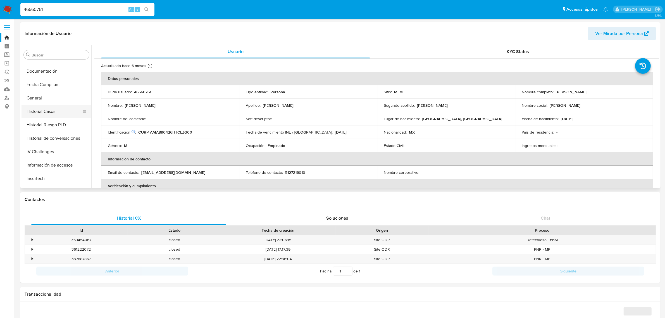
click at [59, 114] on button "Historial Casos" at bounding box center [54, 111] width 65 height 13
select select "10"
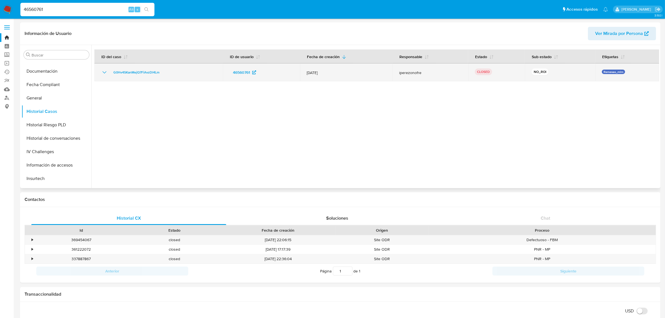
drag, startPoint x: 190, startPoint y: 70, endPoint x: 109, endPoint y: 72, distance: 81.3
click at [109, 72] on div "G0Hv4SKanMejQ7FiAvzDl4Lm" at bounding box center [158, 72] width 115 height 7
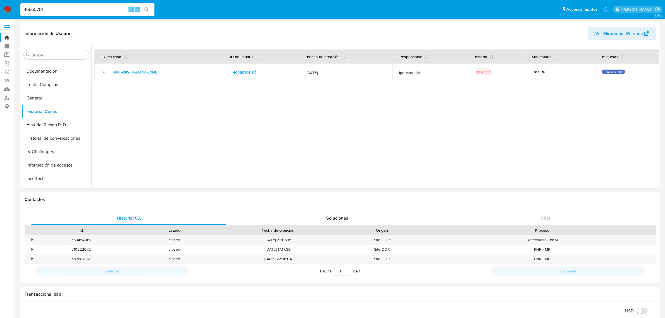
click at [61, 11] on input "46560761" at bounding box center [87, 9] width 134 height 7
paste input "1705241543"
type input "1705241543"
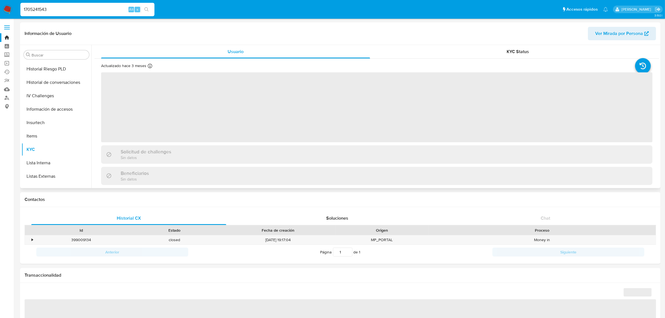
scroll to position [83, 0]
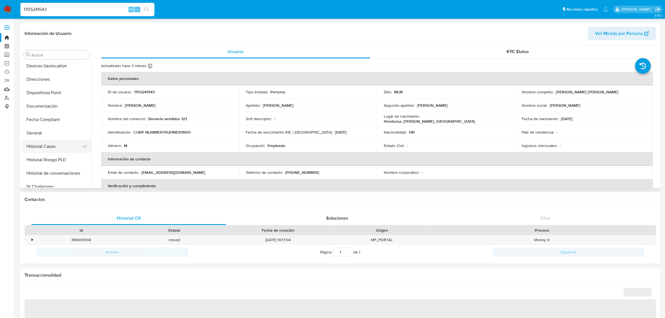
select select "10"
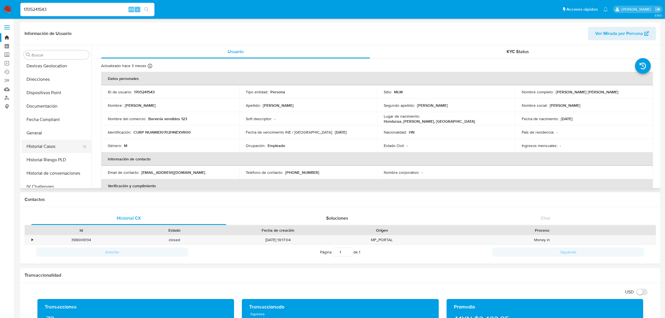
click at [58, 146] on button "Historial Casos" at bounding box center [54, 146] width 65 height 13
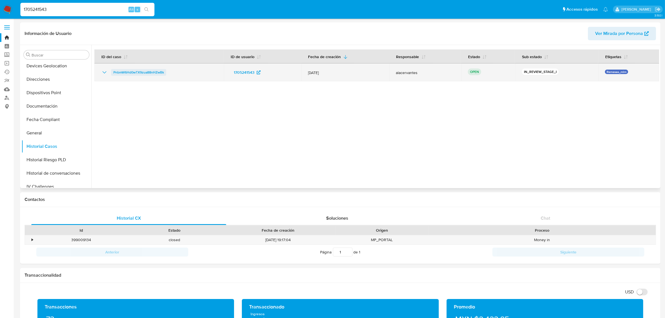
drag, startPoint x: 186, startPoint y: 73, endPoint x: 113, endPoint y: 72, distance: 73.2
click at [113, 72] on div "PnbmW6Hd0wTX9zua88nHZwBk" at bounding box center [159, 72] width 116 height 7
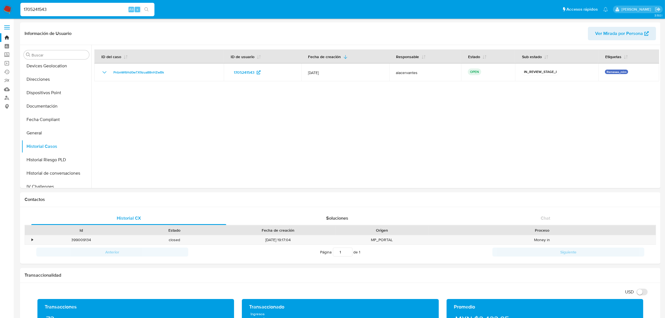
click at [68, 11] on input "1705241543" at bounding box center [87, 9] width 134 height 7
paste input "2325293756"
type input "2325293756"
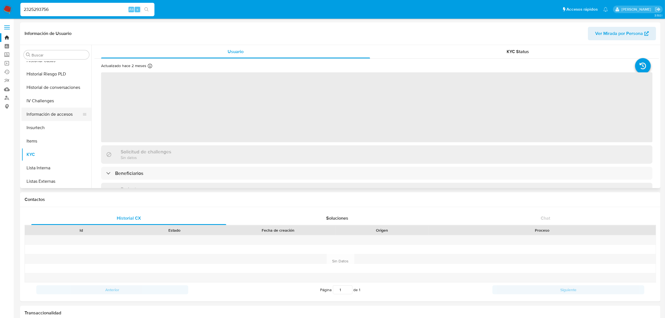
scroll to position [118, 0]
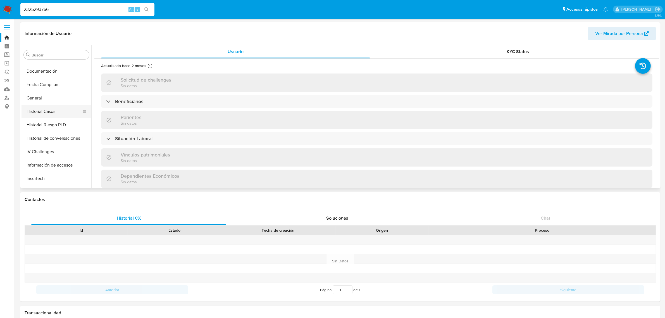
click at [66, 111] on button "Historial Casos" at bounding box center [54, 111] width 65 height 13
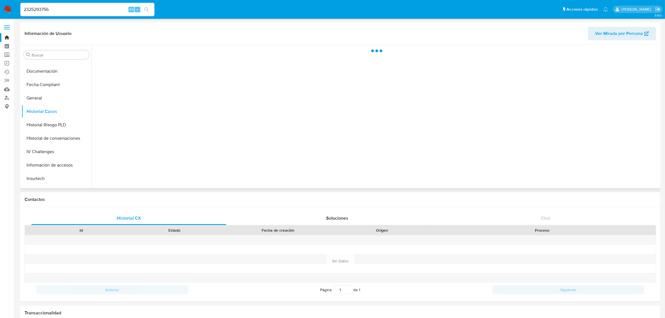
select select "10"
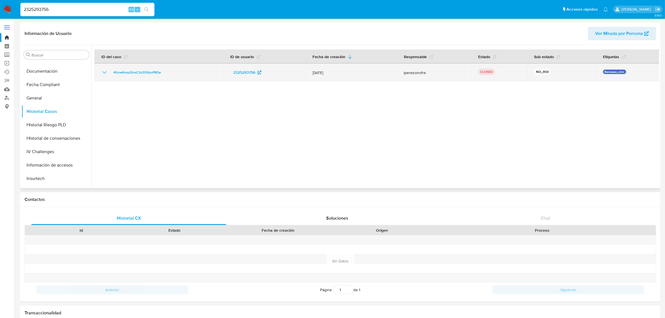
drag, startPoint x: 176, startPoint y: 73, endPoint x: 94, endPoint y: 73, distance: 81.8
click at [94, 73] on td "4Gow6cep2loxC2s3OXyoP8Zw" at bounding box center [158, 72] width 129 height 18
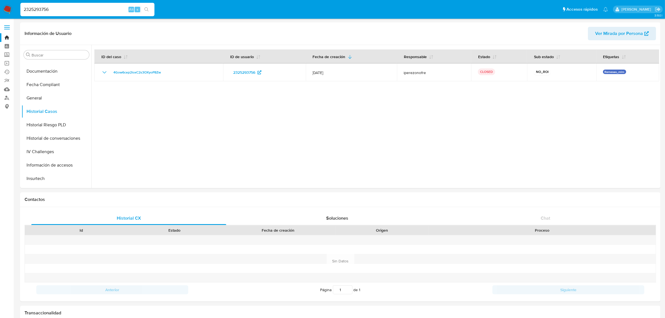
click at [84, 10] on input "2325293756" at bounding box center [87, 9] width 134 height 7
paste input "98434763"
type input "298434763"
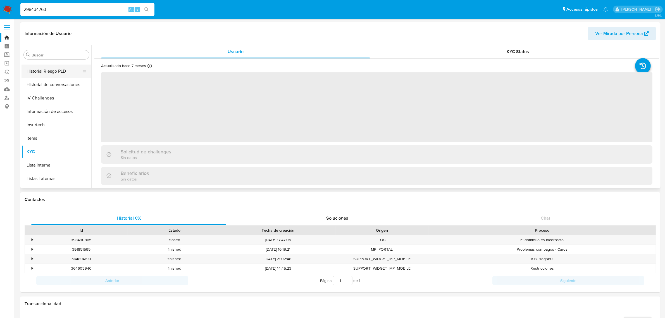
scroll to position [118, 0]
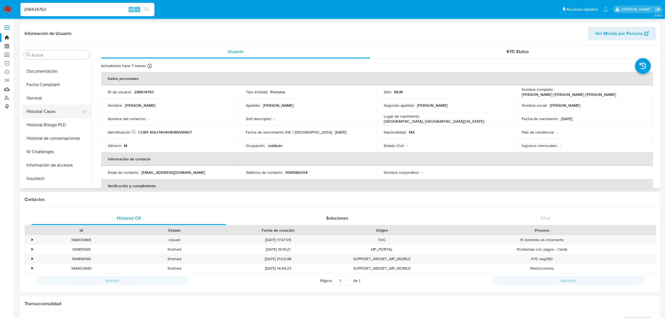
click at [59, 113] on button "Historial Casos" at bounding box center [54, 111] width 65 height 13
select select "10"
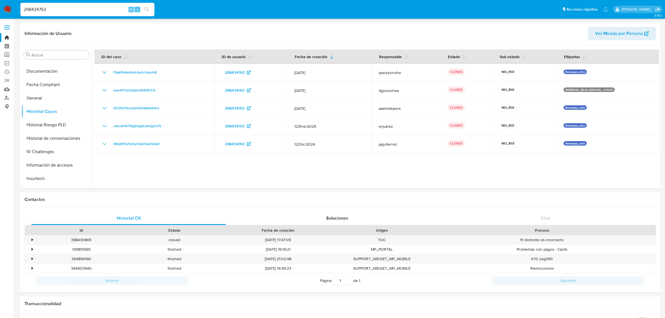
click at [59, 7] on input "298434763" at bounding box center [87, 9] width 134 height 7
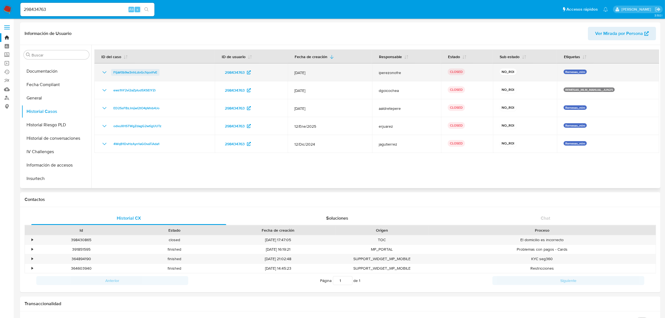
drag, startPoint x: 163, startPoint y: 75, endPoint x: 112, endPoint y: 72, distance: 51.2
click at [112, 72] on div "FtjaV0b9w3nhLdoGc1qoxYvE" at bounding box center [154, 72] width 107 height 7
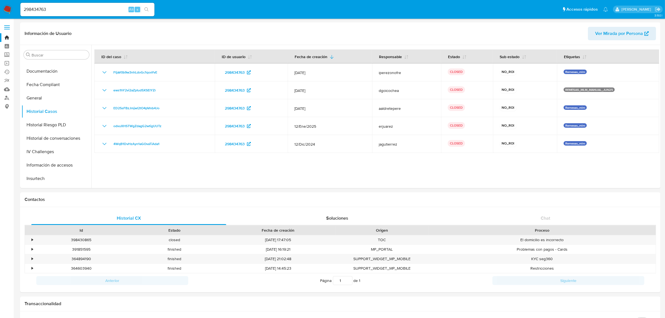
click at [61, 11] on input "298434763" at bounding box center [87, 9] width 134 height 7
click at [61, 10] on input "298434763" at bounding box center [87, 9] width 134 height 7
paste input "02562808"
type input "202562808"
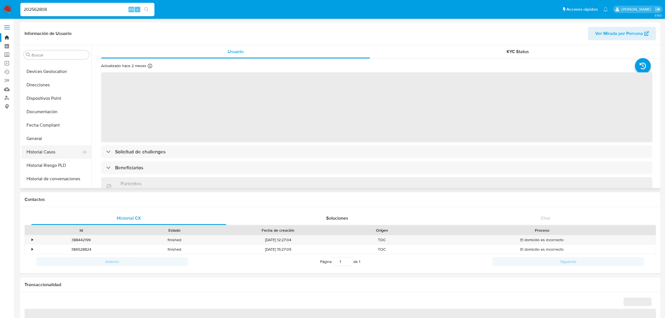
scroll to position [0, 0]
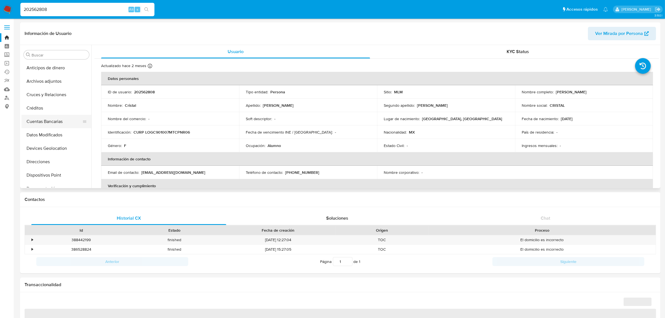
select select "10"
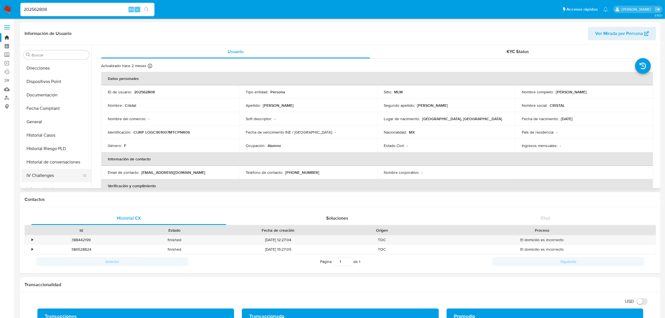
scroll to position [105, 0]
click at [57, 126] on button "Historial Casos" at bounding box center [54, 124] width 65 height 13
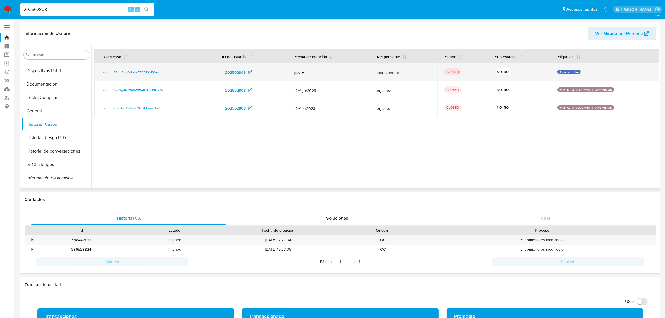
drag, startPoint x: 186, startPoint y: 73, endPoint x: 109, endPoint y: 70, distance: 76.8
click at [109, 70] on div "85ftq5mrDdntw5TEAPYvEQxd" at bounding box center [154, 72] width 107 height 7
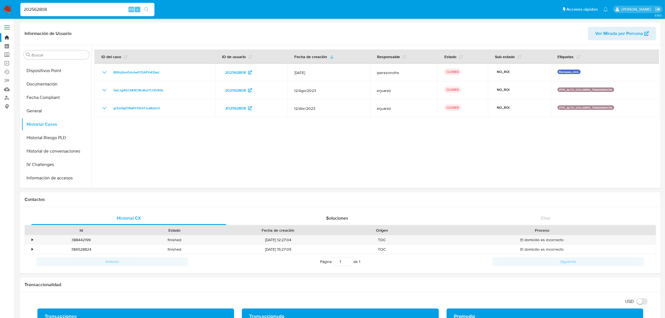
click at [48, 10] on input "202562808" at bounding box center [87, 9] width 134 height 7
paste input "195872572"
type input "195872572"
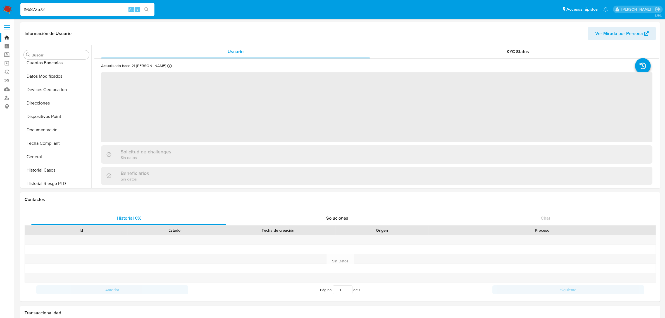
scroll to position [160, 0]
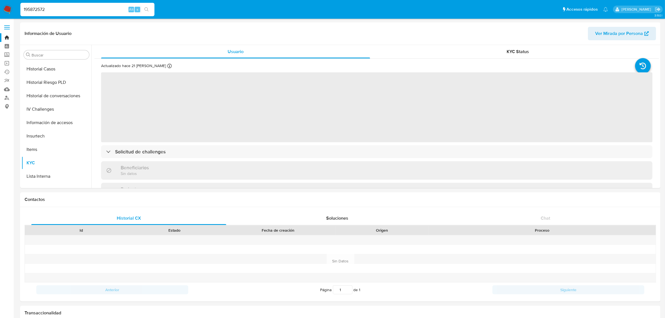
select select "10"
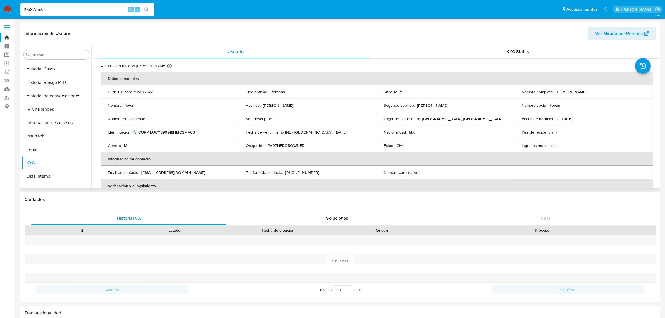
scroll to position [222, 0]
click at [73, 4] on div "195872572 Alt s" at bounding box center [87, 9] width 134 height 13
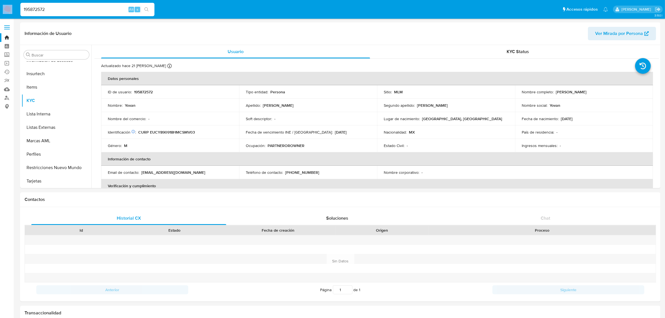
click at [73, 4] on div "195872572 Alt s" at bounding box center [87, 9] width 134 height 13
click at [75, 11] on input "195872572" at bounding box center [87, 9] width 134 height 7
paste input "60711174"
type input "1960711174"
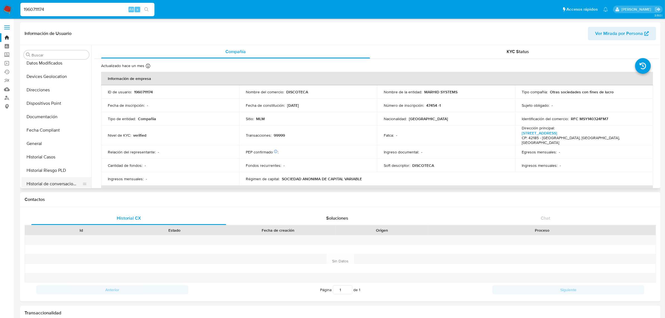
select select "10"
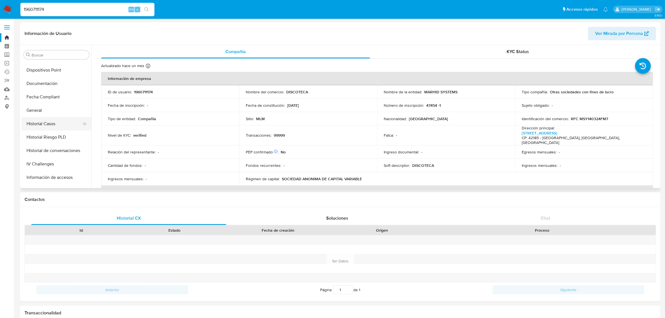
scroll to position [118, 0]
